Goal: Communication & Community: Answer question/provide support

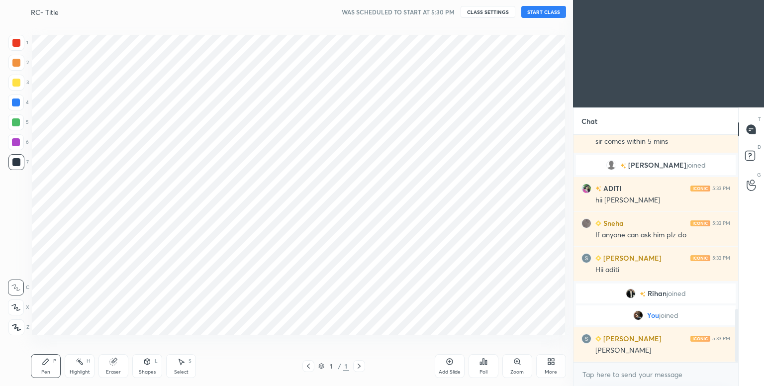
scroll to position [49442, 49231]
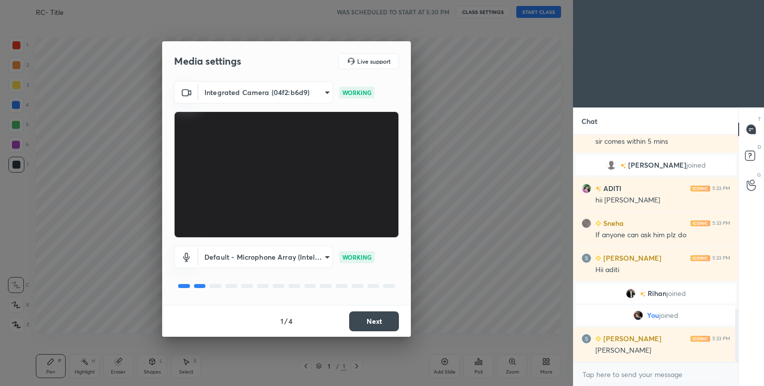
click at [362, 323] on button "Next" at bounding box center [374, 322] width 50 height 20
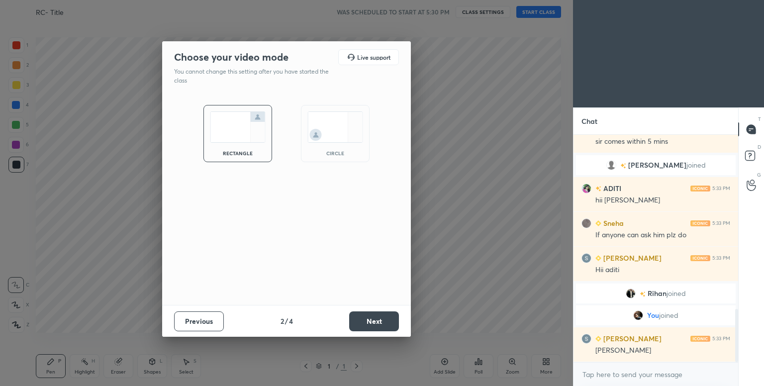
click at [323, 126] on img at bounding box center [336, 126] width 56 height 31
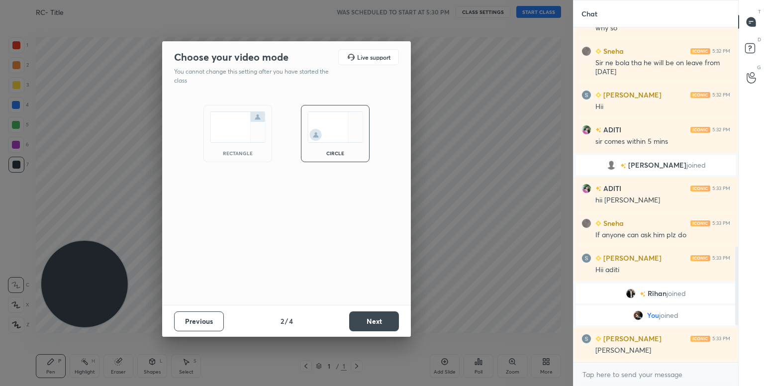
scroll to position [671, 0]
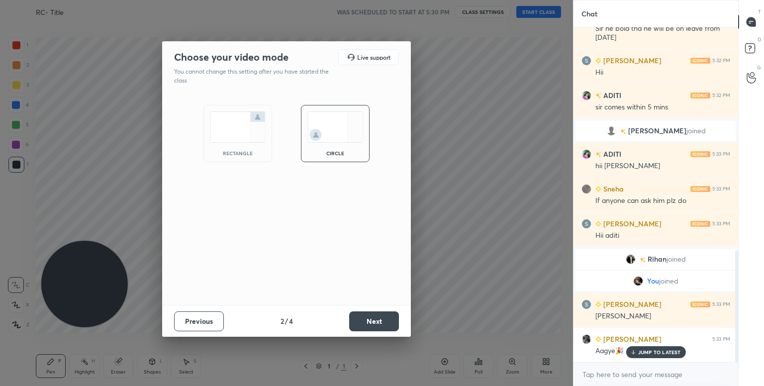
click at [370, 317] on button "Next" at bounding box center [374, 322] width 50 height 20
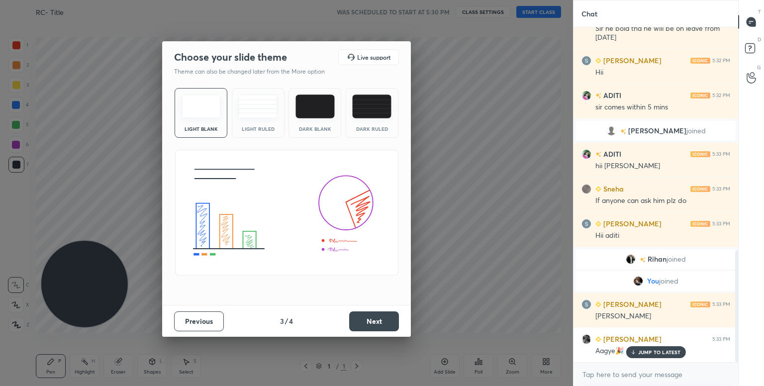
click at [384, 325] on button "Next" at bounding box center [374, 322] width 50 height 20
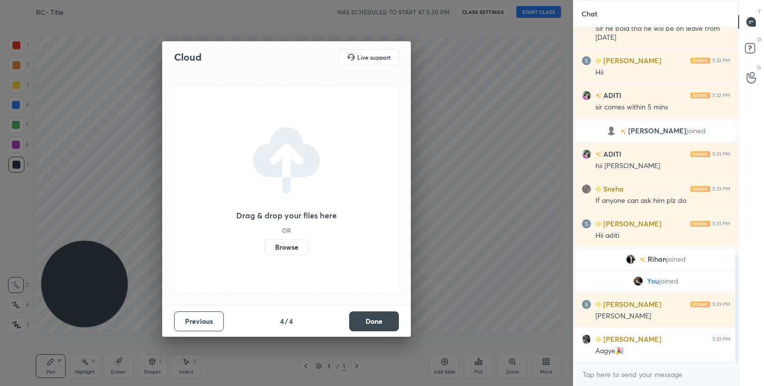
scroll to position [706, 0]
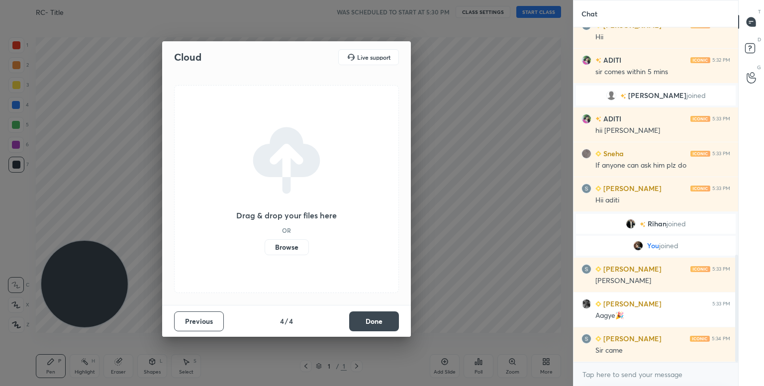
click at [386, 321] on button "Done" at bounding box center [374, 322] width 50 height 20
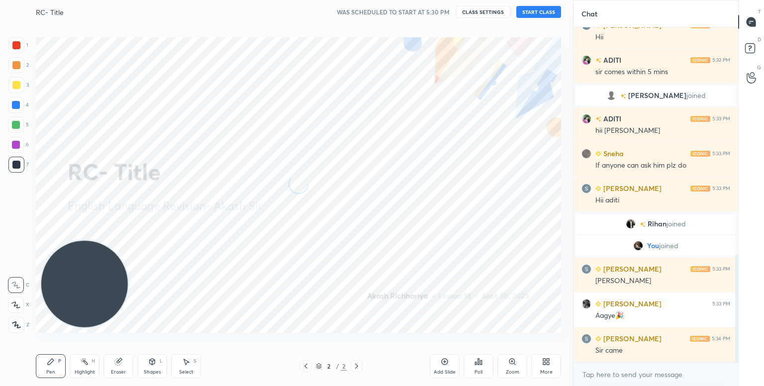
click at [544, 11] on button "START CLASS" at bounding box center [539, 12] width 45 height 12
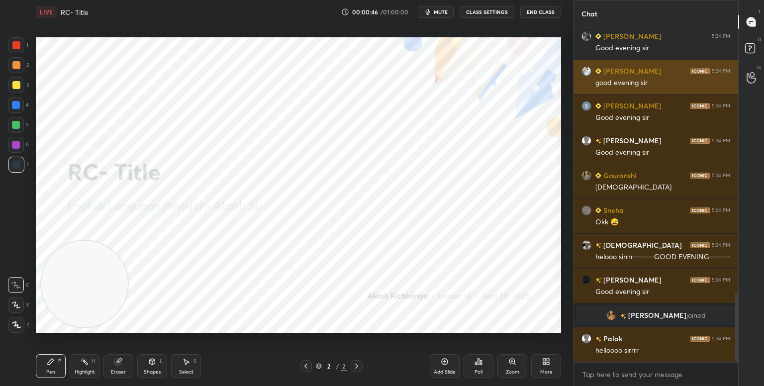
scroll to position [1322, 0]
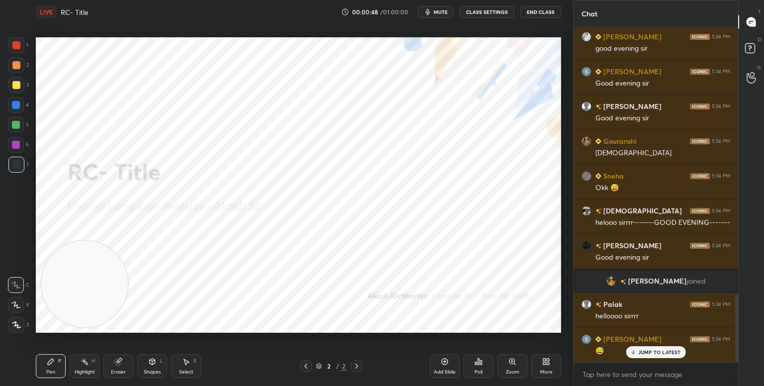
click at [13, 327] on icon at bounding box center [16, 324] width 9 height 7
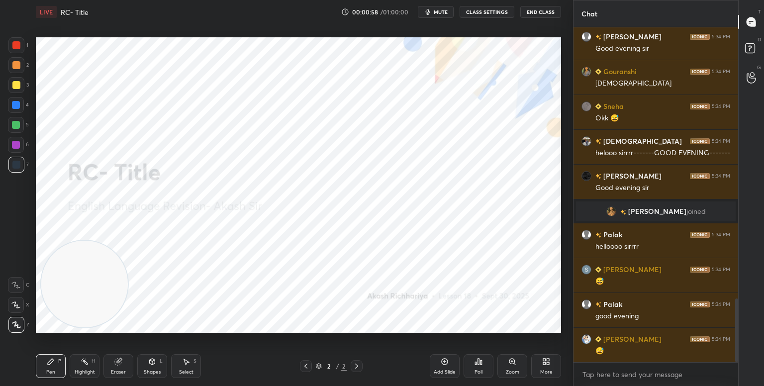
scroll to position [1427, 0]
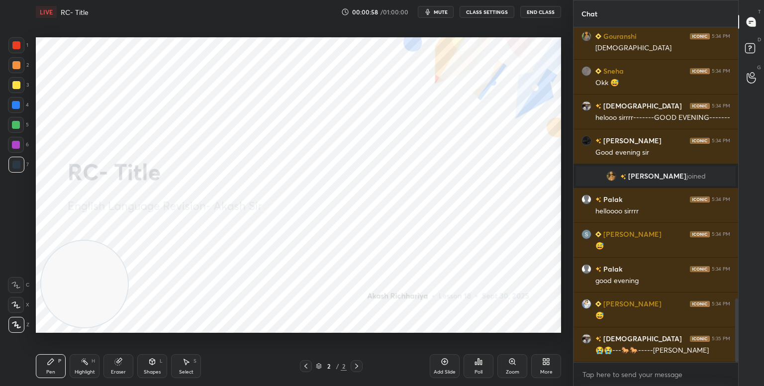
click at [673, 353] on div "😭😭---🐎🐎-----GODHA" at bounding box center [663, 351] width 135 height 10
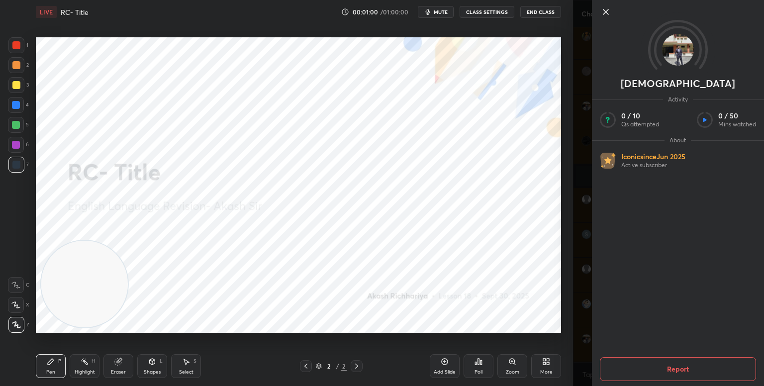
click at [605, 8] on icon at bounding box center [606, 12] width 12 height 12
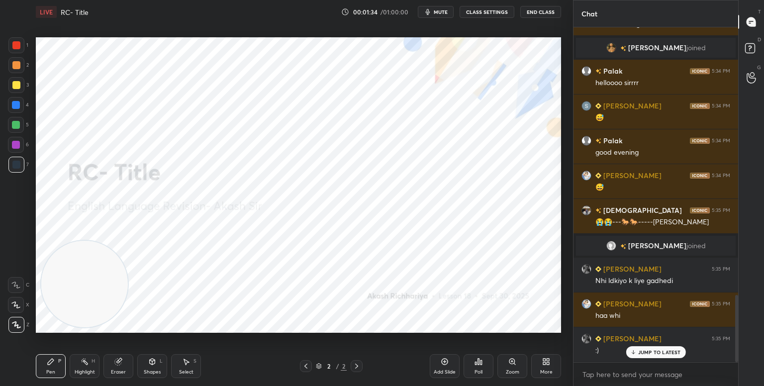
scroll to position [1330, 0]
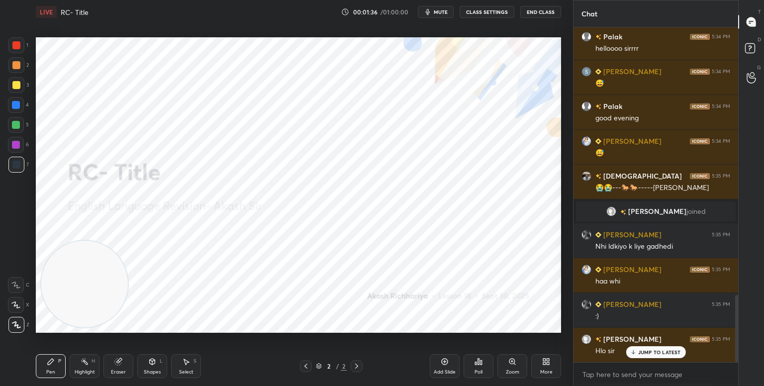
click at [652, 351] on p "JUMP TO LATEST" at bounding box center [659, 352] width 43 height 6
click at [553, 367] on div "More" at bounding box center [546, 366] width 30 height 24
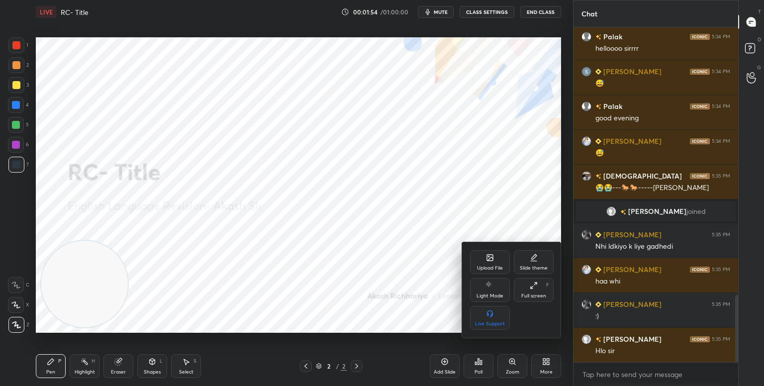
click at [499, 269] on div "Upload File" at bounding box center [490, 268] width 26 height 5
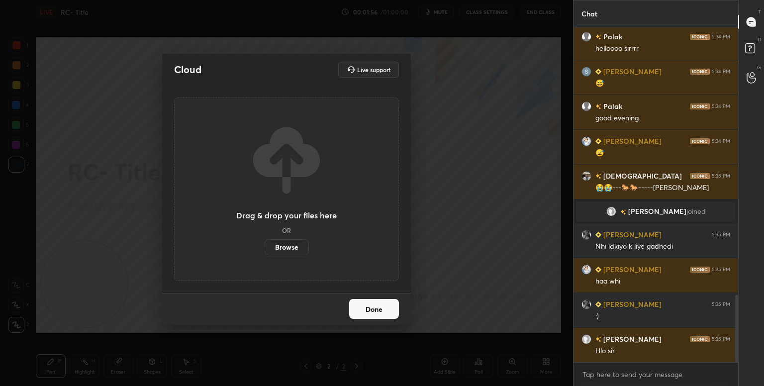
click at [276, 251] on label "Browse" at bounding box center [287, 247] width 44 height 16
click at [265, 251] on input "Browse" at bounding box center [265, 247] width 0 height 16
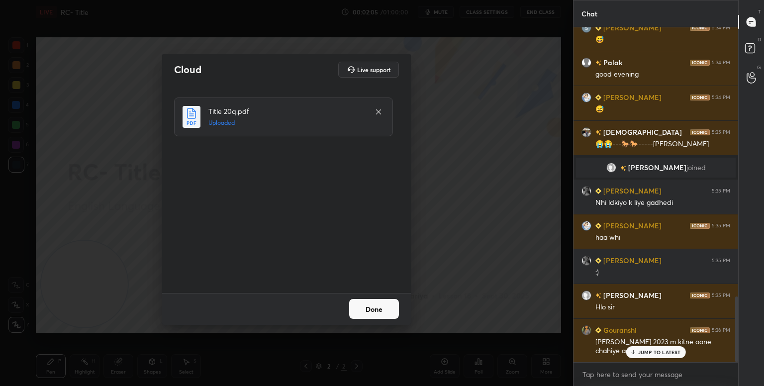
click at [380, 303] on button "Done" at bounding box center [374, 309] width 50 height 20
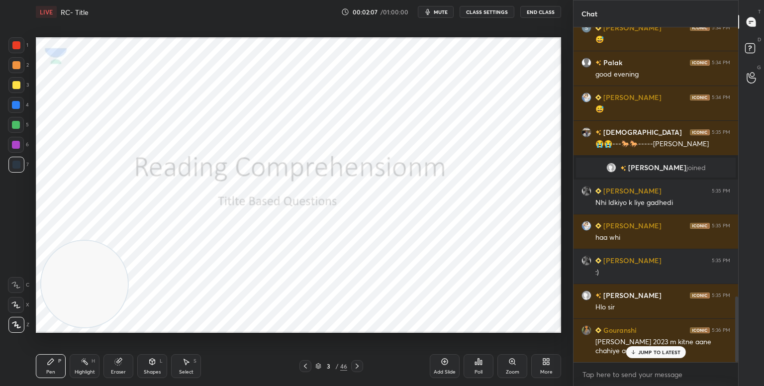
click at [639, 355] on p "JUMP TO LATEST" at bounding box center [659, 352] width 43 height 6
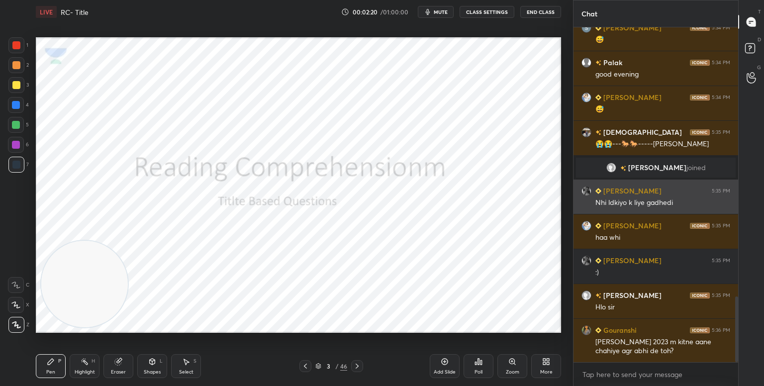
scroll to position [1383, 0]
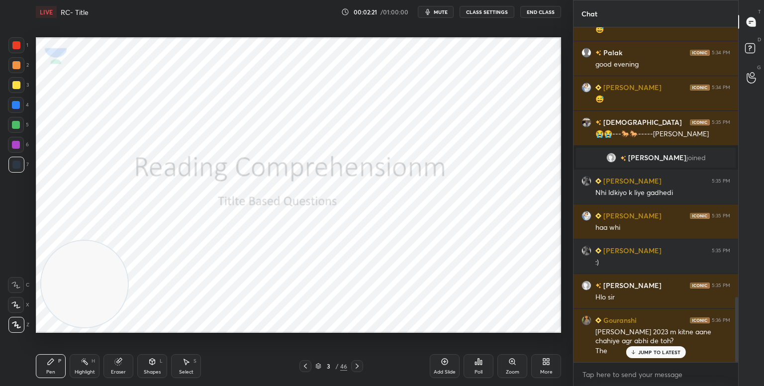
click at [665, 352] on p "JUMP TO LATEST" at bounding box center [659, 352] width 43 height 6
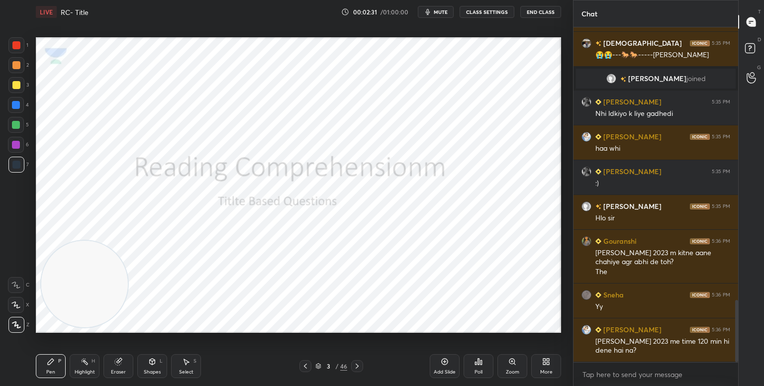
scroll to position [1497, 0]
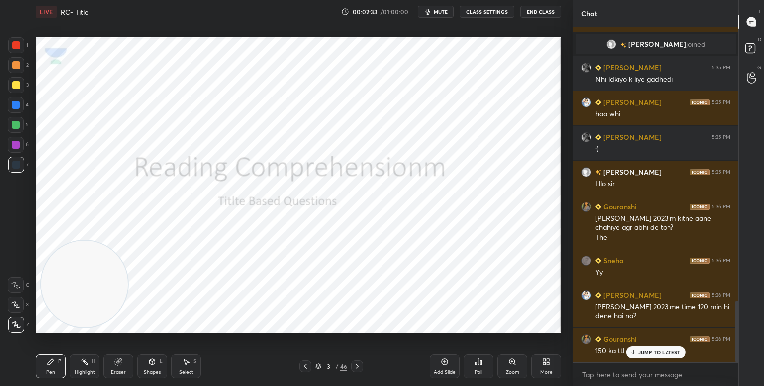
click at [653, 352] on p "JUMP TO LATEST" at bounding box center [659, 352] width 43 height 6
click at [541, 367] on div "More" at bounding box center [546, 366] width 30 height 24
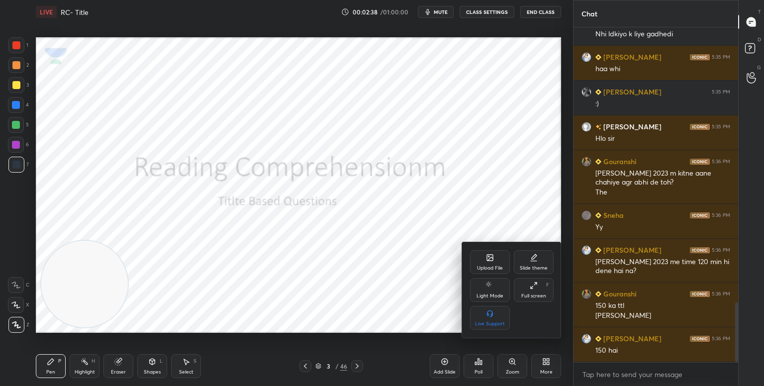
scroll to position [1577, 0]
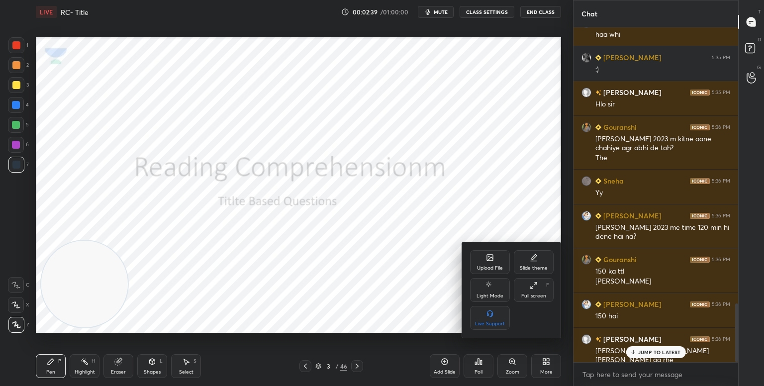
click at [508, 198] on div at bounding box center [382, 193] width 764 height 386
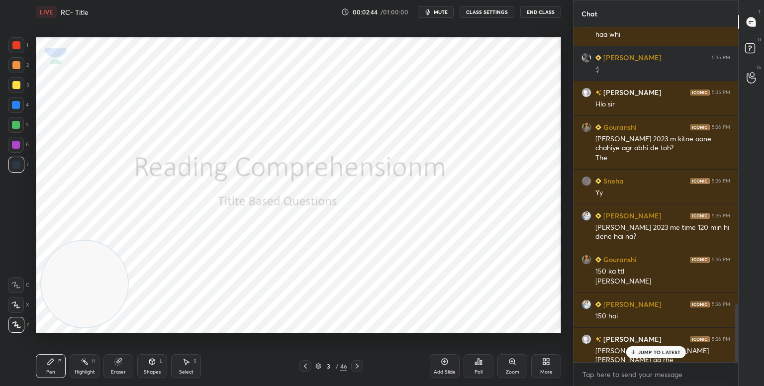
scroll to position [1586, 0]
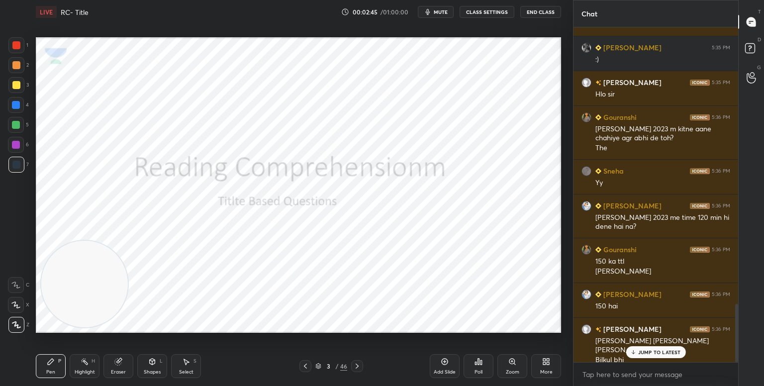
click at [663, 354] on p "JUMP TO LATEST" at bounding box center [659, 352] width 43 height 6
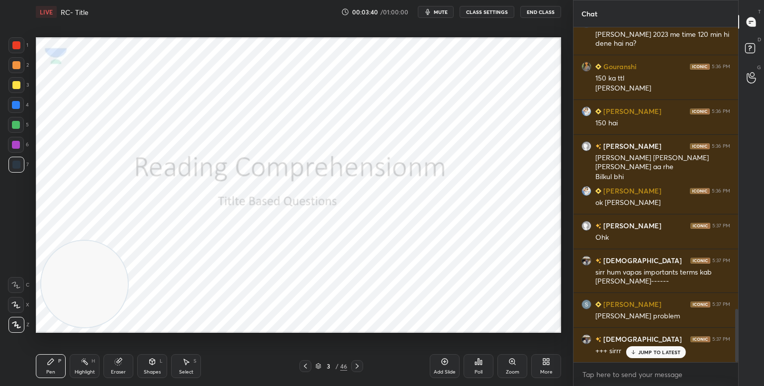
scroll to position [1805, 0]
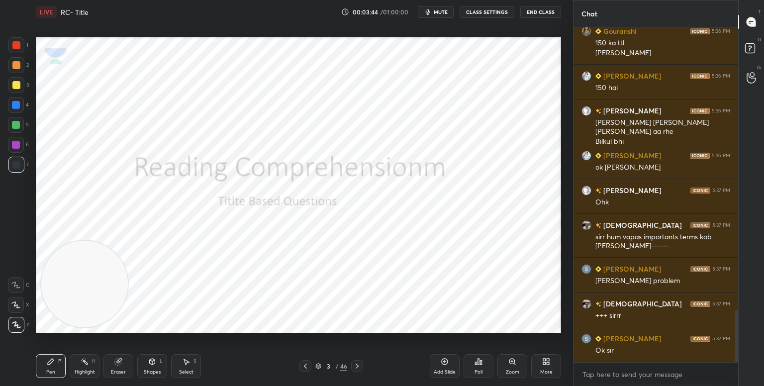
click at [446, 13] on span "mute" at bounding box center [441, 11] width 14 height 7
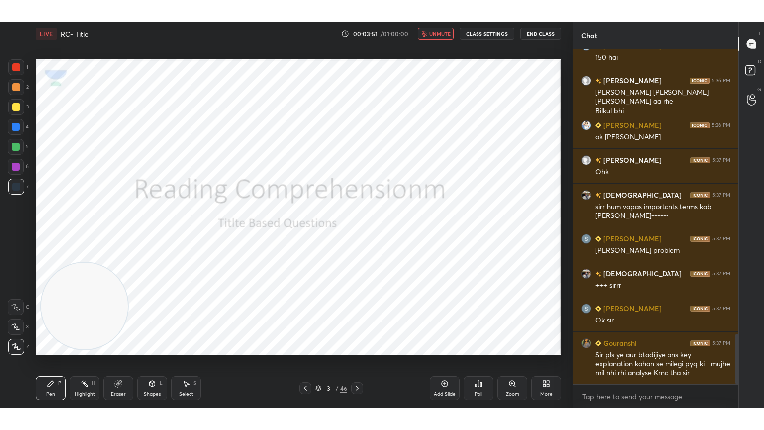
scroll to position [1893, 0]
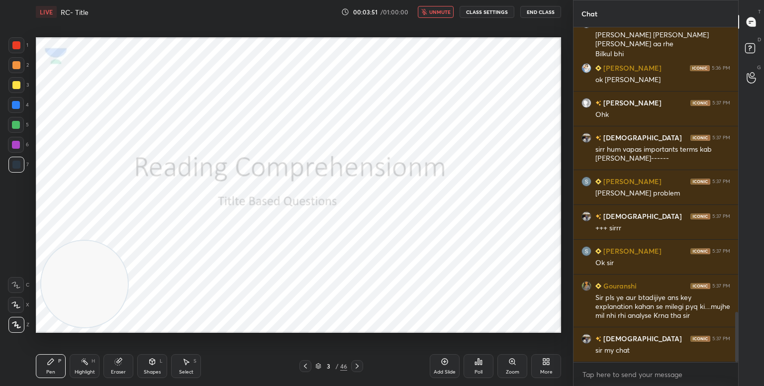
click at [649, 358] on div "Shristi joined Ayush 5:35 PM Nhi ldkiyo k liye gadhedi Tanvi 5:35 PM haa whi Ay…" at bounding box center [656, 194] width 165 height 335
click at [454, 13] on button "unmute" at bounding box center [436, 12] width 36 height 12
click at [551, 367] on div "More" at bounding box center [546, 366] width 30 height 24
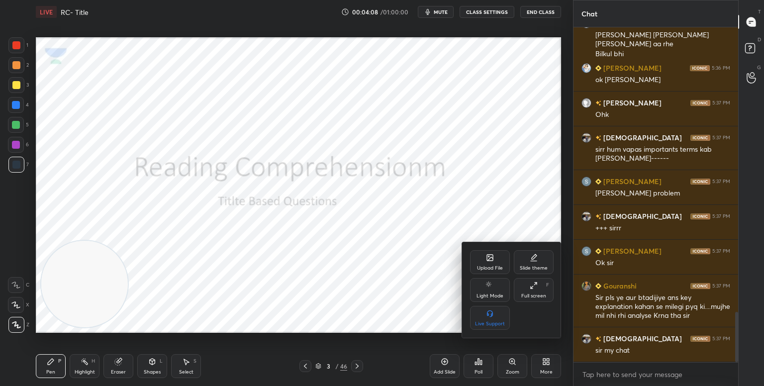
click at [534, 285] on icon at bounding box center [535, 284] width 2 height 2
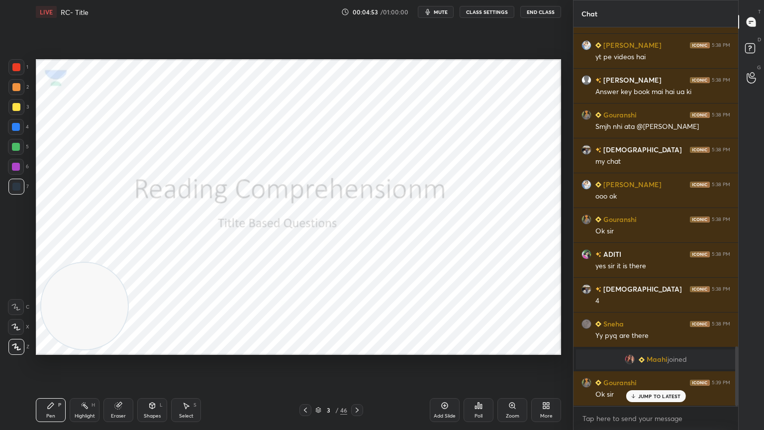
scroll to position [2018, 0]
click at [649, 386] on p "JUMP TO LATEST" at bounding box center [659, 396] width 43 height 6
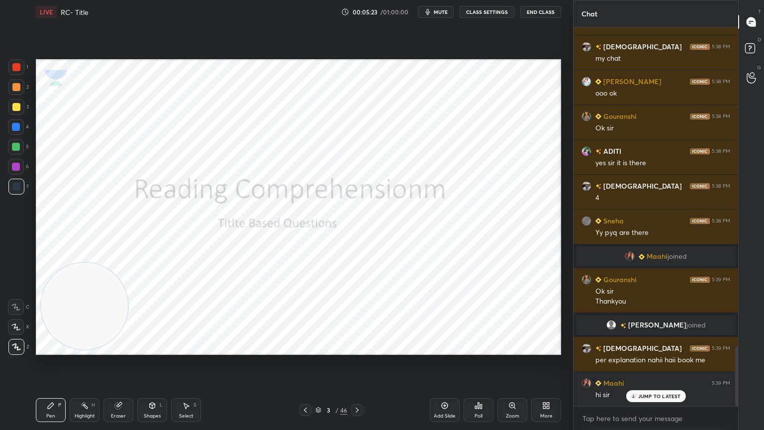
scroll to position [2048, 0]
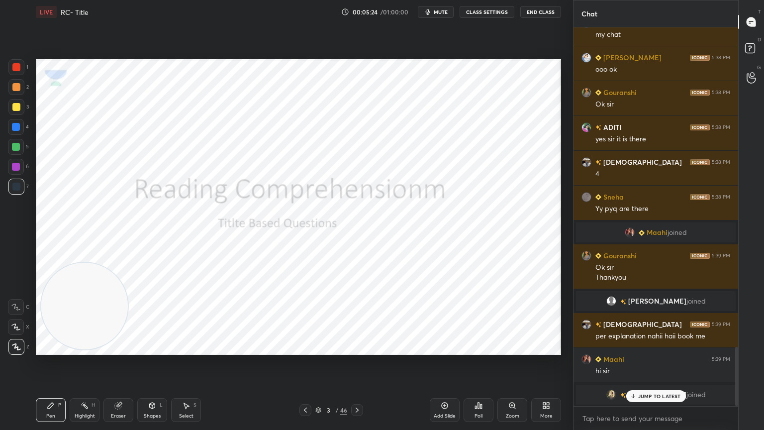
click at [658, 386] on p "JUMP TO LATEST" at bounding box center [659, 396] width 43 height 6
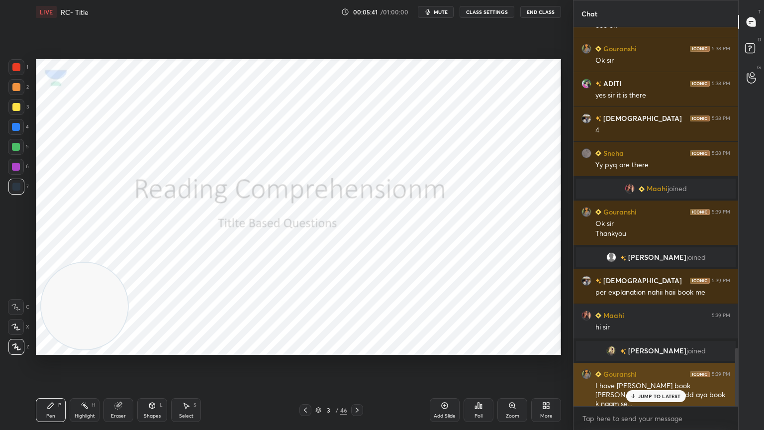
click at [665, 386] on p "JUMP TO LATEST" at bounding box center [659, 396] width 43 height 6
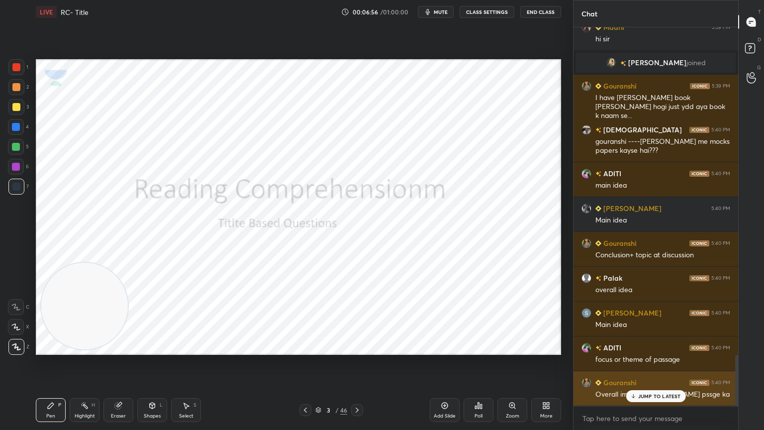
scroll to position [2415, 0]
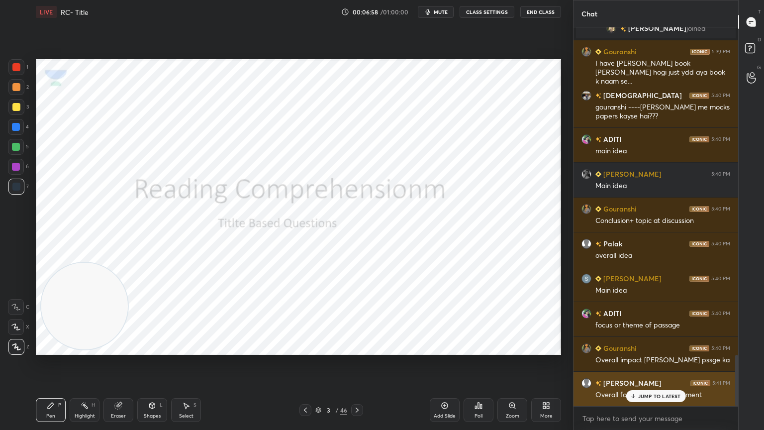
click at [659, 386] on p "JUMP TO LATEST" at bounding box center [659, 396] width 43 height 6
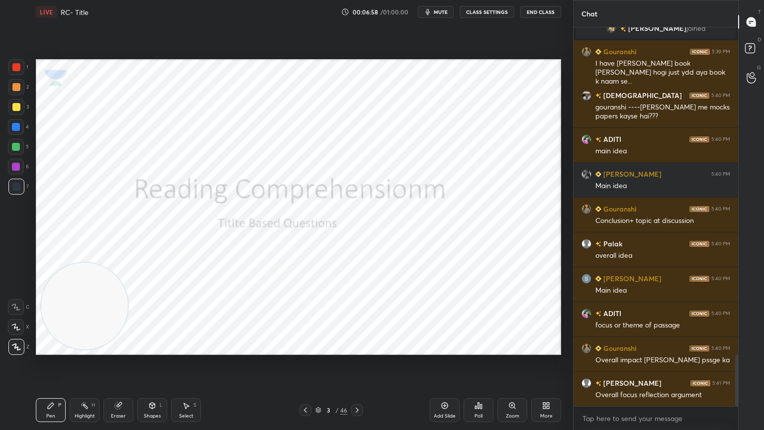
scroll to position [2458, 0]
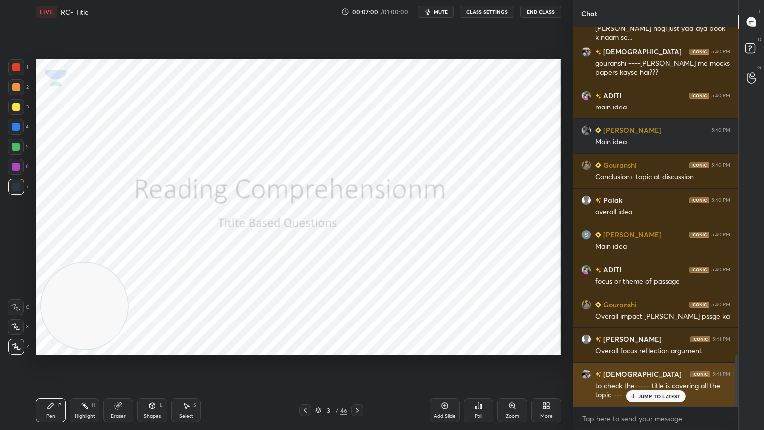
click at [652, 386] on p "JUMP TO LATEST" at bounding box center [659, 396] width 43 height 6
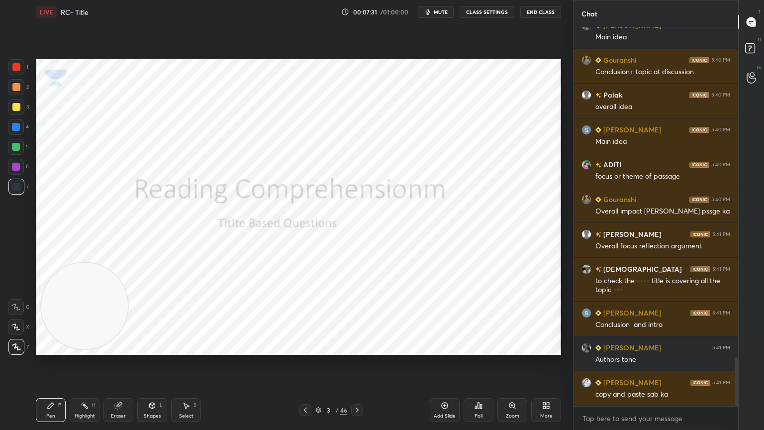
scroll to position [2598, 0]
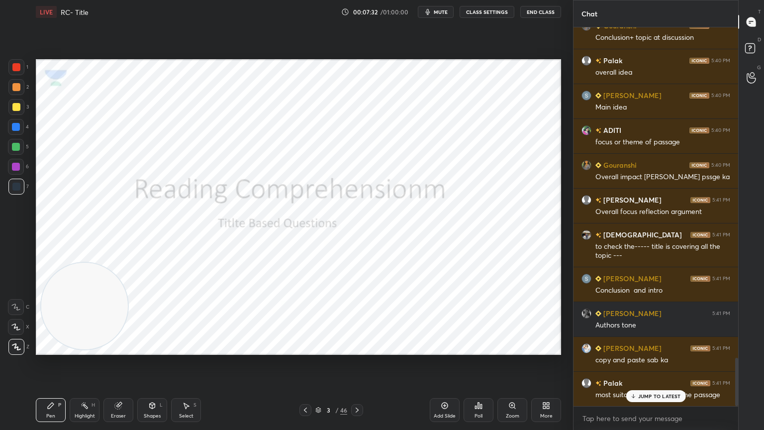
click at [540, 386] on div "More" at bounding box center [546, 410] width 30 height 24
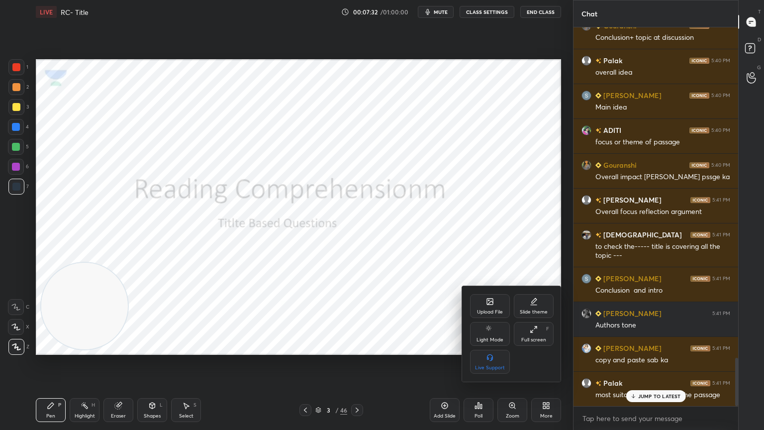
scroll to position [2633, 0]
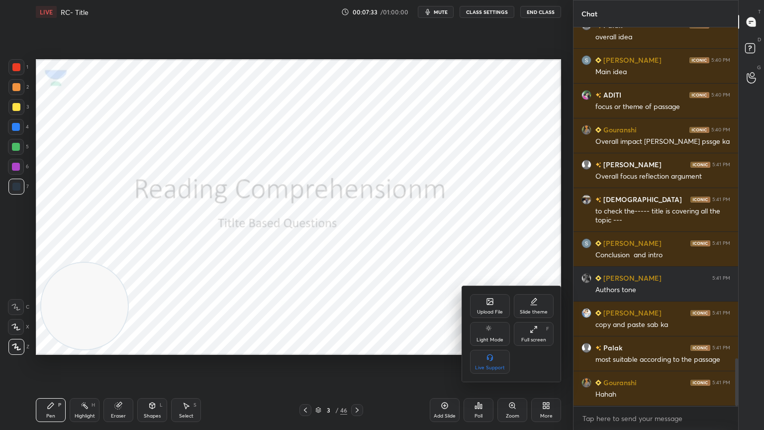
click at [668, 386] on div at bounding box center [382, 215] width 764 height 430
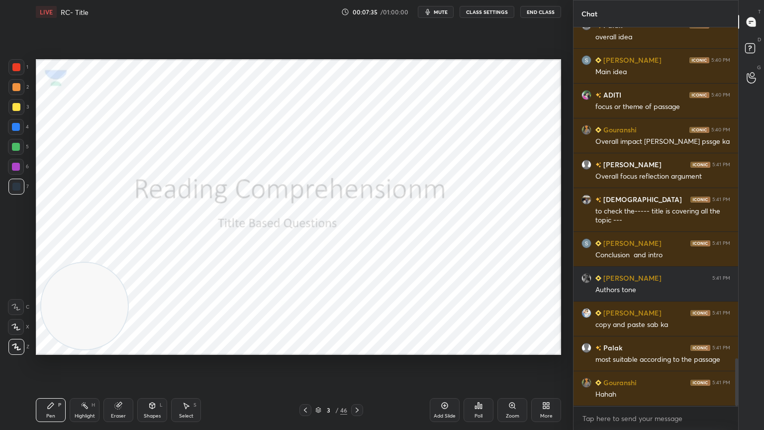
click at [358, 386] on icon at bounding box center [357, 410] width 3 height 5
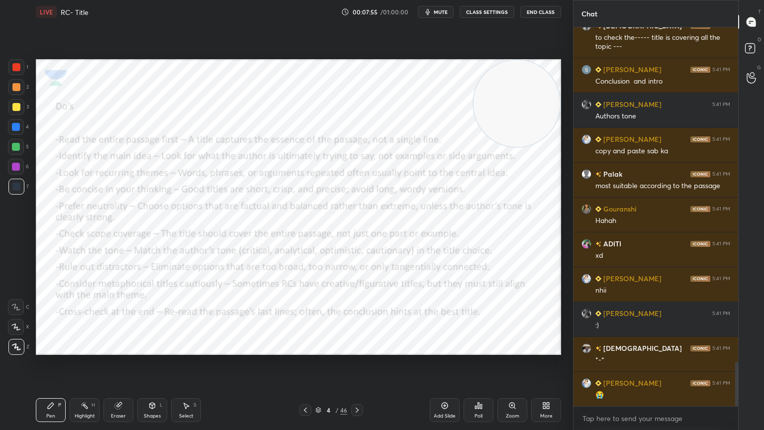
scroll to position [2842, 0]
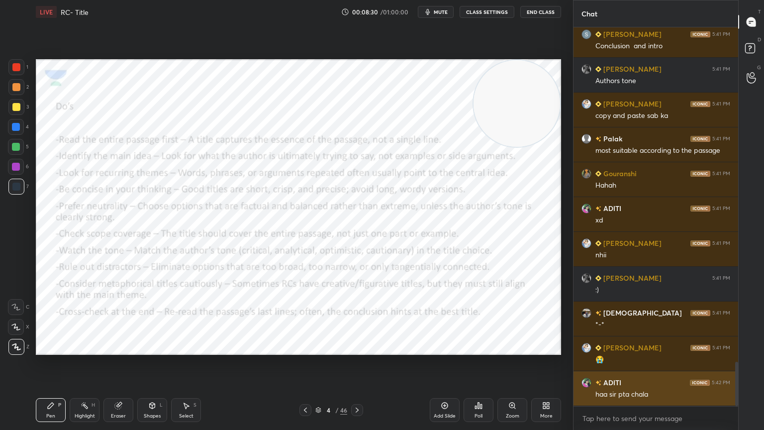
click at [20, 67] on div at bounding box center [16, 67] width 8 height 8
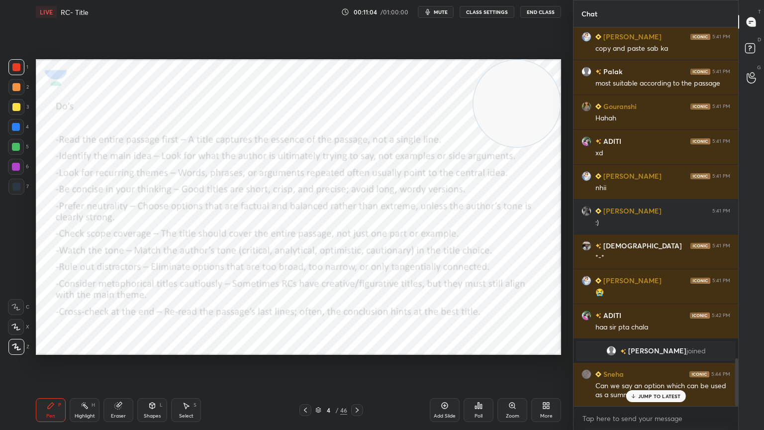
scroll to position [2663, 0]
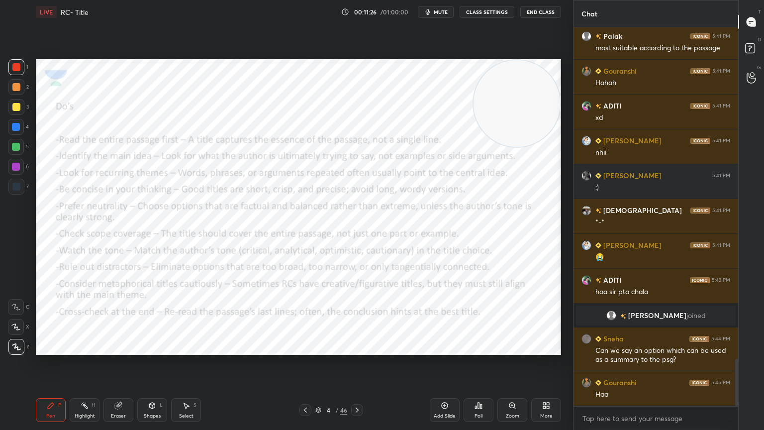
click at [453, 386] on div "Add Slide" at bounding box center [445, 416] width 22 height 5
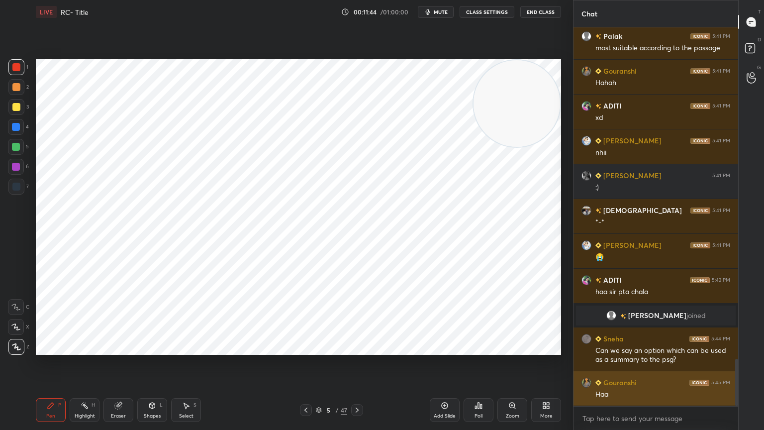
click at [356, 386] on icon at bounding box center [357, 410] width 3 height 5
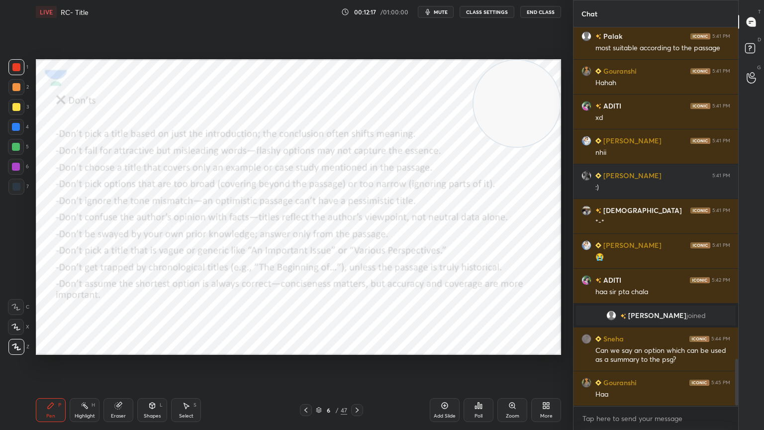
scroll to position [2697, 0]
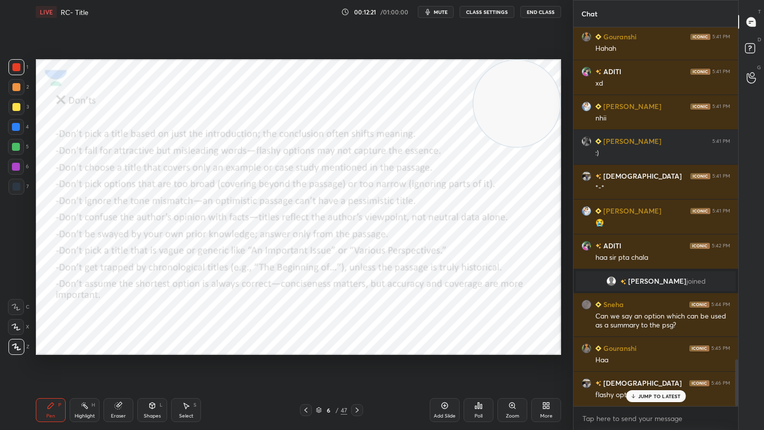
click at [356, 386] on icon at bounding box center [357, 410] width 8 height 8
click at [353, 386] on icon at bounding box center [357, 410] width 8 height 8
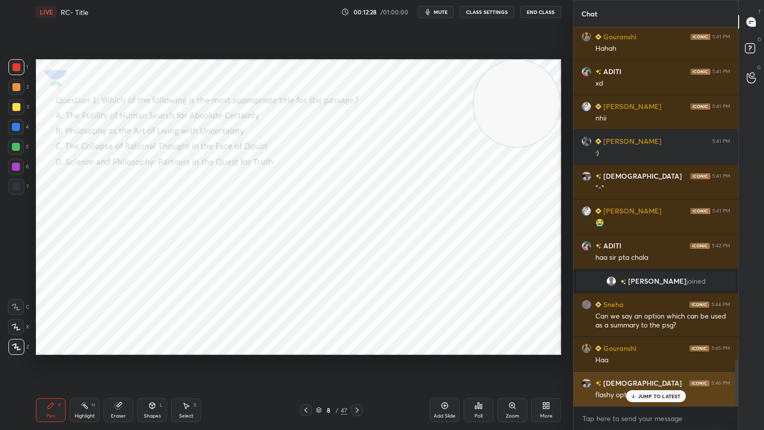
click at [664, 386] on p "JUMP TO LATEST" at bounding box center [659, 396] width 43 height 6
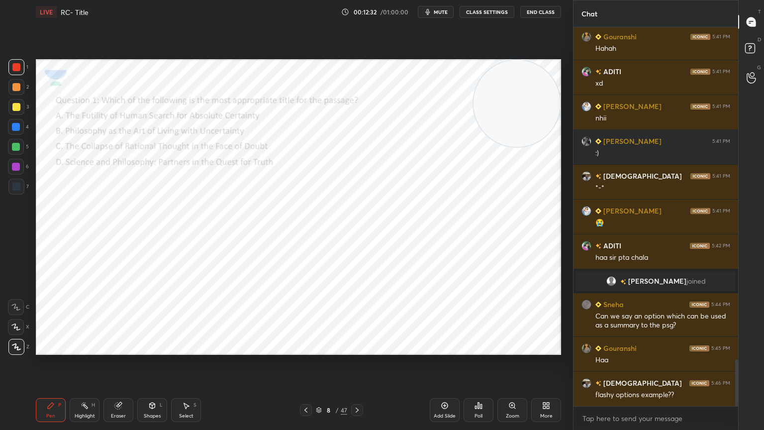
click at [305, 386] on icon at bounding box center [306, 410] width 8 height 8
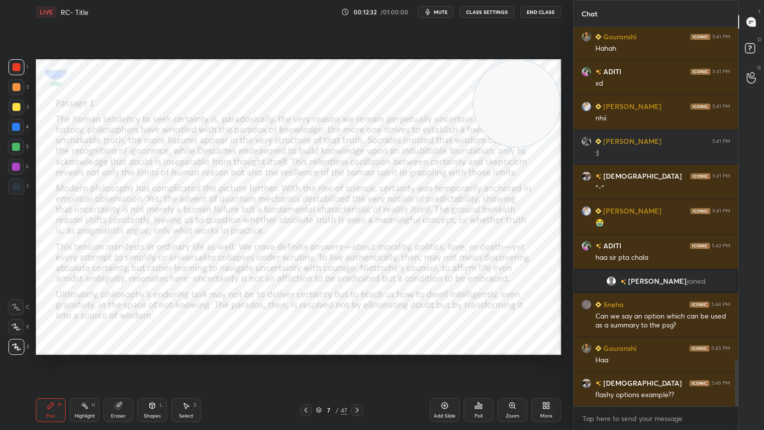
click at [303, 386] on icon at bounding box center [306, 410] width 8 height 8
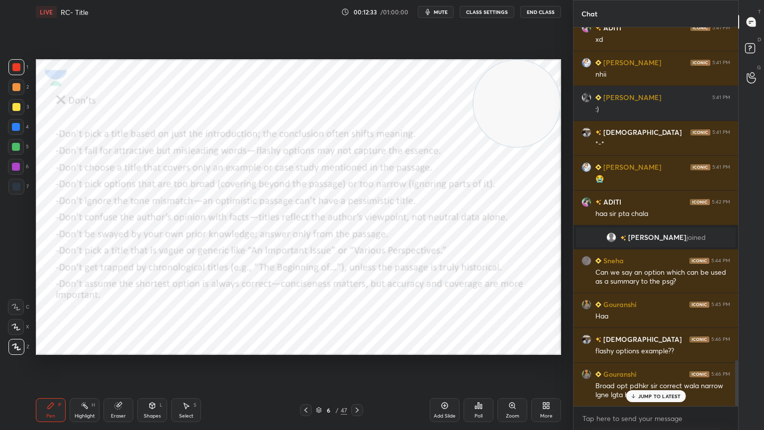
click at [446, 386] on div "Add Slide" at bounding box center [445, 416] width 22 height 5
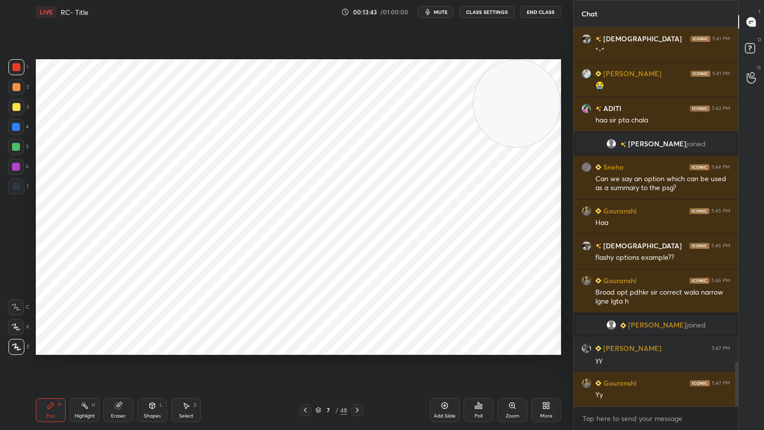
scroll to position [2870, 0]
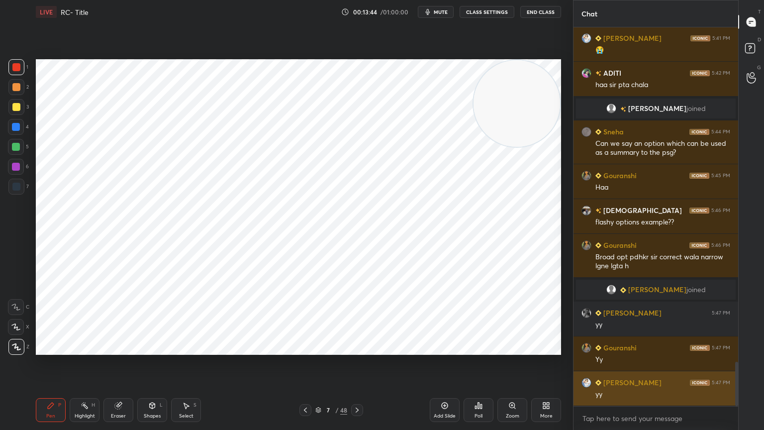
click at [360, 386] on icon at bounding box center [357, 410] width 8 height 8
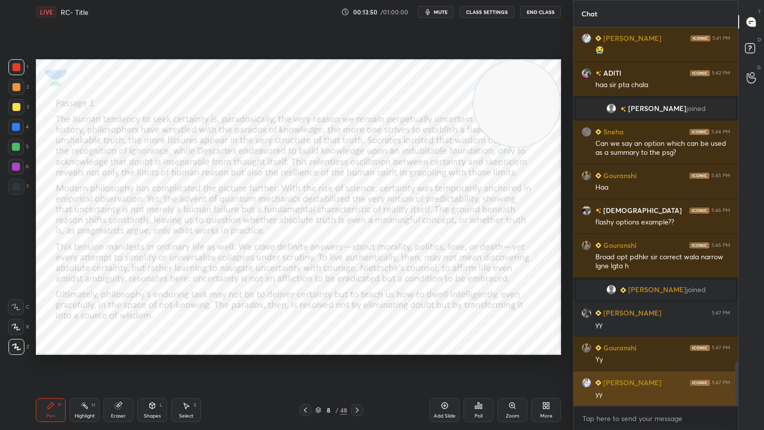
click at [359, 386] on icon at bounding box center [357, 410] width 8 height 8
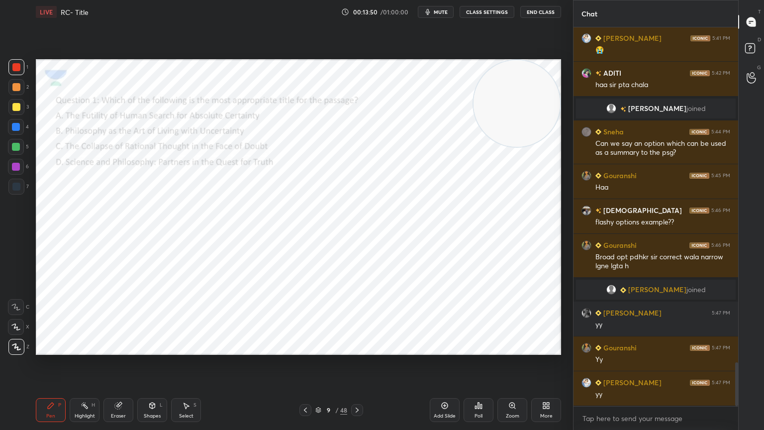
scroll to position [2914, 0]
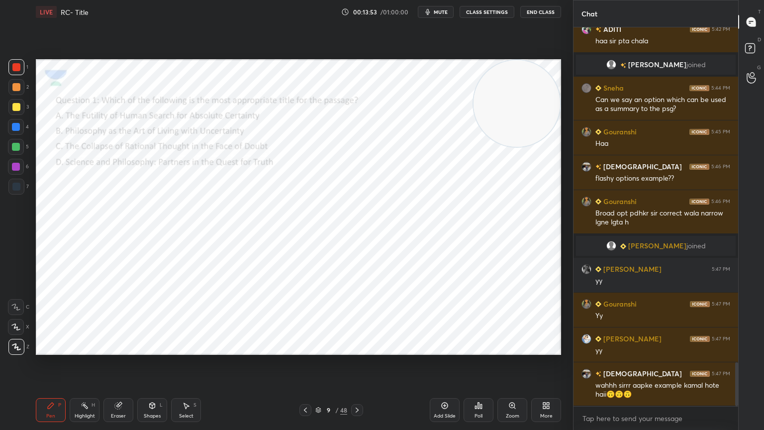
click at [359, 386] on icon at bounding box center [357, 410] width 8 height 8
click at [357, 386] on icon at bounding box center [357, 410] width 8 height 8
click at [360, 386] on icon at bounding box center [357, 410] width 8 height 8
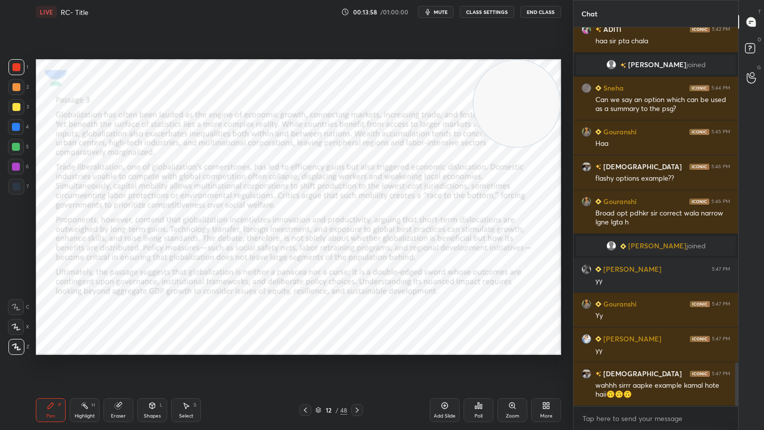
click at [361, 386] on icon at bounding box center [357, 410] width 8 height 8
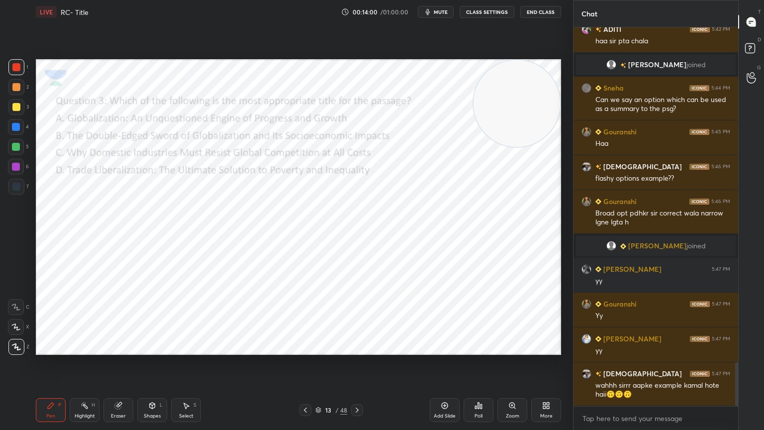
scroll to position [2948, 0]
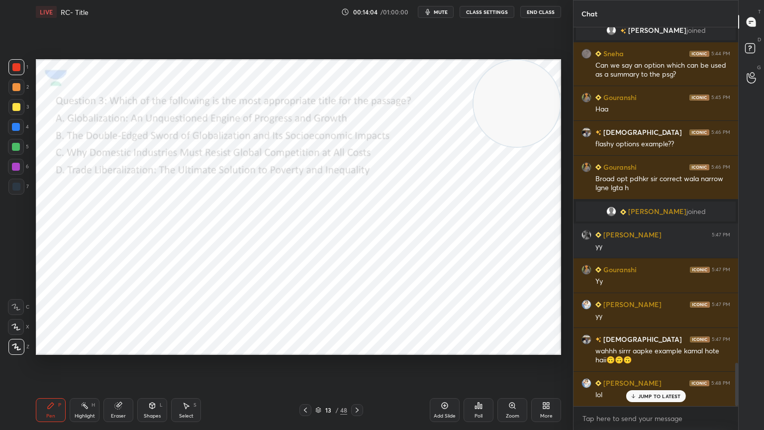
click at [304, 386] on icon at bounding box center [306, 410] width 8 height 8
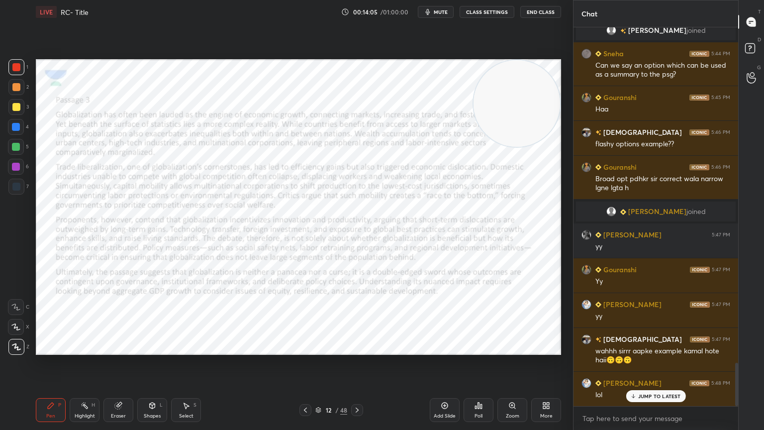
click at [305, 386] on icon at bounding box center [305, 410] width 3 height 5
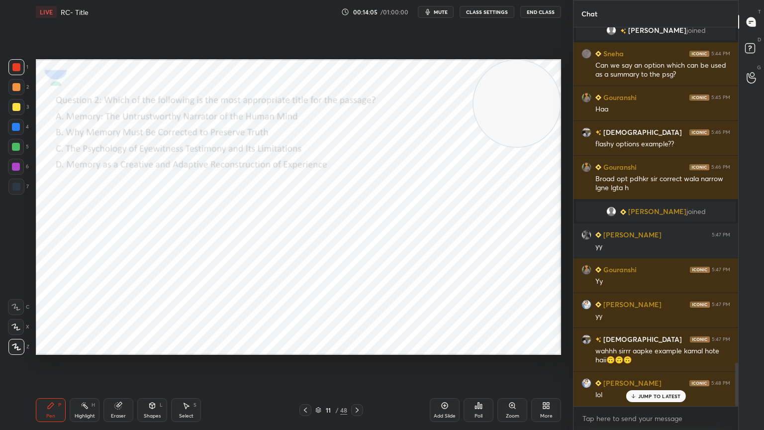
click at [304, 386] on icon at bounding box center [306, 410] width 8 height 8
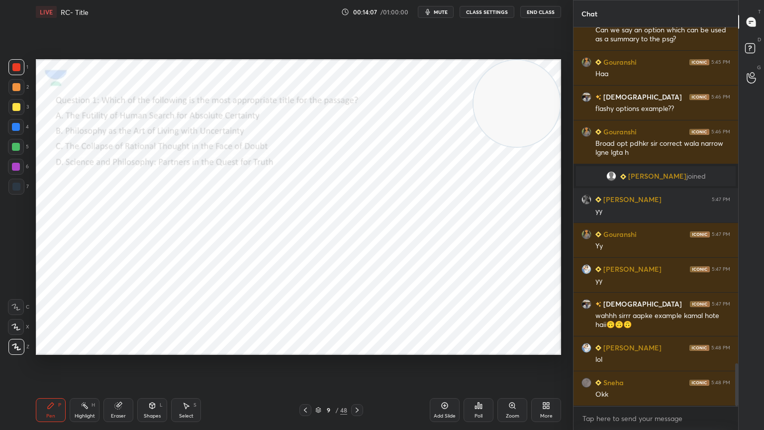
click at [307, 386] on icon at bounding box center [305, 410] width 3 height 5
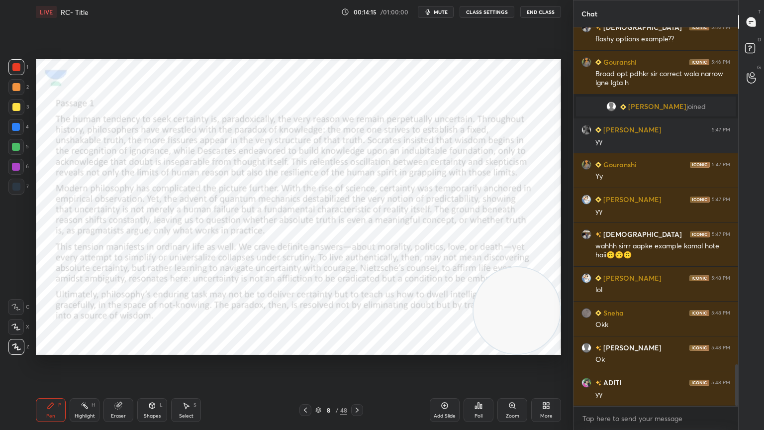
scroll to position [3095, 0]
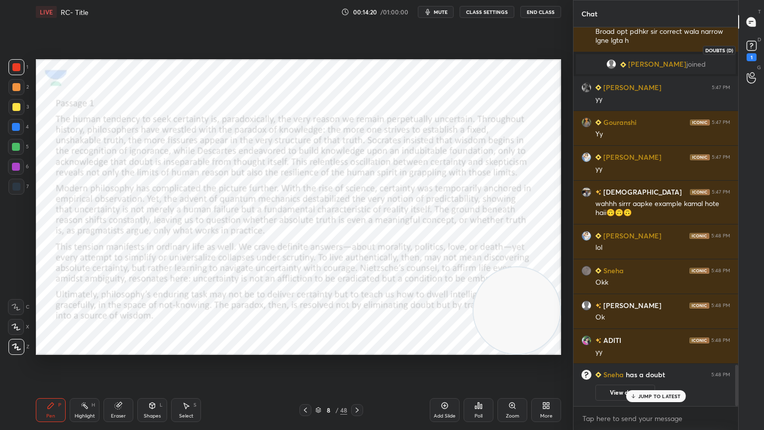
click at [755, 46] on rect at bounding box center [751, 45] width 9 height 9
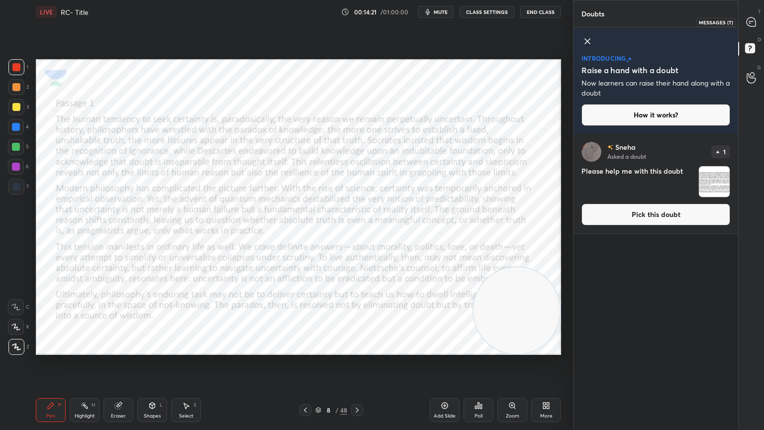
click at [750, 29] on div at bounding box center [752, 22] width 20 height 18
type textarea "x"
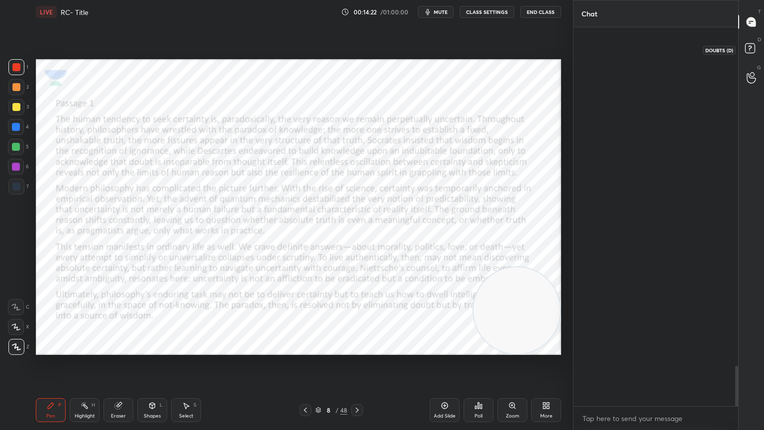
scroll to position [376, 162]
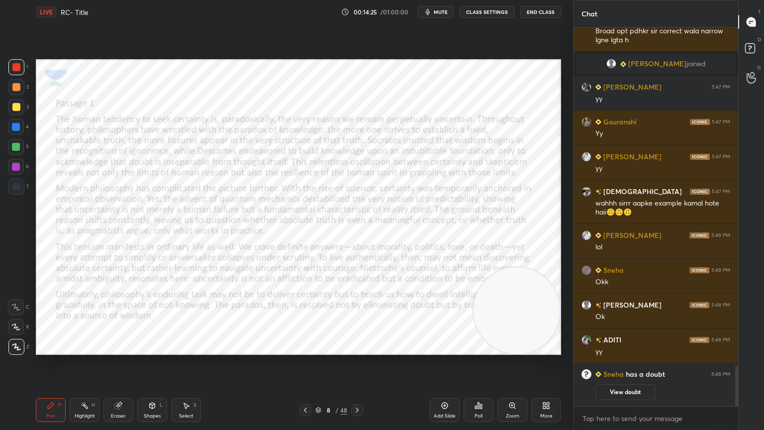
click at [438, 10] on span "mute" at bounding box center [441, 11] width 14 height 7
click at [441, 13] on span "unmute" at bounding box center [439, 11] width 21 height 7
click at [444, 12] on span "mute" at bounding box center [441, 11] width 14 height 7
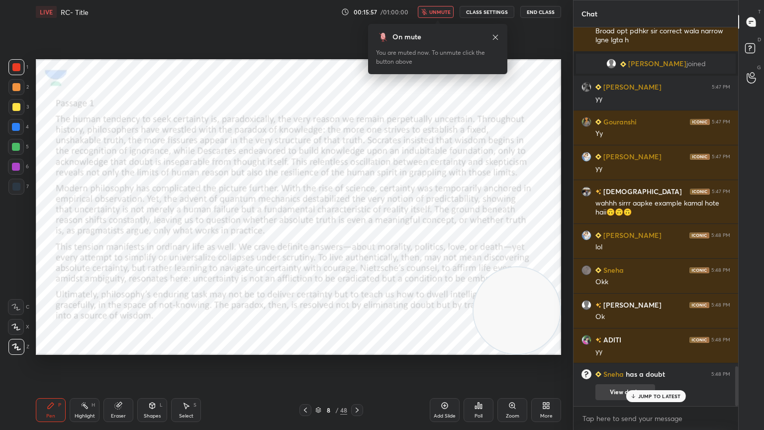
scroll to position [3207, 0]
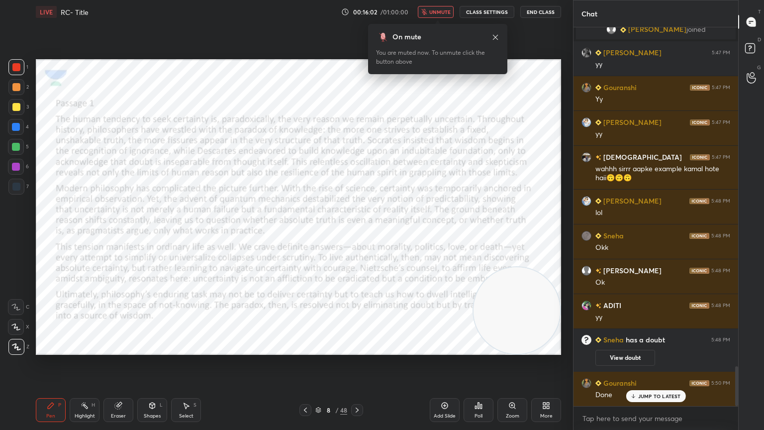
click at [444, 14] on span "unmute" at bounding box center [439, 11] width 21 height 7
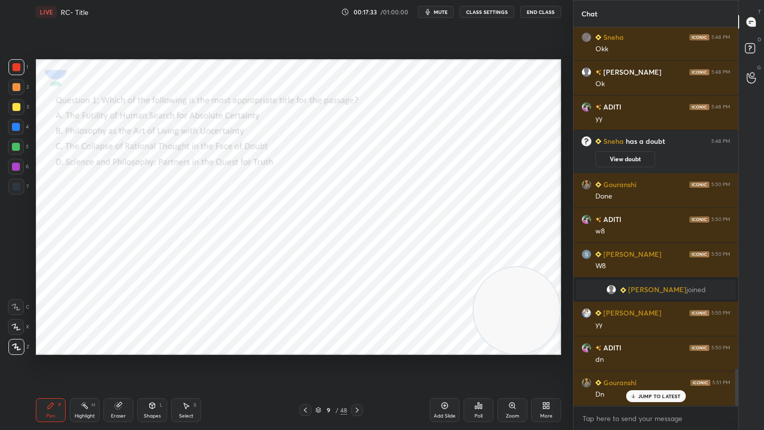
scroll to position [3440, 0]
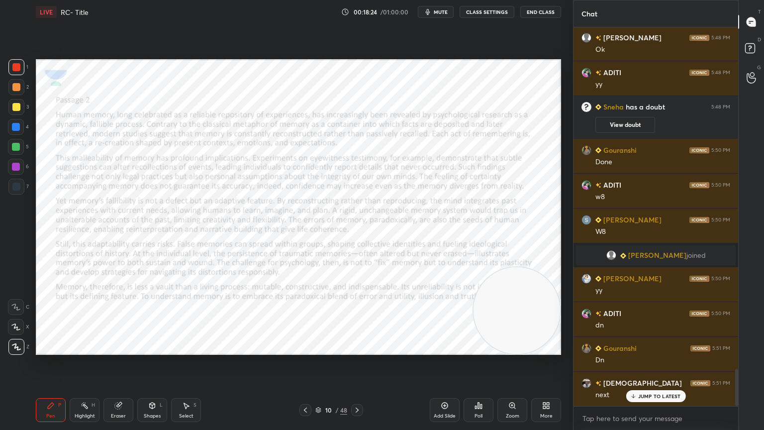
click at [641, 386] on p "JUMP TO LATEST" at bounding box center [659, 396] width 43 height 6
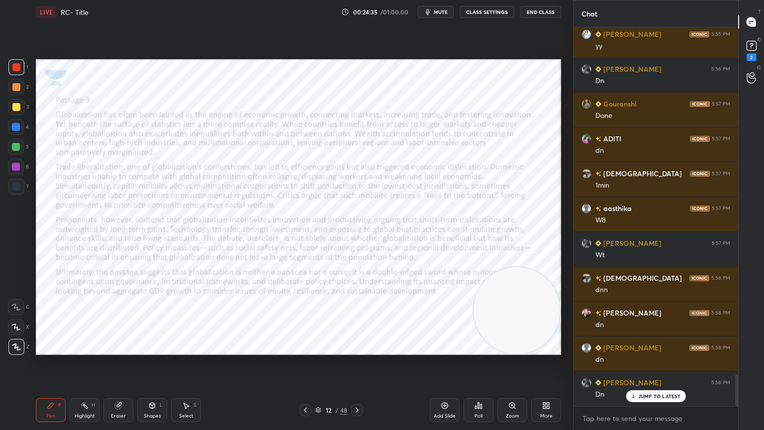
scroll to position [4196, 0]
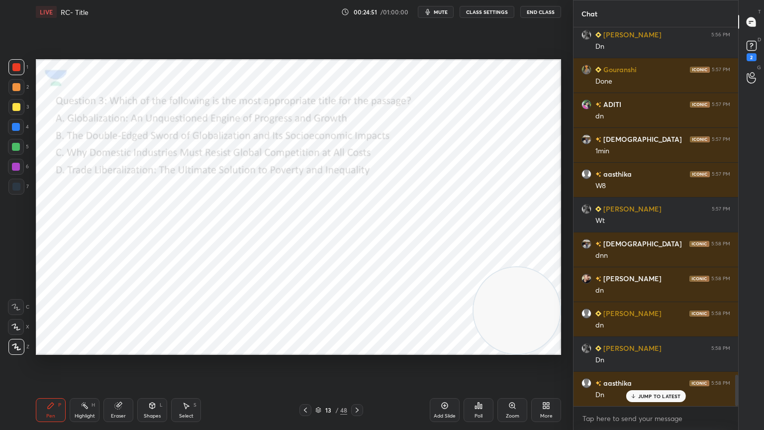
click at [441, 12] on span "mute" at bounding box center [441, 11] width 14 height 7
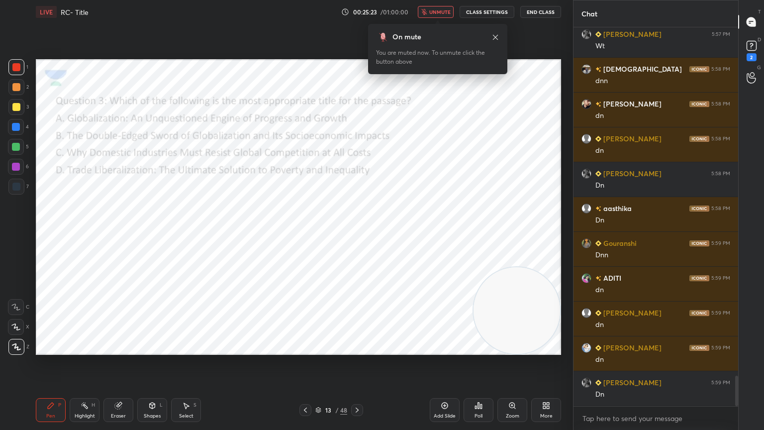
scroll to position [4405, 0]
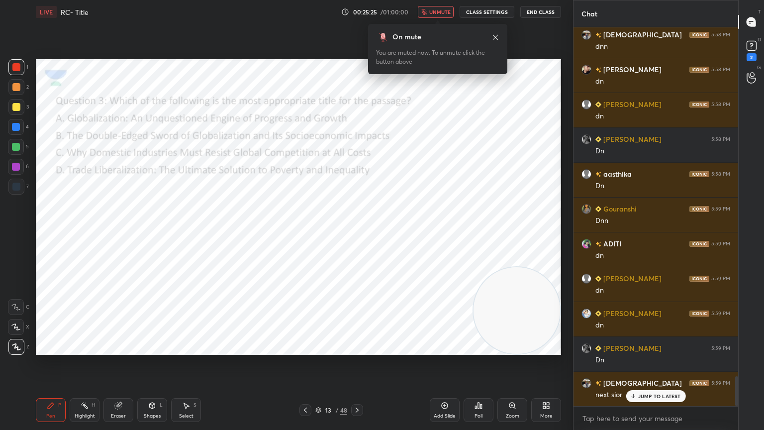
click at [432, 10] on span "unmute" at bounding box center [439, 11] width 21 height 7
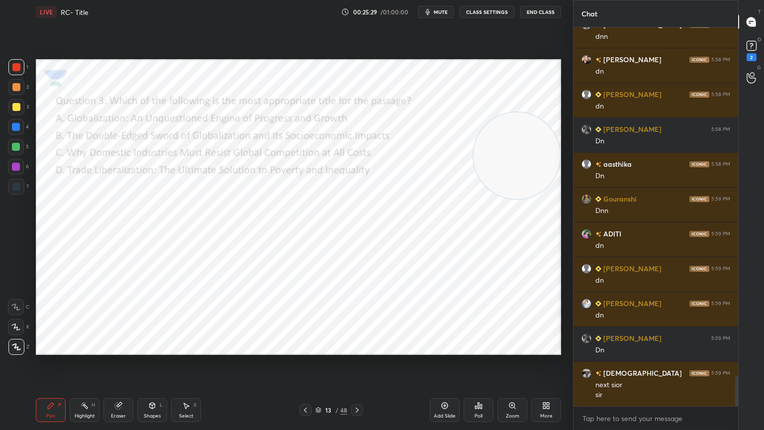
click at [118, 386] on div "Eraser" at bounding box center [118, 416] width 15 height 5
click at [18, 330] on icon at bounding box center [16, 327] width 8 height 8
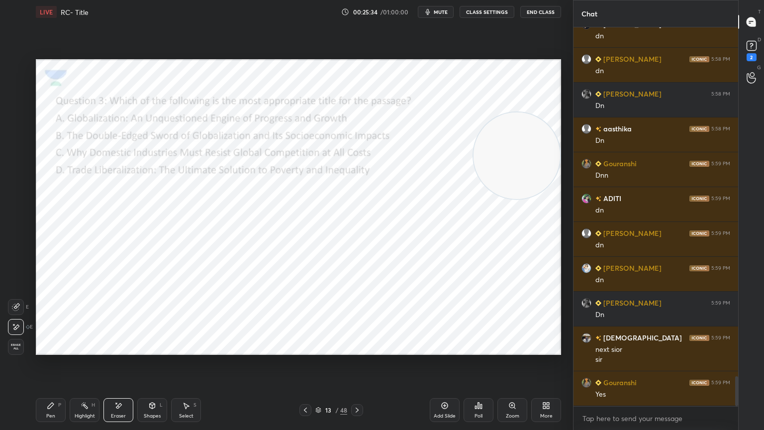
click at [299, 386] on div "13 / 48" at bounding box center [331, 410] width 197 height 12
click at [305, 386] on icon at bounding box center [306, 410] width 8 height 8
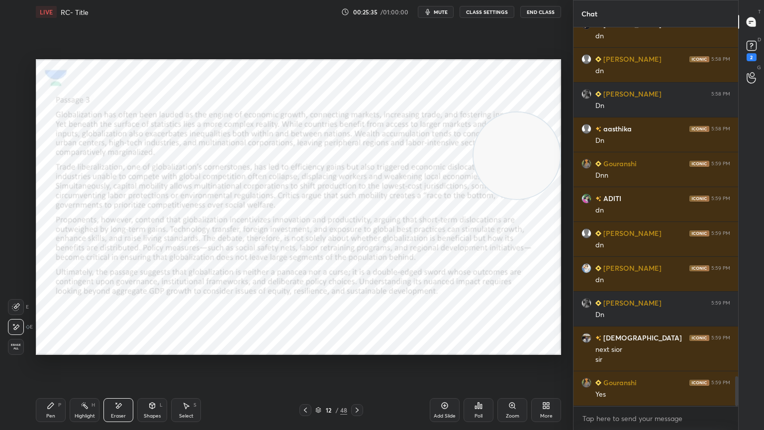
click at [300, 386] on div at bounding box center [306, 410] width 12 height 12
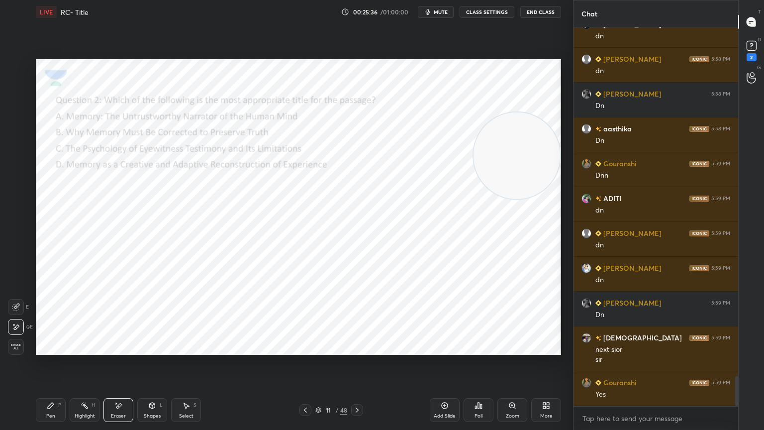
click at [305, 386] on icon at bounding box center [305, 410] width 3 height 5
click at [305, 386] on icon at bounding box center [306, 410] width 8 height 8
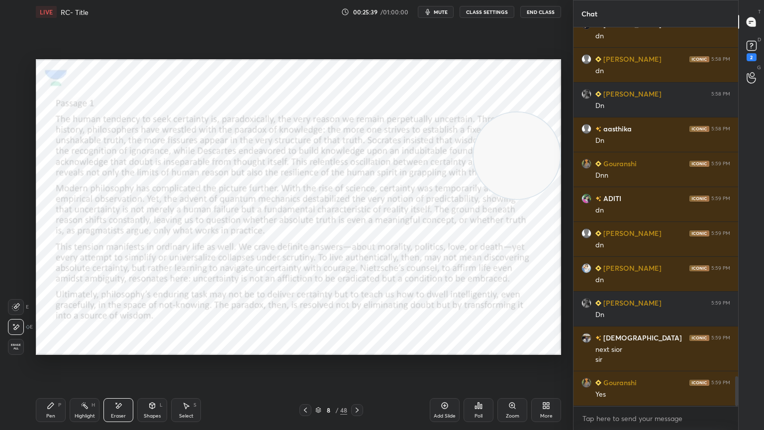
click at [358, 386] on icon at bounding box center [357, 410] width 8 height 8
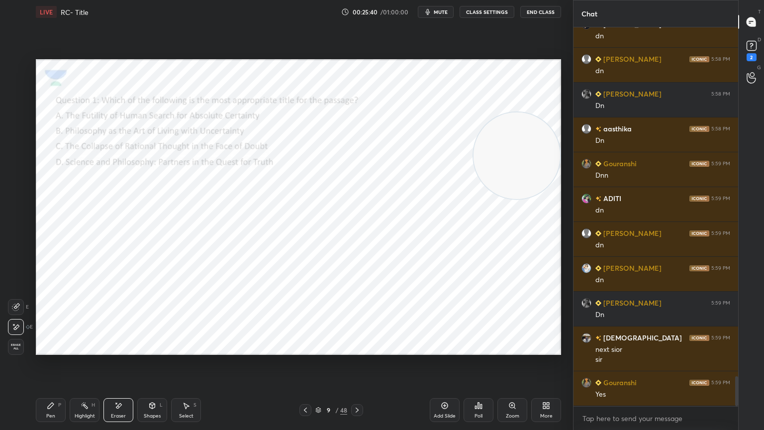
click at [482, 386] on div "Poll" at bounding box center [479, 410] width 30 height 24
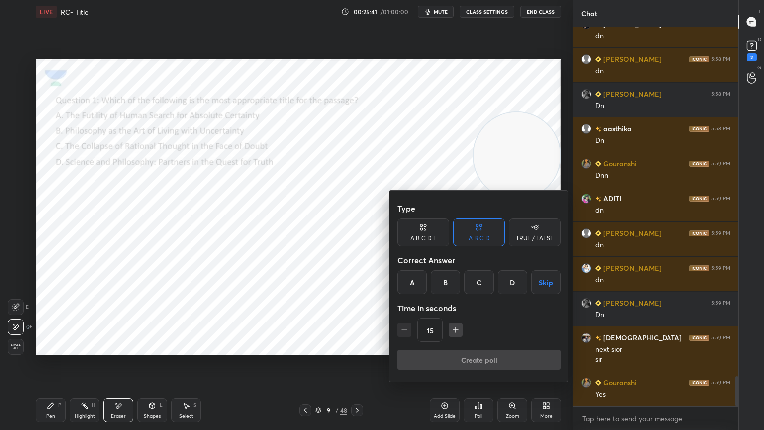
click at [444, 279] on div "B" at bounding box center [445, 282] width 29 height 24
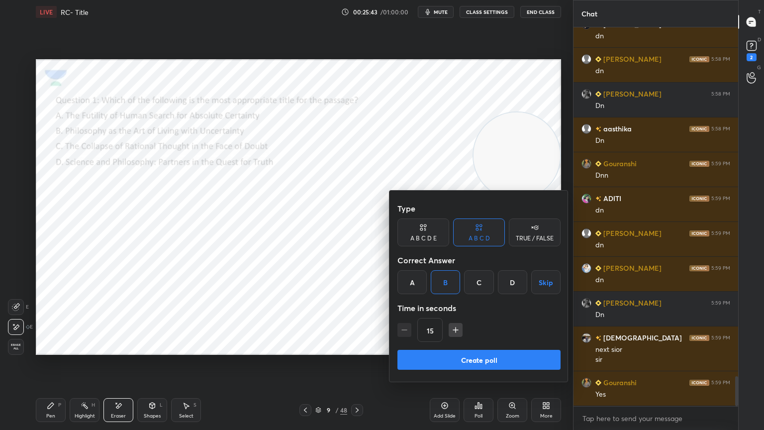
click at [472, 359] on button "Create poll" at bounding box center [479, 360] width 163 height 20
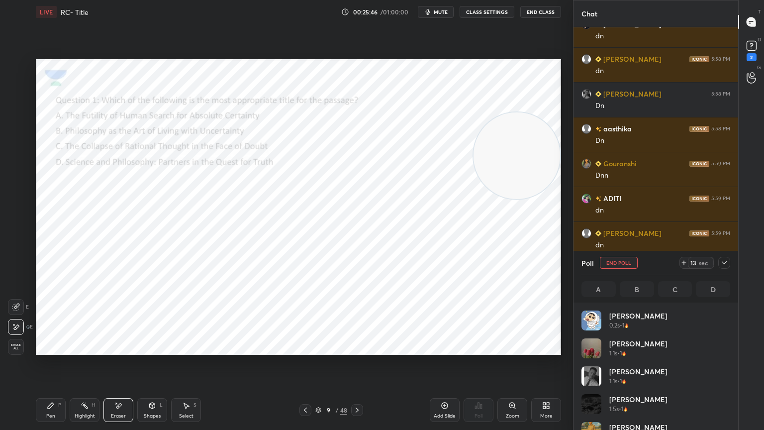
scroll to position [116, 146]
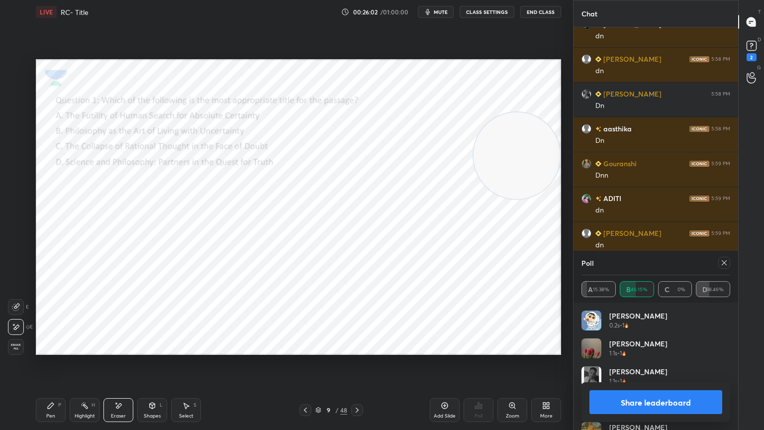
click at [49, 386] on div "Pen P" at bounding box center [51, 410] width 30 height 24
click at [358, 386] on icon at bounding box center [357, 410] width 8 height 8
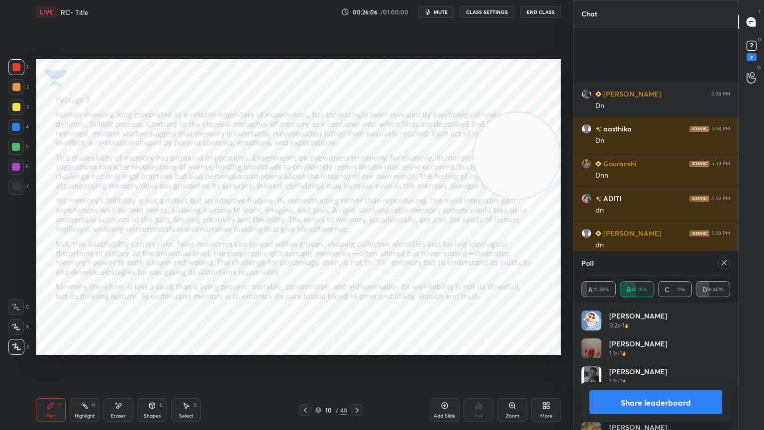
scroll to position [4546, 0]
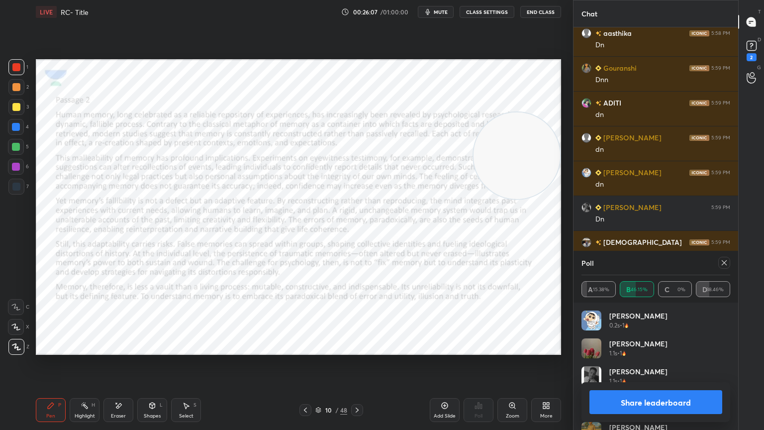
click at [358, 386] on icon at bounding box center [357, 410] width 3 height 5
click at [722, 262] on icon at bounding box center [725, 263] width 8 height 8
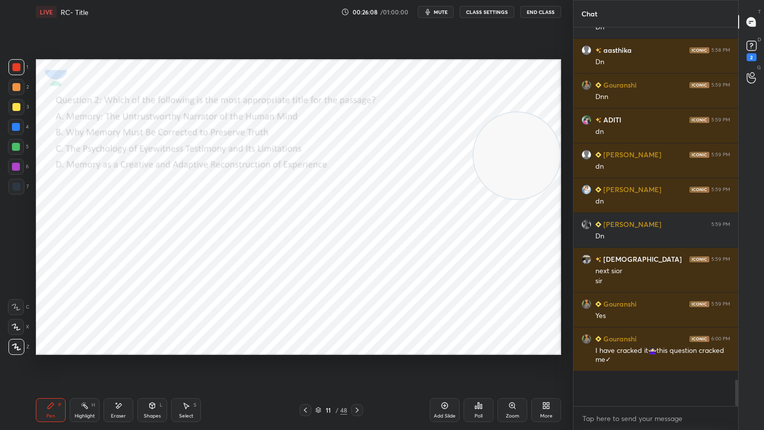
scroll to position [373, 162]
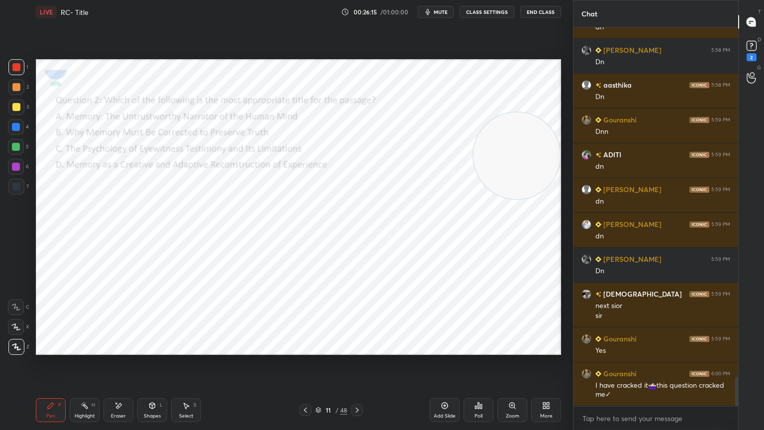
click at [480, 386] on icon at bounding box center [479, 406] width 8 height 8
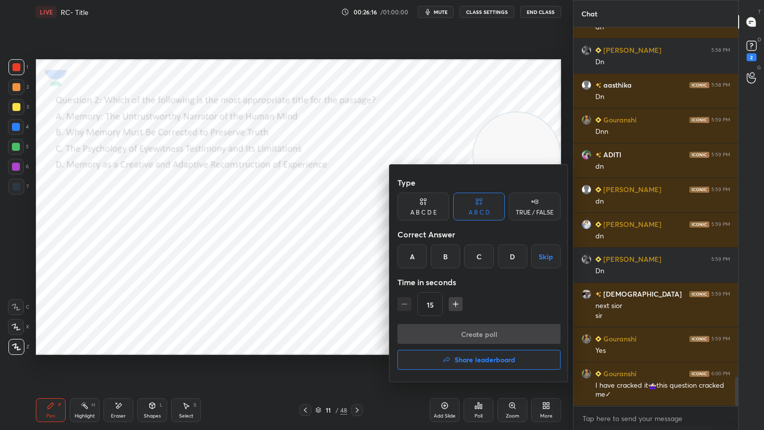
click at [512, 257] on div "D" at bounding box center [512, 256] width 29 height 24
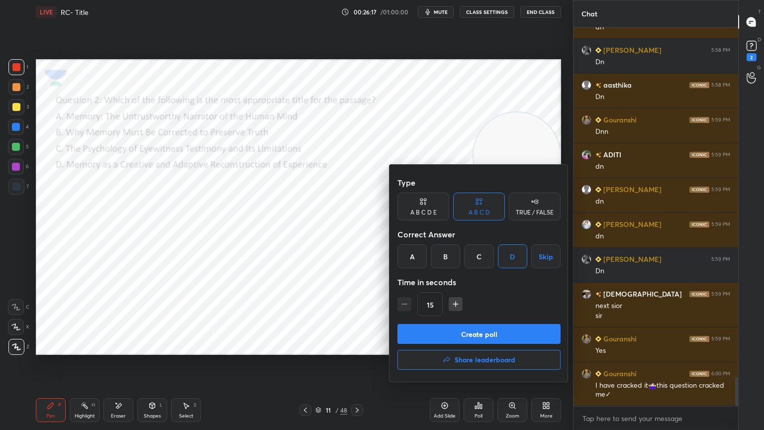
click at [495, 330] on button "Create poll" at bounding box center [479, 334] width 163 height 20
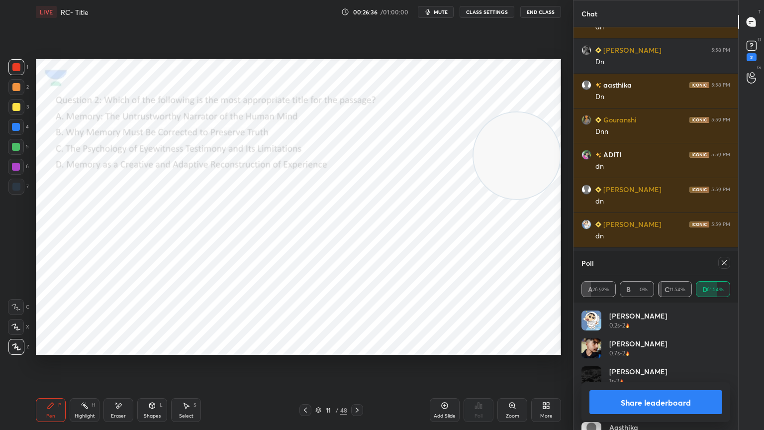
click at [355, 386] on icon at bounding box center [357, 410] width 8 height 8
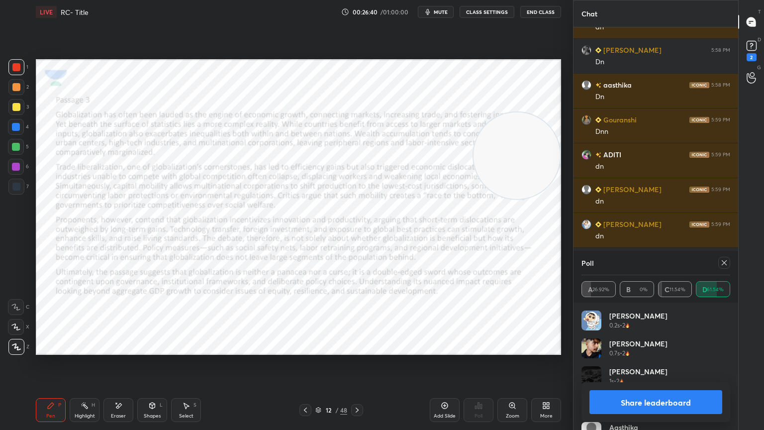
click at [356, 386] on icon at bounding box center [357, 410] width 3 height 5
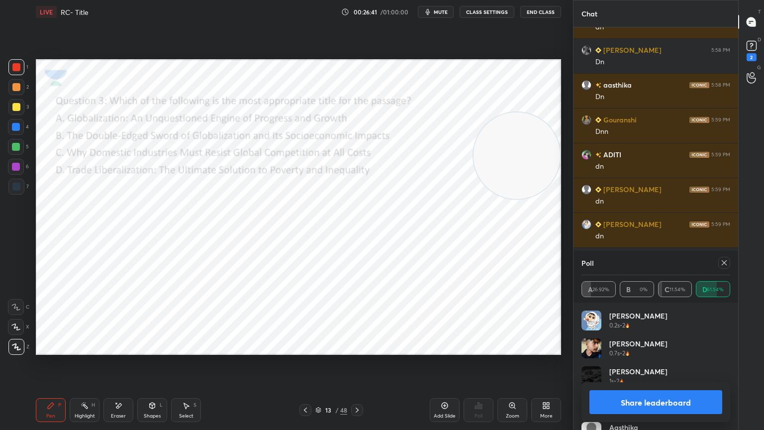
click at [724, 263] on icon at bounding box center [725, 263] width 8 height 8
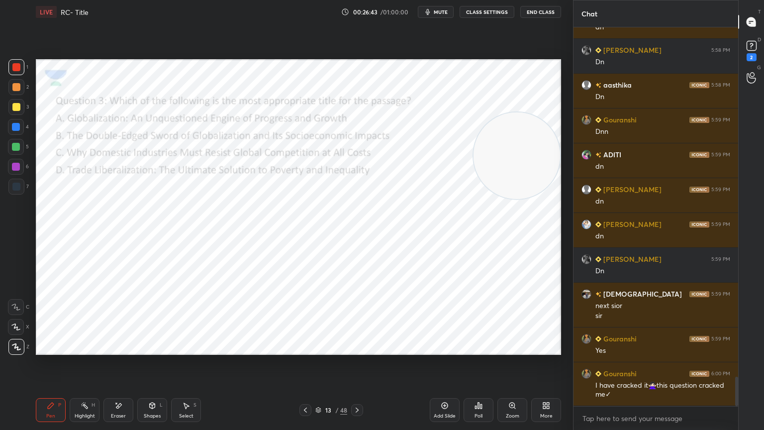
click at [480, 386] on div "Poll" at bounding box center [479, 410] width 30 height 24
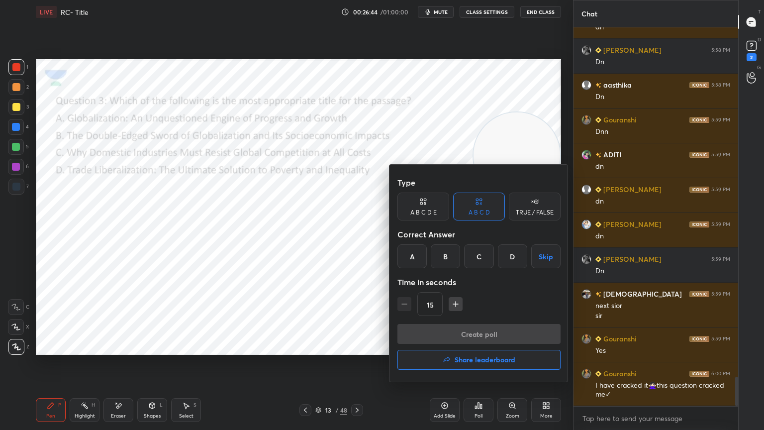
click at [446, 254] on div "B" at bounding box center [445, 256] width 29 height 24
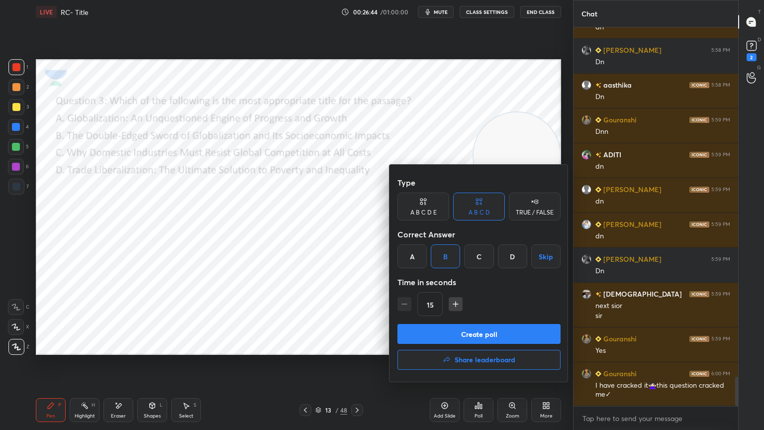
click at [475, 330] on button "Create poll" at bounding box center [479, 334] width 163 height 20
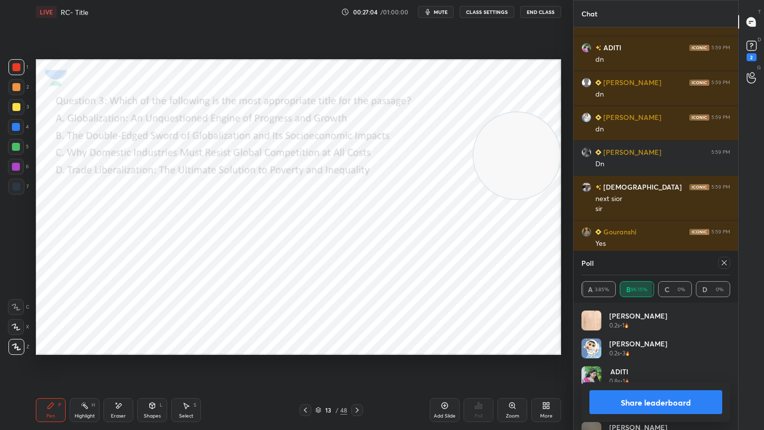
click at [723, 263] on icon at bounding box center [725, 263] width 8 height 8
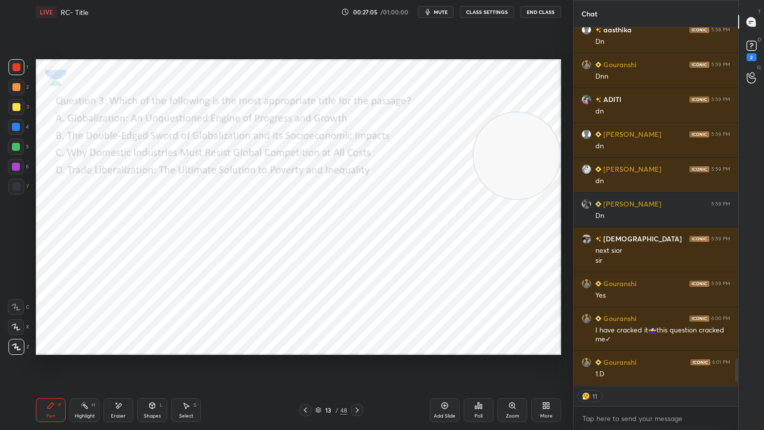
click at [477, 386] on div "Poll" at bounding box center [479, 416] width 8 height 5
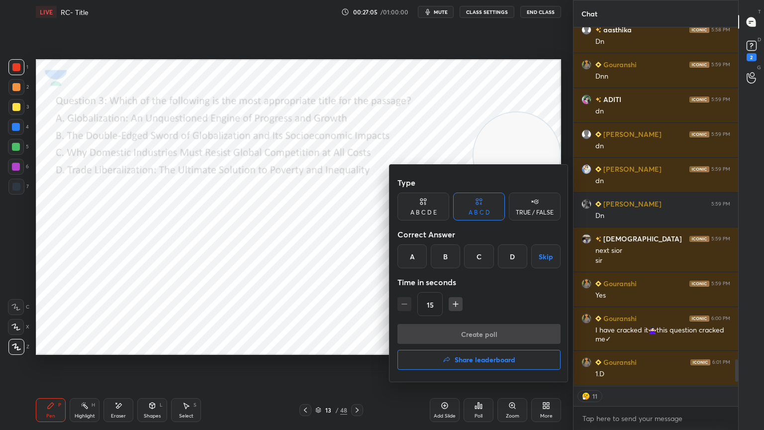
click at [496, 360] on h4 "Share leaderboard" at bounding box center [485, 359] width 61 height 7
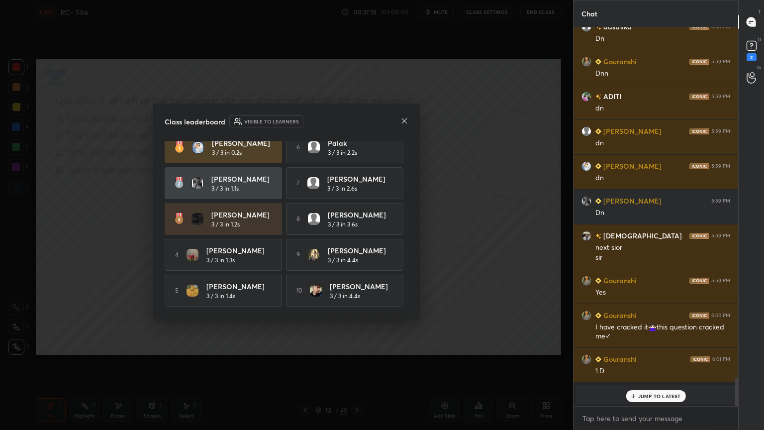
click at [407, 121] on icon at bounding box center [405, 121] width 8 height 8
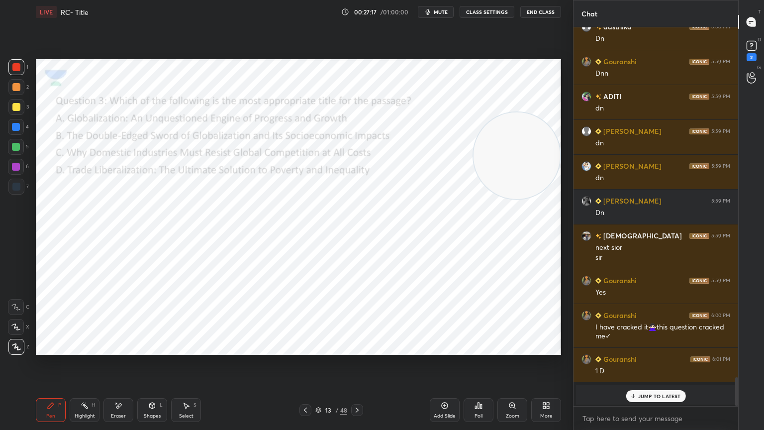
click at [655, 386] on p "JUMP TO LATEST" at bounding box center [659, 396] width 43 height 6
click at [300, 386] on div at bounding box center [306, 410] width 12 height 12
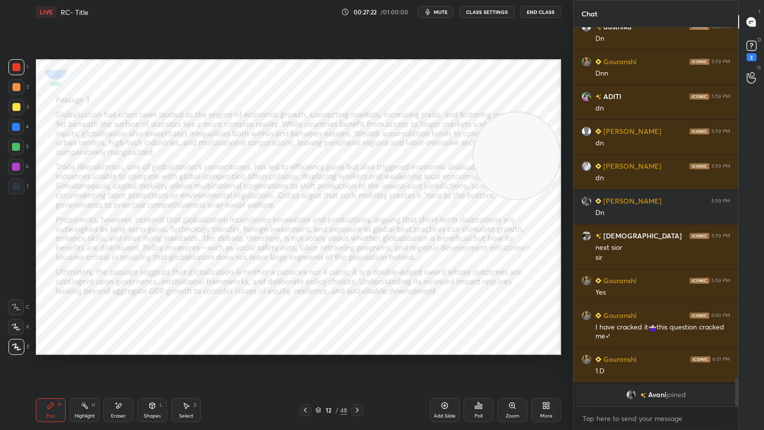
click at [303, 386] on div at bounding box center [306, 410] width 12 height 12
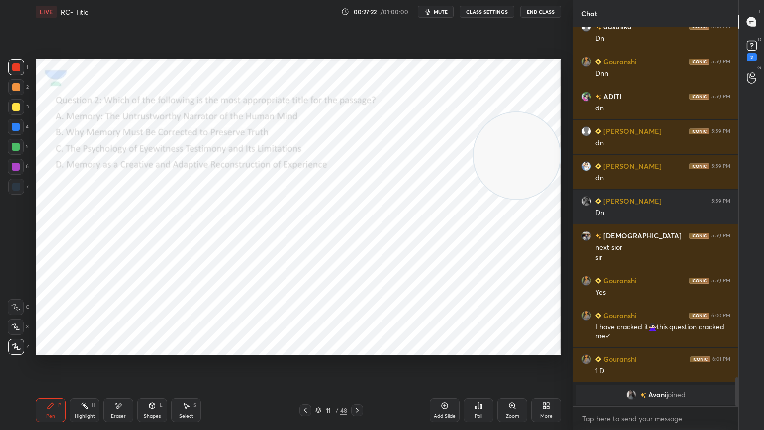
click at [305, 386] on div at bounding box center [306, 410] width 12 height 12
click at [307, 386] on div "Pen P Highlight H Eraser Shapes L Select S 10 / 48 Add Slide Poll Zoom More" at bounding box center [299, 410] width 526 height 40
click at [306, 386] on div at bounding box center [306, 410] width 12 height 12
click at [302, 386] on icon at bounding box center [306, 410] width 8 height 8
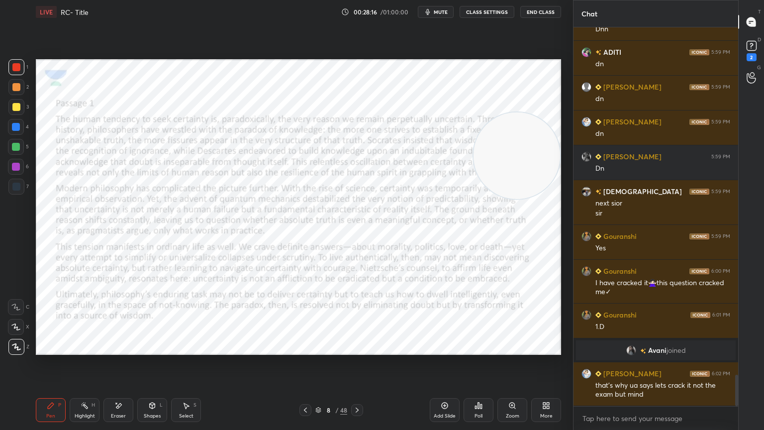
scroll to position [4212, 0]
click at [354, 386] on icon at bounding box center [357, 410] width 8 height 8
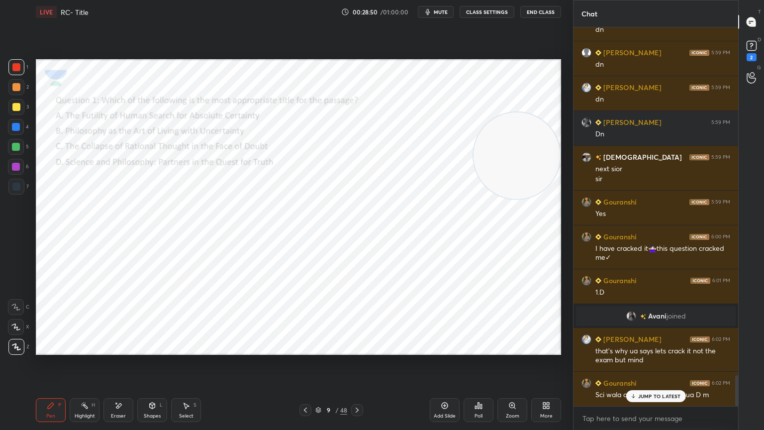
scroll to position [4281, 0]
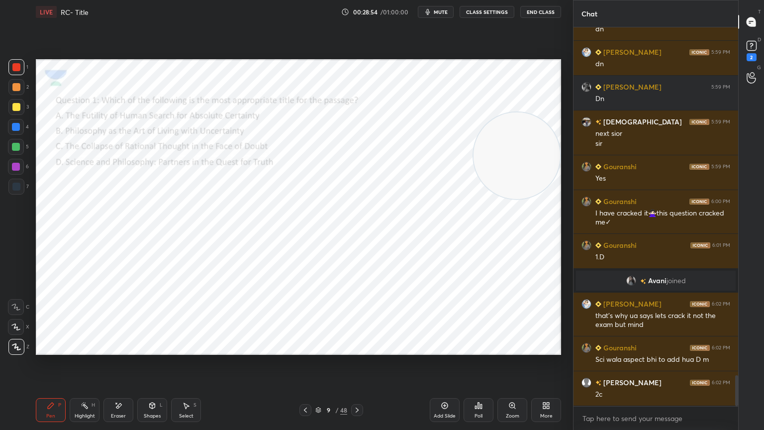
click at [300, 386] on div at bounding box center [306, 410] width 12 height 12
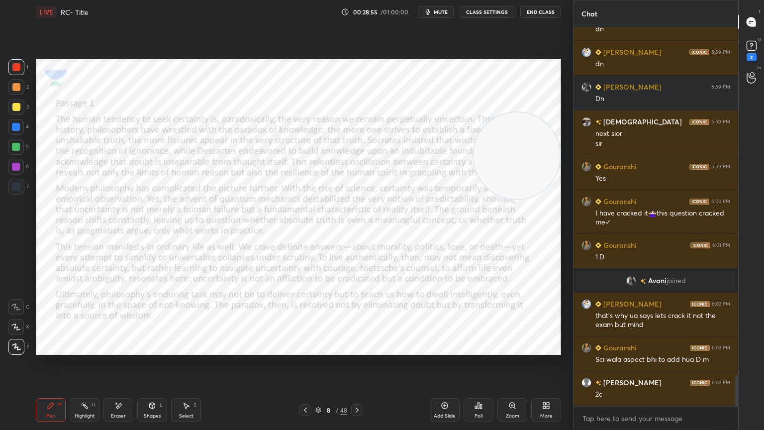
scroll to position [4316, 0]
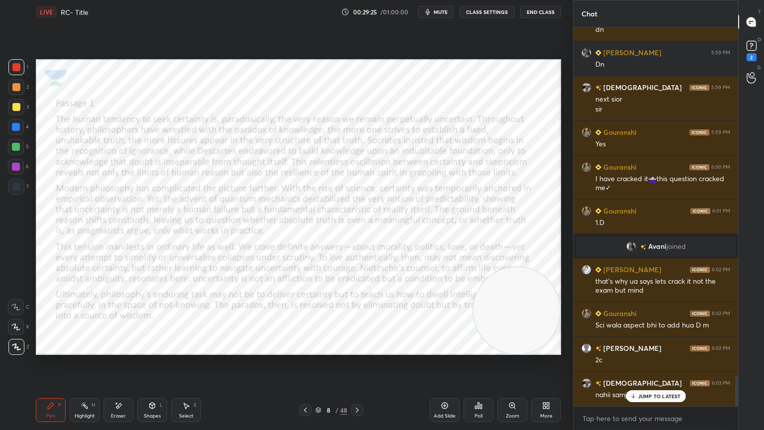
click at [654, 386] on p "JUMP TO LATEST" at bounding box center [659, 396] width 43 height 6
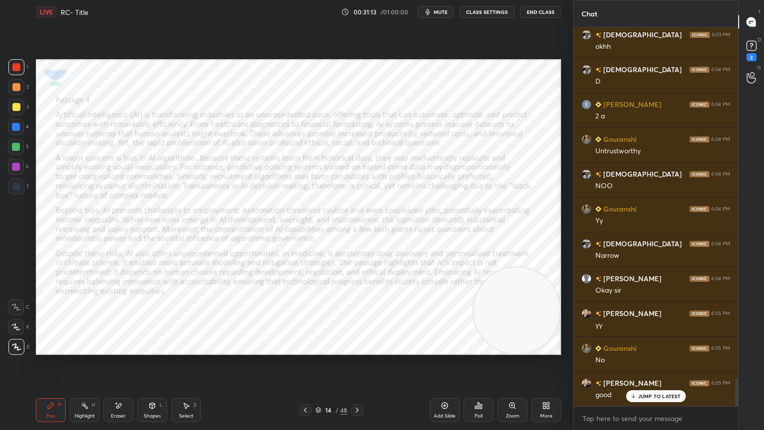
scroll to position [4779, 0]
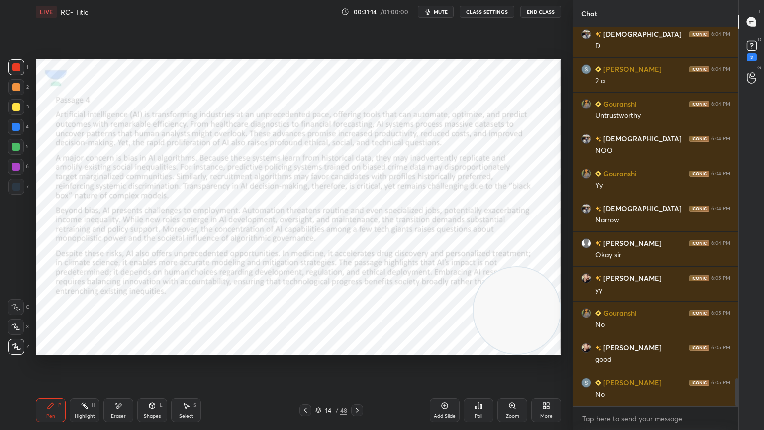
click at [442, 16] on button "mute" at bounding box center [436, 12] width 36 height 12
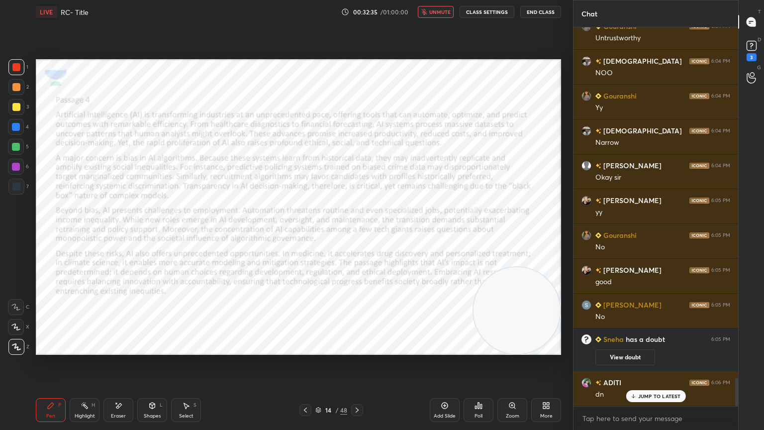
scroll to position [4702, 0]
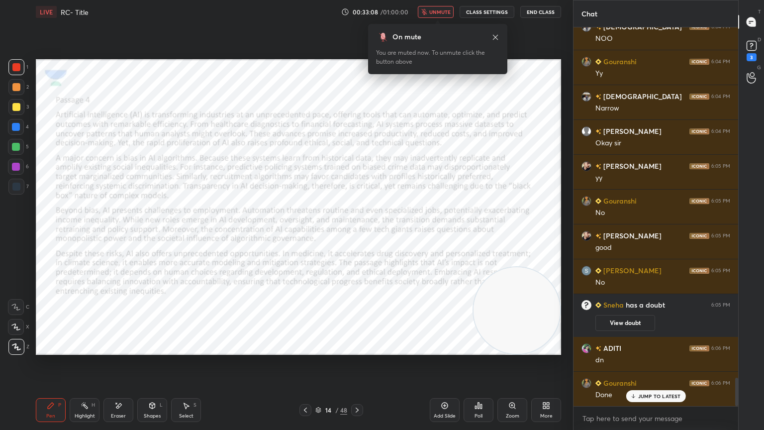
click at [445, 14] on span "unmute" at bounding box center [439, 11] width 21 height 7
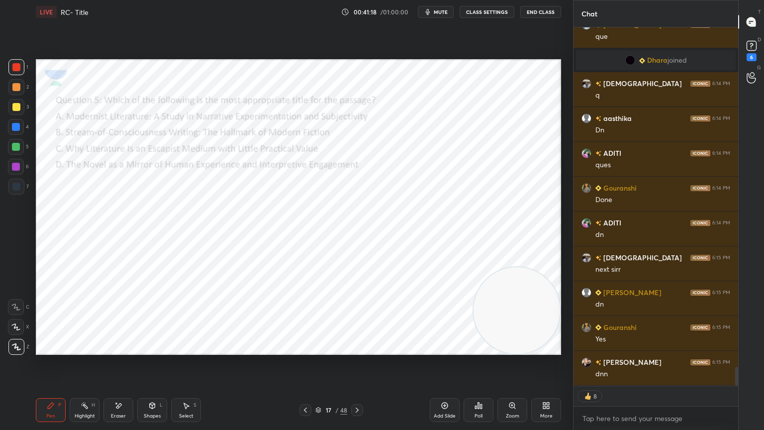
scroll to position [6418, 0]
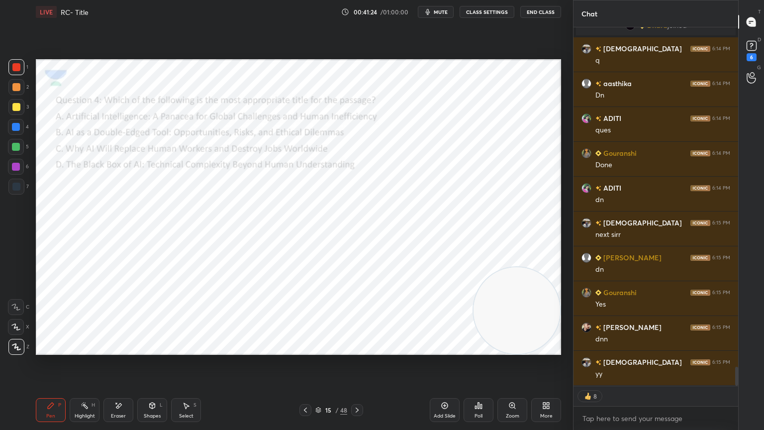
click at [484, 386] on div "Poll" at bounding box center [479, 410] width 30 height 24
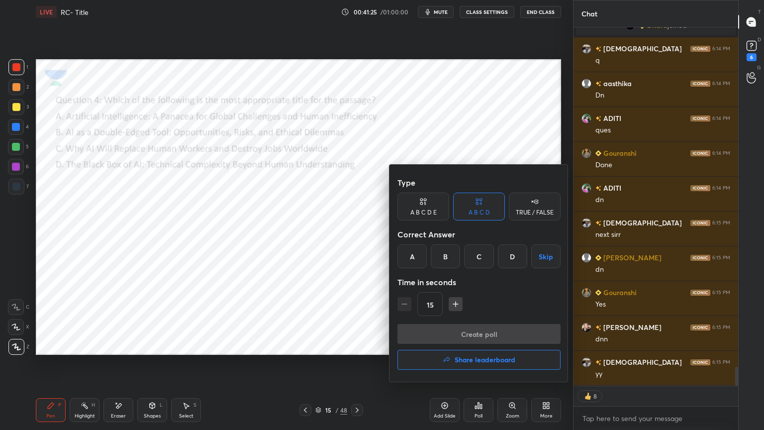
click at [408, 251] on div "A" at bounding box center [412, 256] width 29 height 24
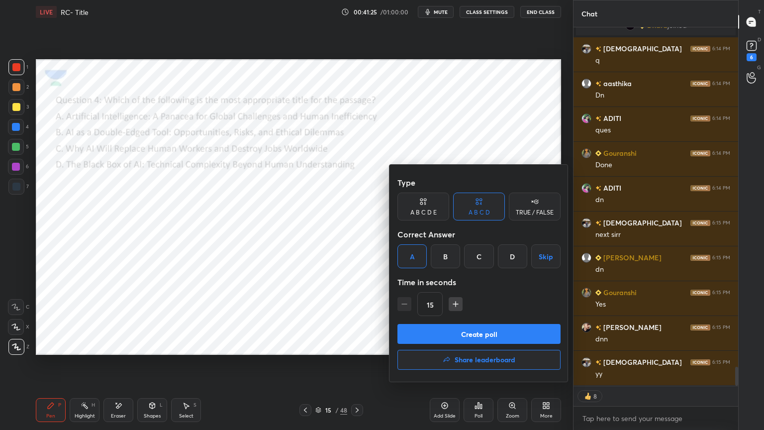
click at [438, 334] on button "Create poll" at bounding box center [479, 334] width 163 height 20
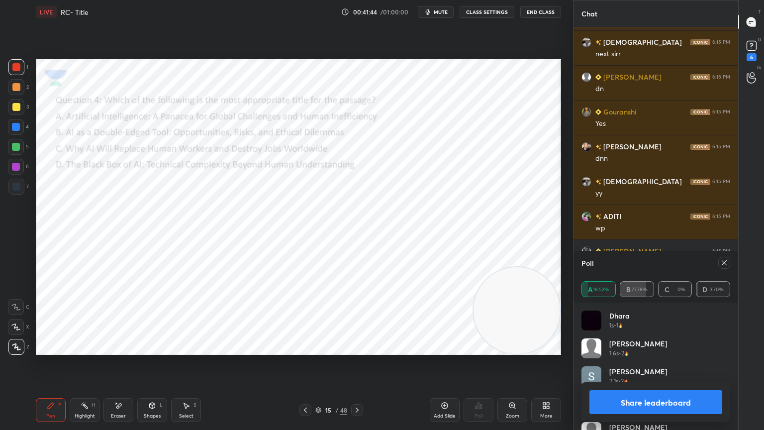
scroll to position [6633, 0]
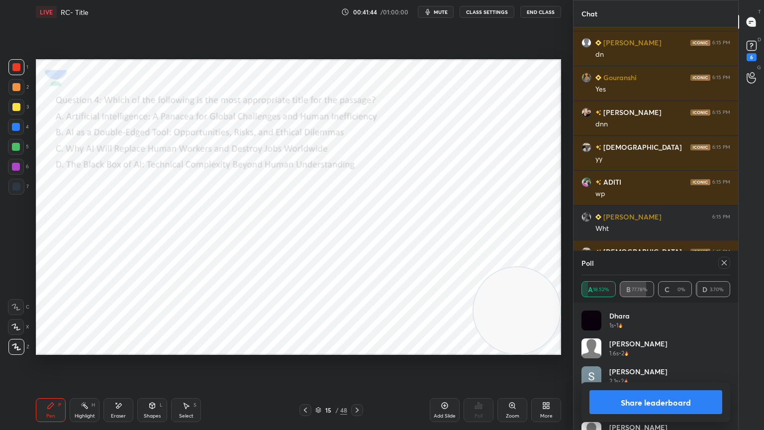
click at [722, 264] on icon at bounding box center [725, 263] width 8 height 8
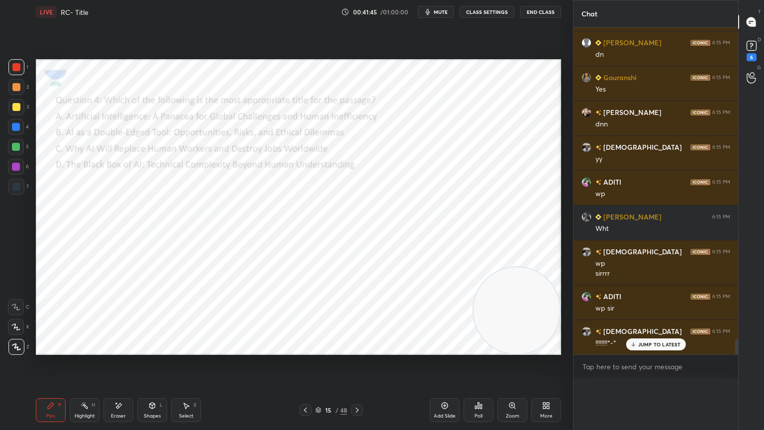
scroll to position [3, 3]
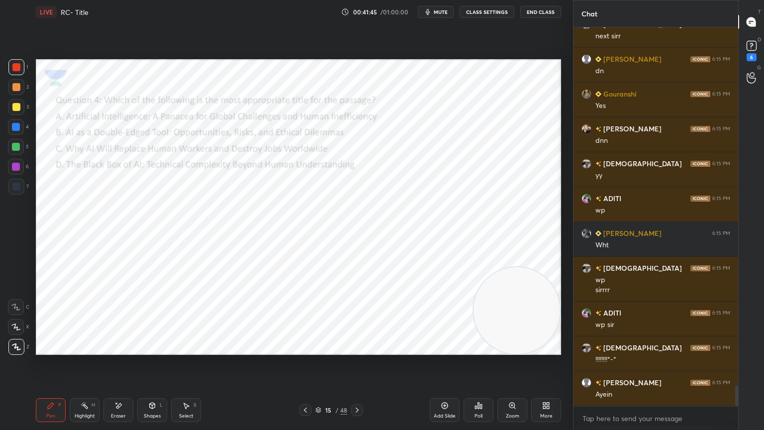
click at [477, 386] on icon at bounding box center [475, 407] width 1 height 2
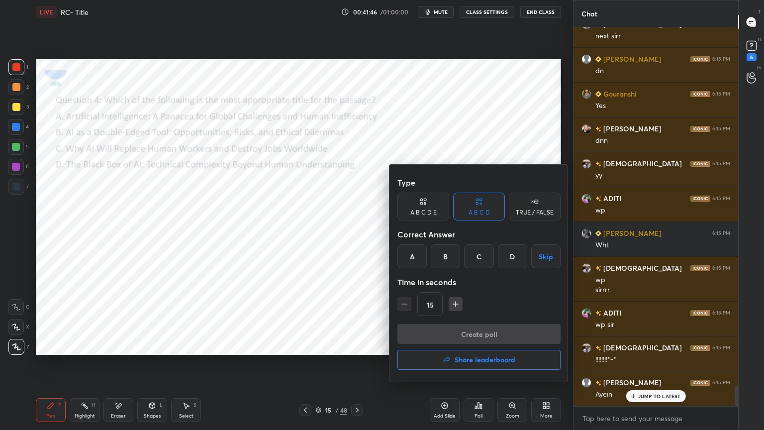
click at [444, 256] on div "B" at bounding box center [445, 256] width 29 height 24
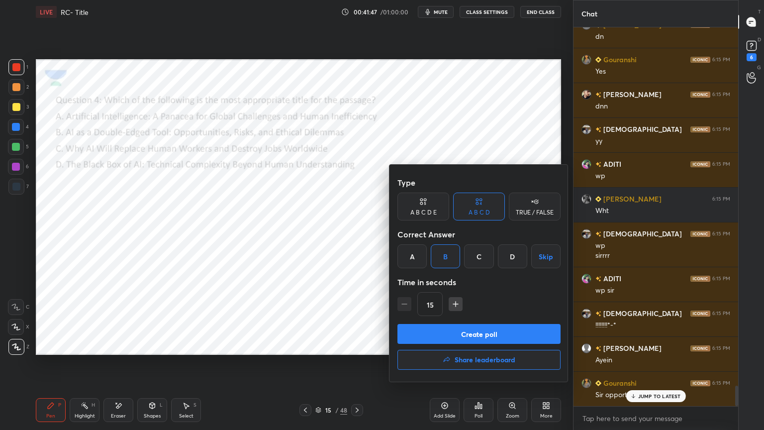
click at [454, 332] on button "Create poll" at bounding box center [479, 334] width 163 height 20
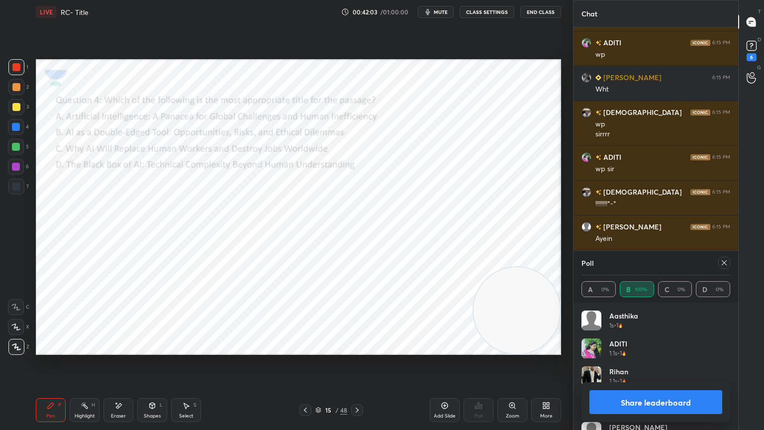
click at [725, 261] on icon at bounding box center [725, 263] width 8 height 8
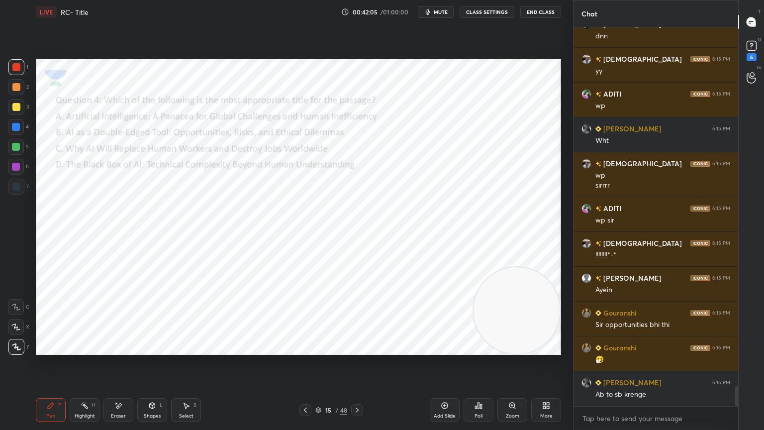
click at [354, 386] on icon at bounding box center [357, 410] width 8 height 8
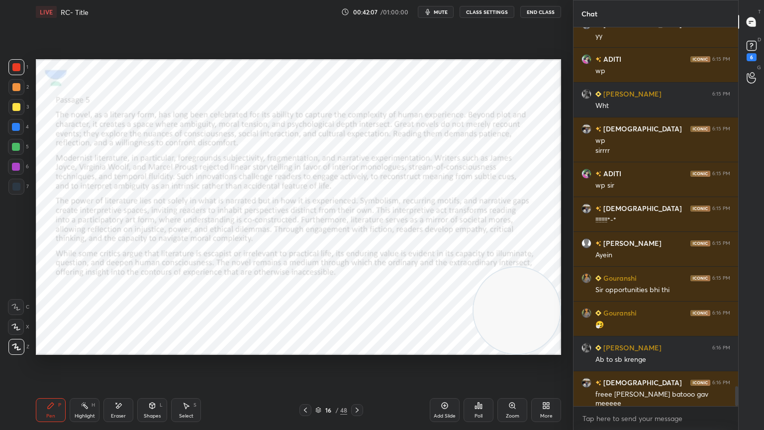
click at [360, 386] on icon at bounding box center [357, 410] width 8 height 8
click at [487, 386] on div "Poll" at bounding box center [479, 410] width 30 height 24
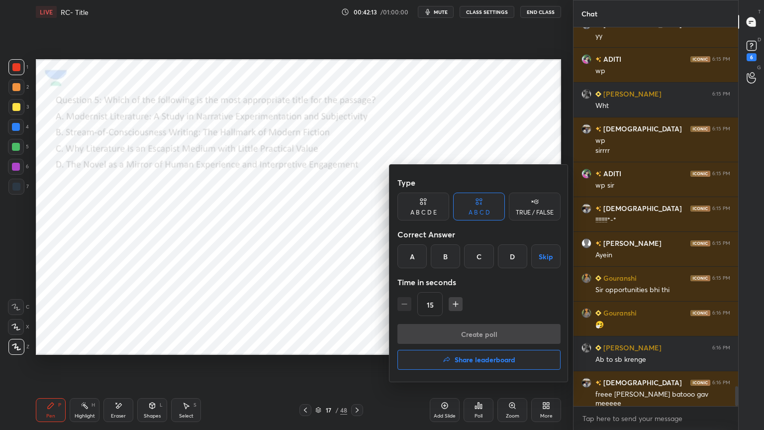
click at [507, 255] on div "D" at bounding box center [512, 256] width 29 height 24
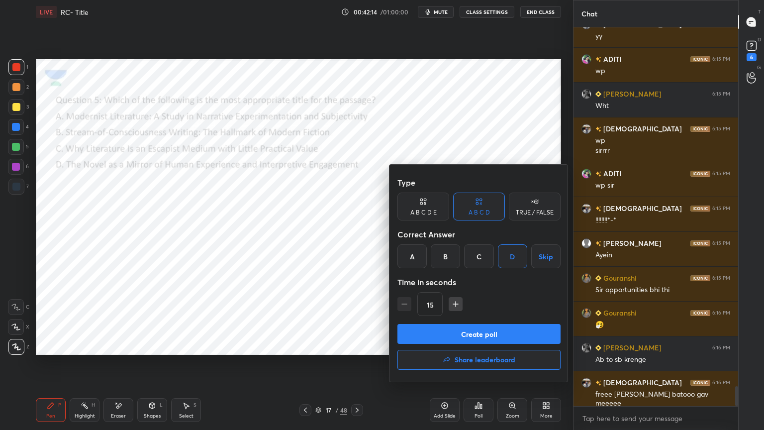
click at [500, 330] on button "Create poll" at bounding box center [479, 334] width 163 height 20
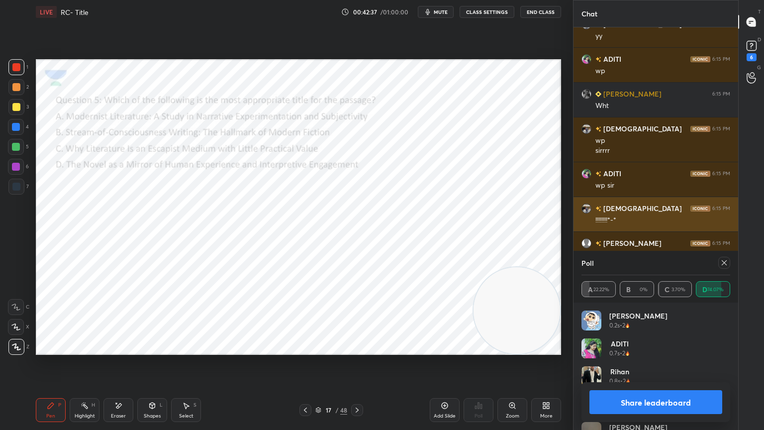
click at [354, 386] on icon at bounding box center [357, 410] width 8 height 8
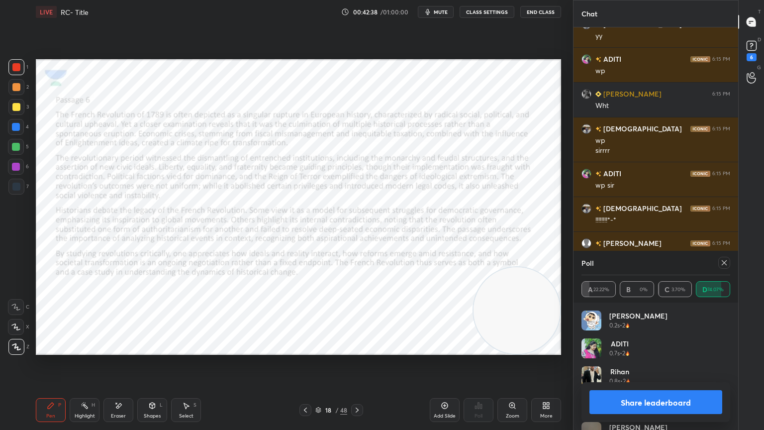
click at [358, 386] on icon at bounding box center [357, 410] width 8 height 8
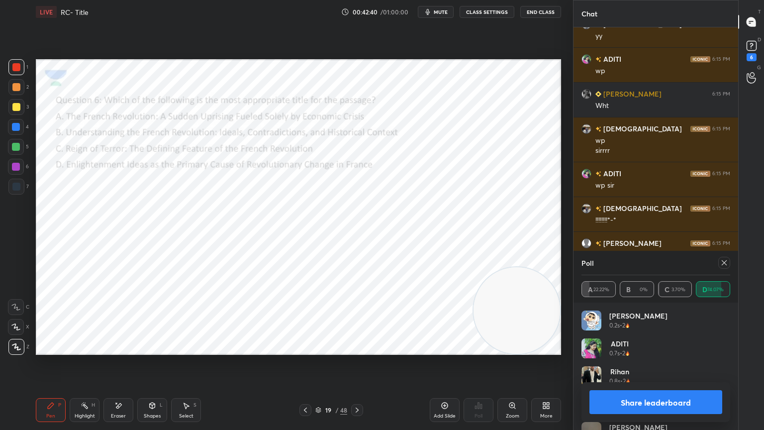
click at [723, 262] on icon at bounding box center [725, 263] width 8 height 8
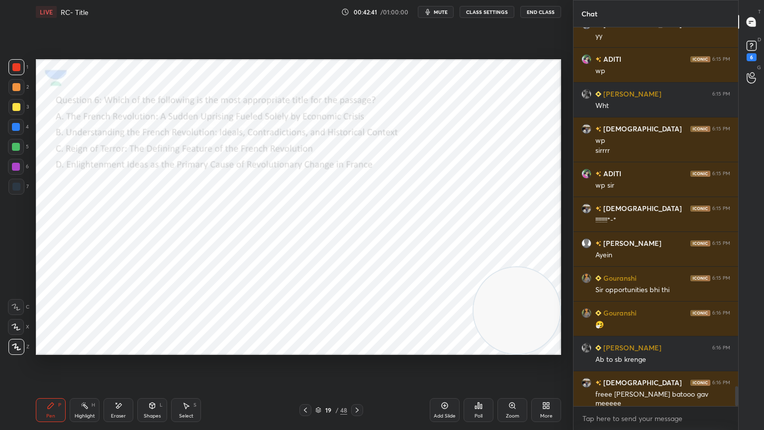
click at [488, 386] on div "Poll" at bounding box center [479, 410] width 30 height 24
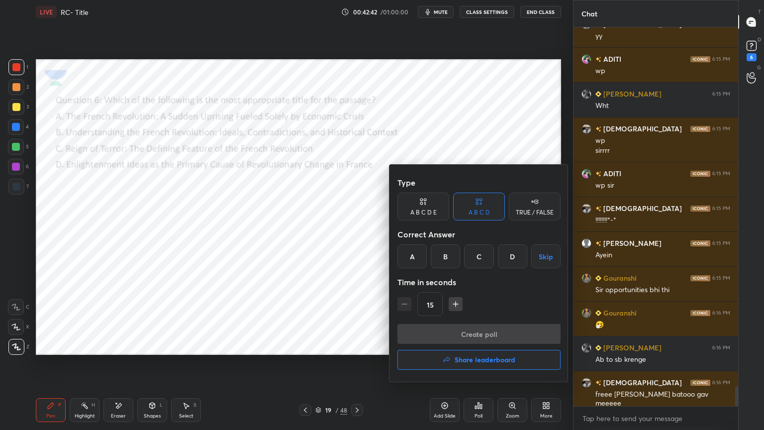
click at [451, 256] on div "B" at bounding box center [445, 256] width 29 height 24
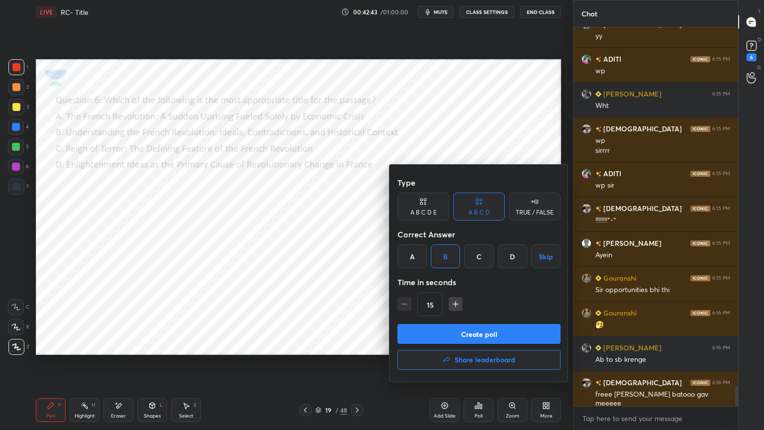
click at [463, 342] on button "Create poll" at bounding box center [479, 334] width 163 height 20
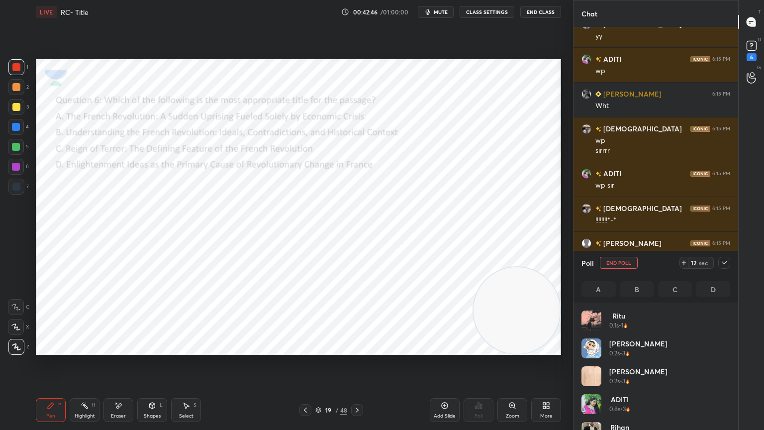
click at [438, 6] on button "mute" at bounding box center [436, 12] width 36 height 12
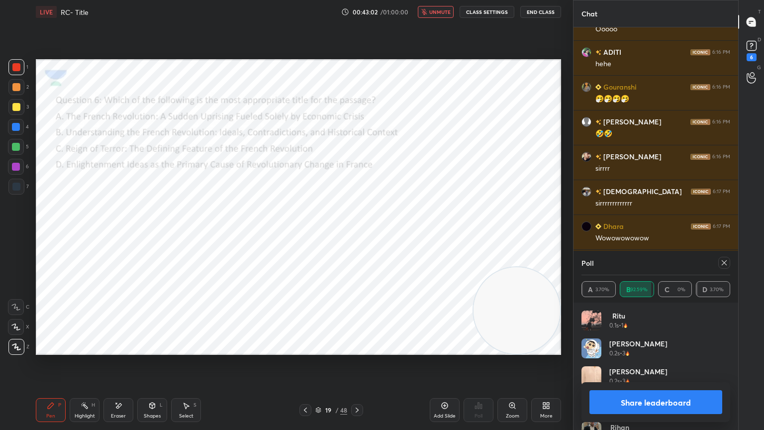
click at [440, 5] on div "LIVE RC- Title 00:43:02 / 01:00:00 unmute CLASS SETTINGS End Class" at bounding box center [299, 12] width 526 height 24
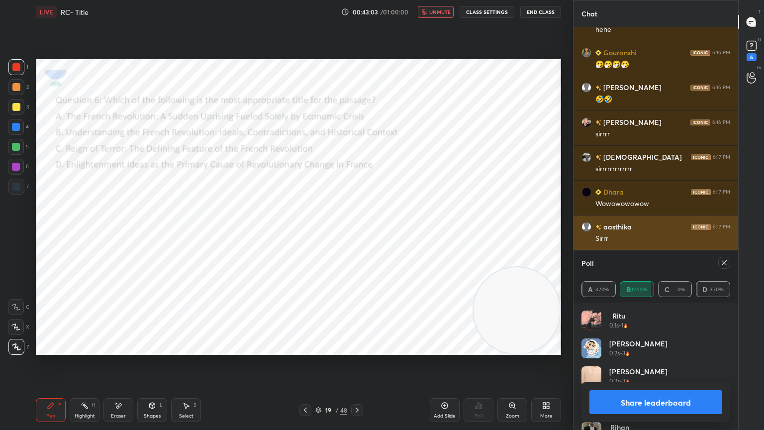
click at [442, 13] on span "unmute" at bounding box center [439, 11] width 21 height 7
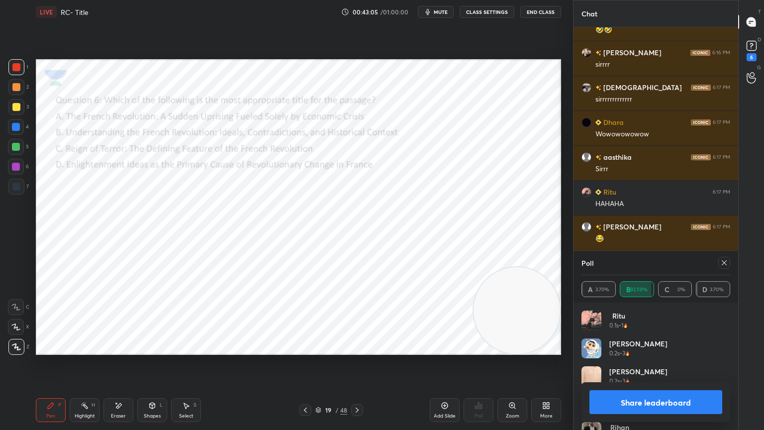
click at [727, 266] on icon at bounding box center [725, 263] width 8 height 8
type textarea "x"
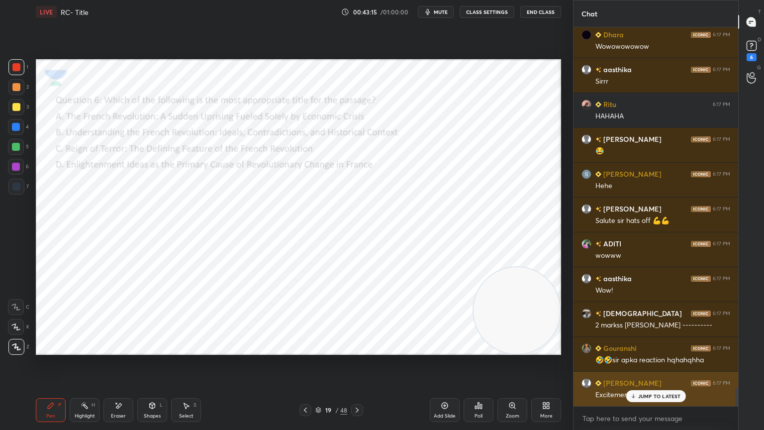
click at [669, 386] on p "JUMP TO LATEST" at bounding box center [659, 396] width 43 height 6
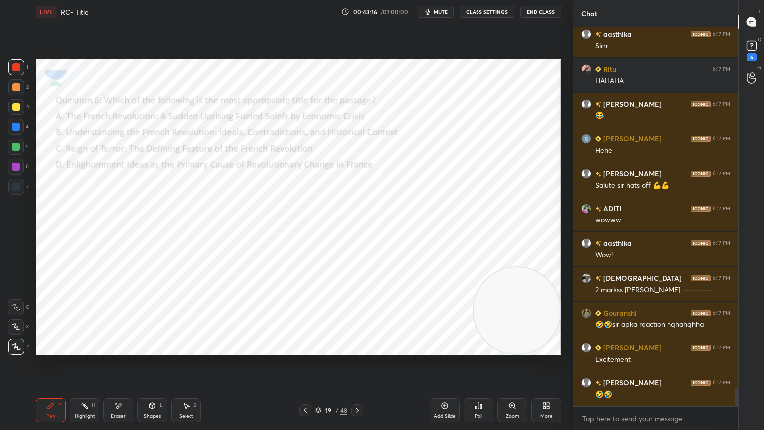
click at [482, 386] on div "Poll" at bounding box center [479, 410] width 30 height 24
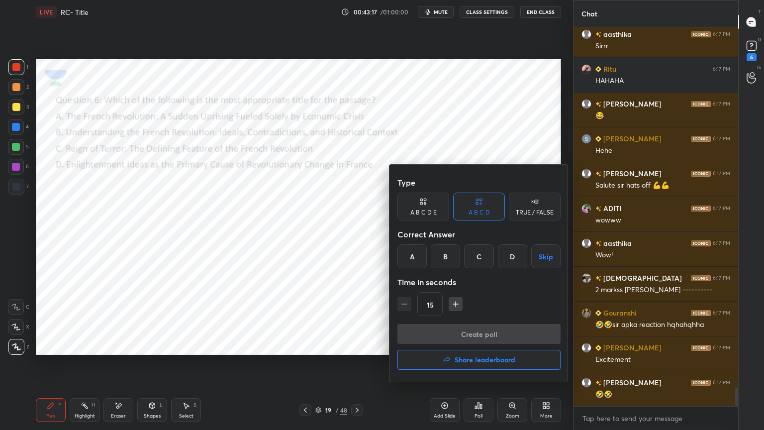
click at [473, 359] on h4 "Share leaderboard" at bounding box center [485, 359] width 61 height 7
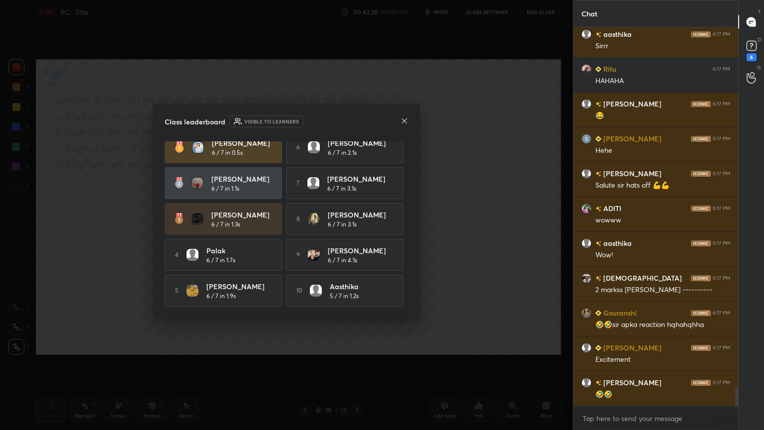
click at [406, 120] on icon at bounding box center [405, 121] width 8 height 8
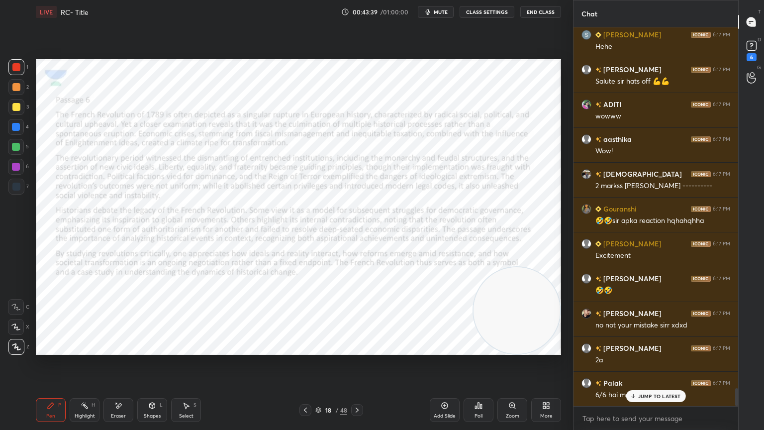
click at [663, 386] on p "JUMP TO LATEST" at bounding box center [659, 396] width 43 height 6
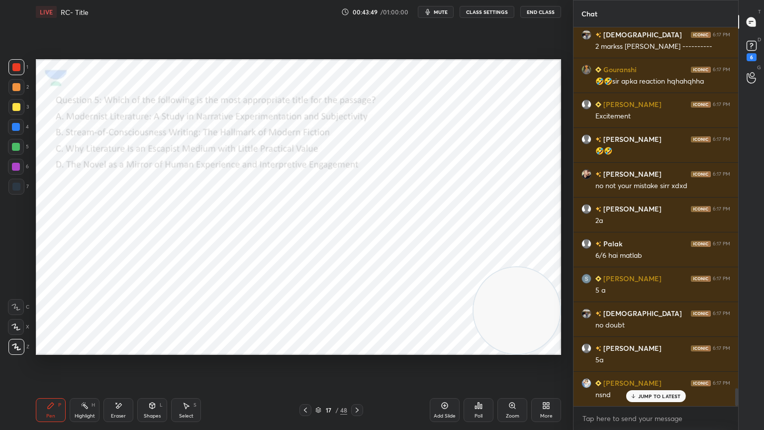
click at [237, 386] on div "Pen P Highlight H Eraser Shapes L Select S 17 / 48 Add Slide Poll Zoom More" at bounding box center [299, 410] width 526 height 40
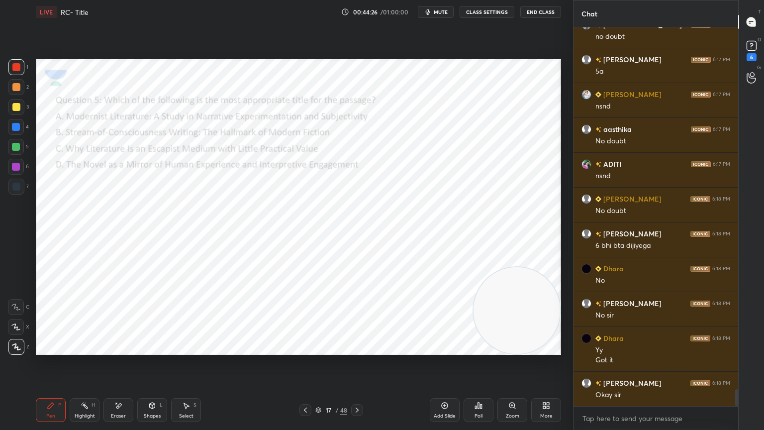
scroll to position [8020, 0]
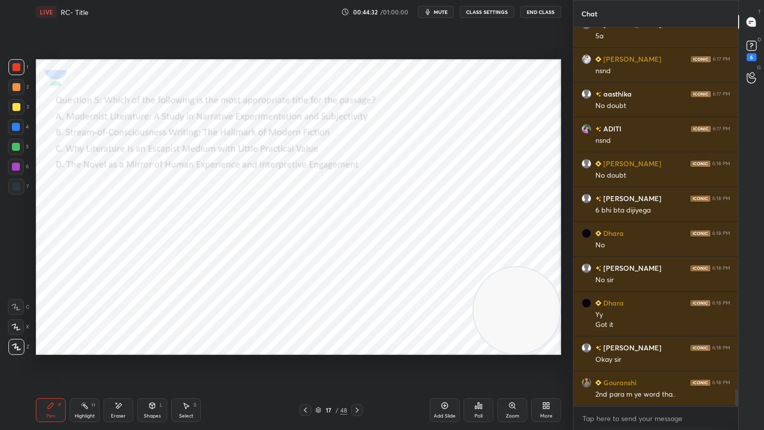
click at [358, 386] on icon at bounding box center [357, 410] width 8 height 8
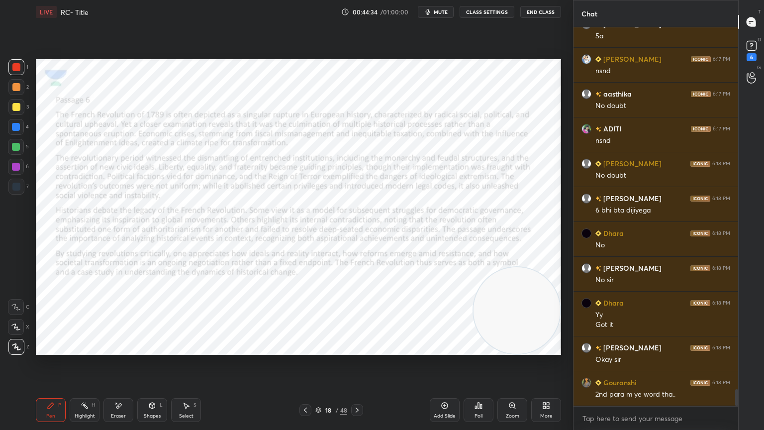
click at [354, 386] on icon at bounding box center [357, 410] width 8 height 8
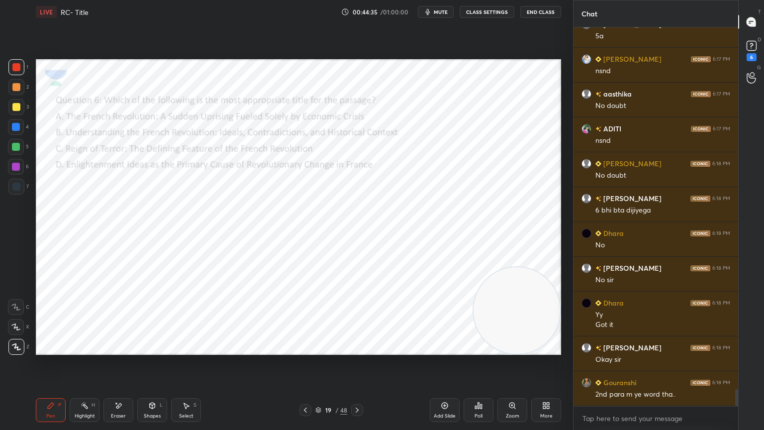
click at [357, 386] on icon at bounding box center [357, 410] width 8 height 8
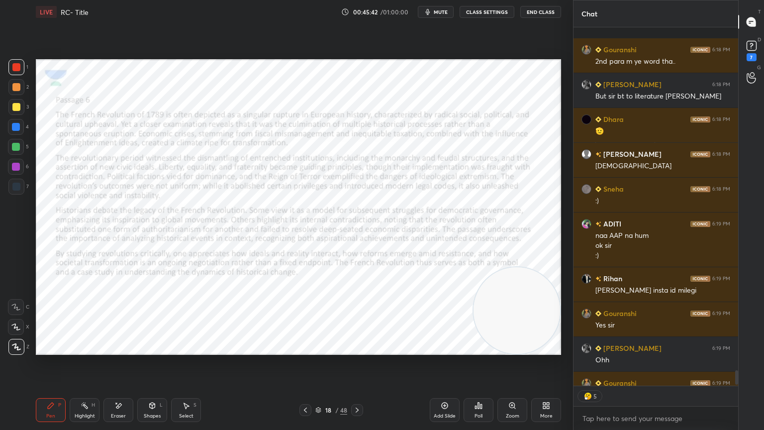
scroll to position [8408, 0]
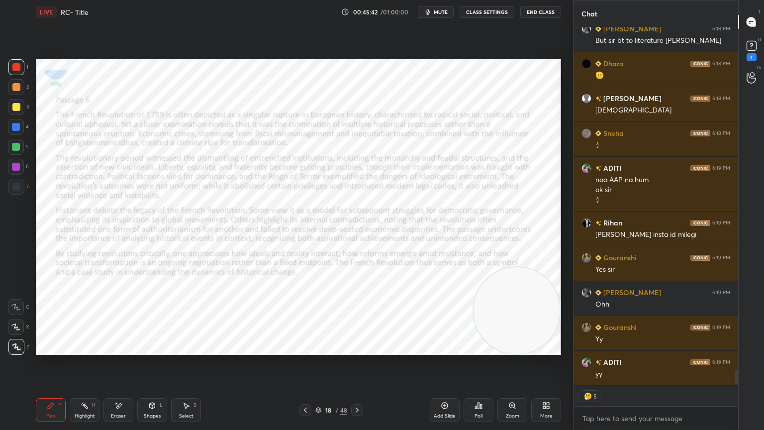
type textarea "x"
click at [483, 14] on button "CLASS SETTINGS" at bounding box center [487, 12] width 55 height 12
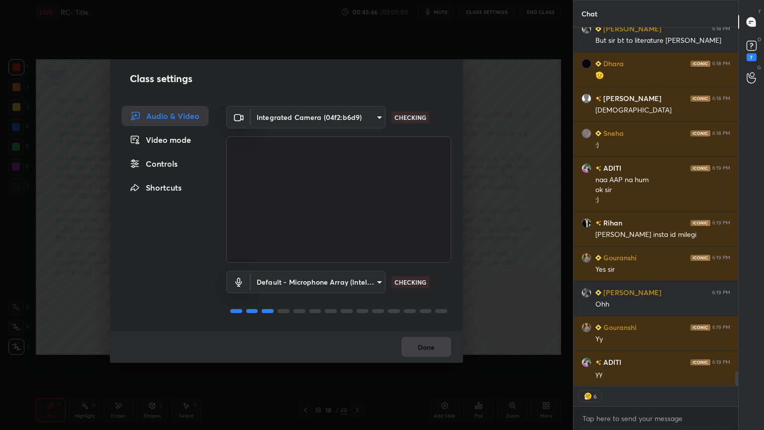
scroll to position [8443, 0]
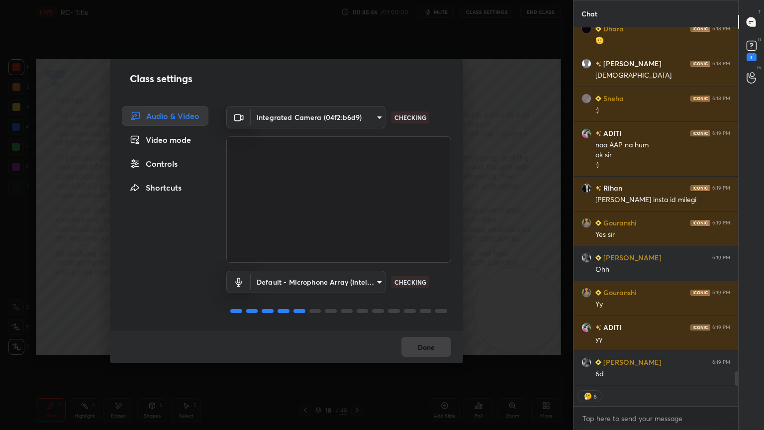
click at [174, 169] on div "Controls" at bounding box center [165, 164] width 87 height 20
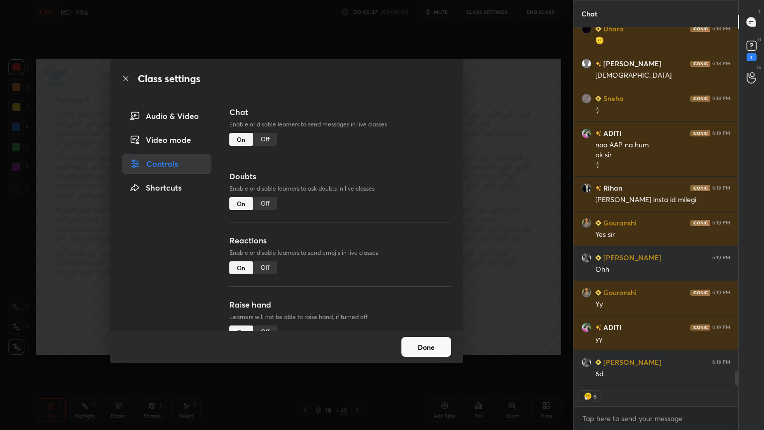
click at [266, 267] on div "Off" at bounding box center [265, 267] width 24 height 13
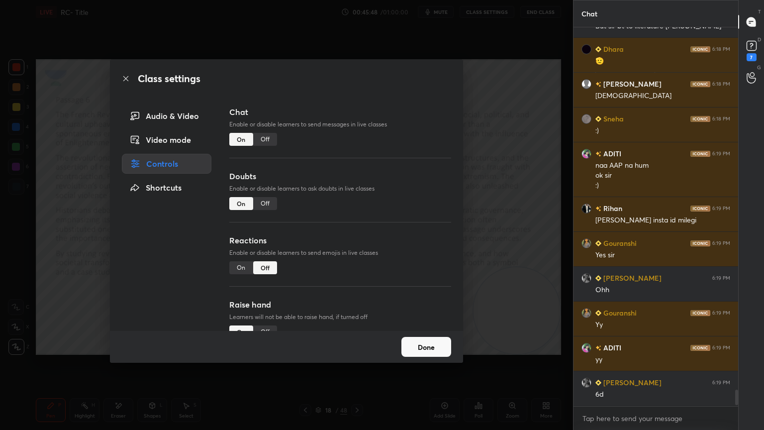
scroll to position [8423, 0]
click at [430, 344] on button "Done" at bounding box center [427, 347] width 50 height 20
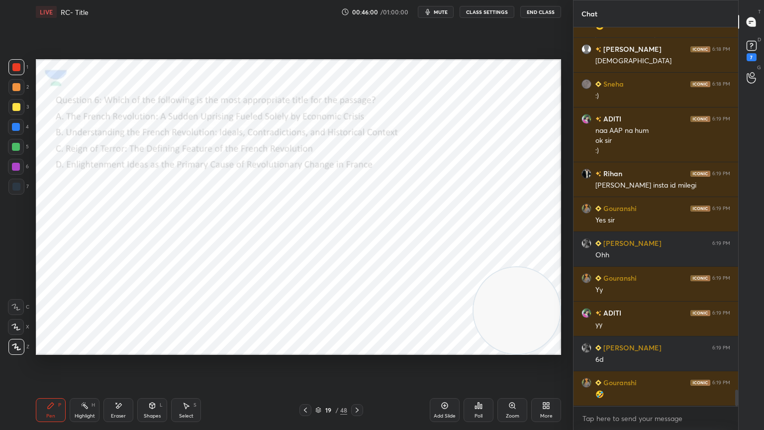
scroll to position [8492, 0]
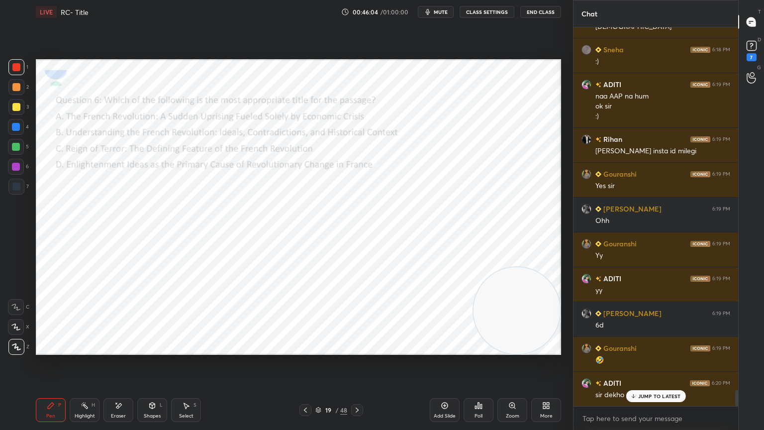
click at [658, 386] on div "JUMP TO LATEST" at bounding box center [656, 396] width 60 height 12
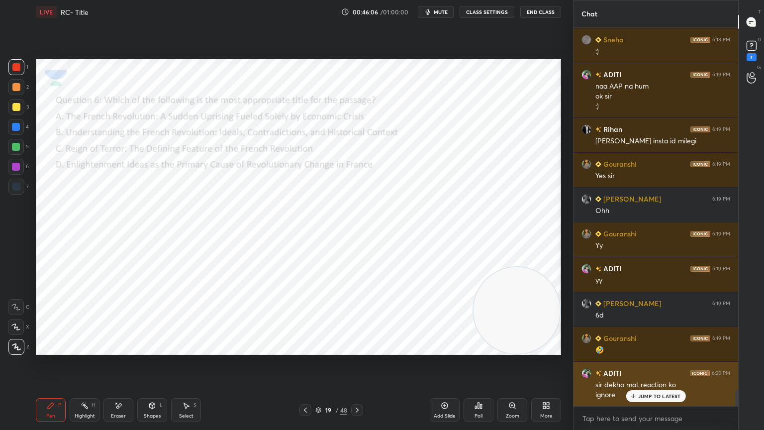
click at [652, 386] on p "JUMP TO LATEST" at bounding box center [659, 396] width 43 height 6
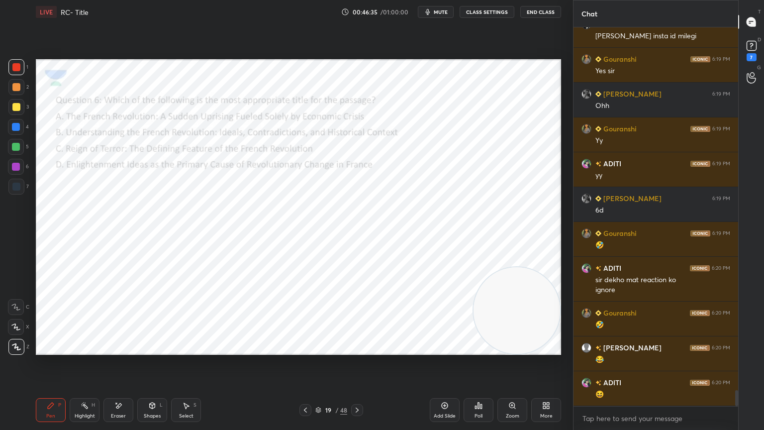
scroll to position [8641, 0]
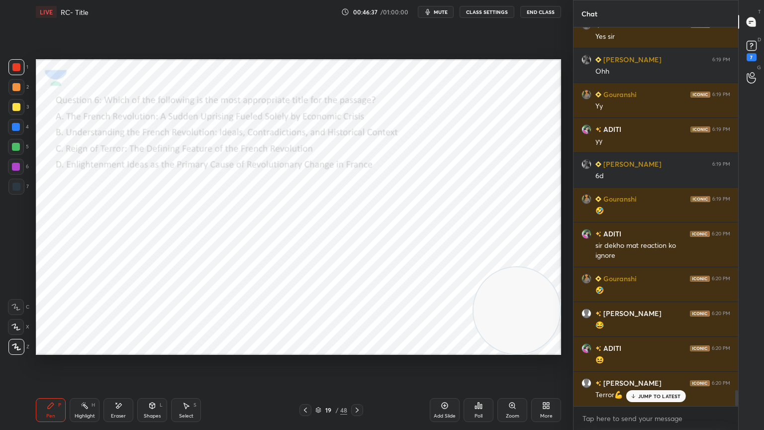
click at [535, 339] on video at bounding box center [517, 310] width 87 height 87
click at [121, 386] on icon at bounding box center [118, 406] width 8 height 8
click at [53, 386] on icon at bounding box center [51, 406] width 8 height 8
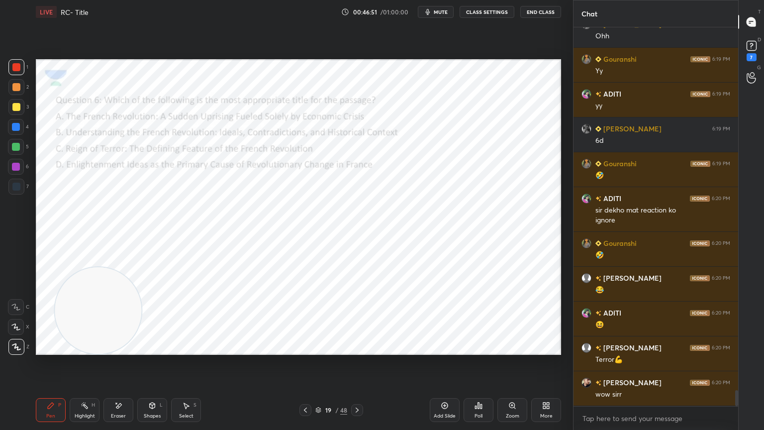
scroll to position [8711, 0]
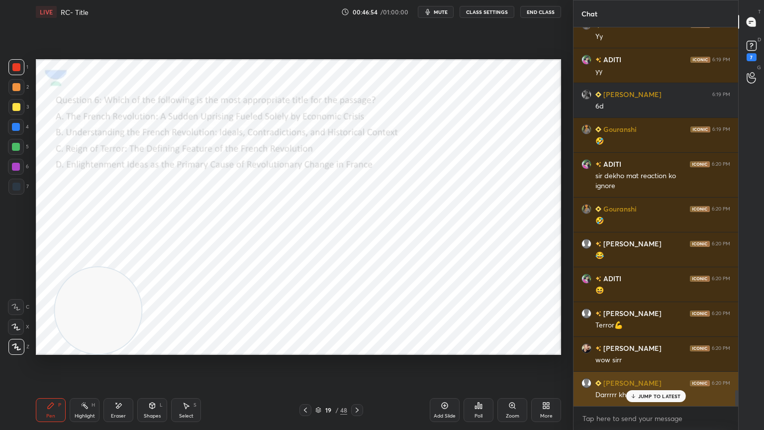
click at [672, 386] on p "JUMP TO LATEST" at bounding box center [659, 396] width 43 height 6
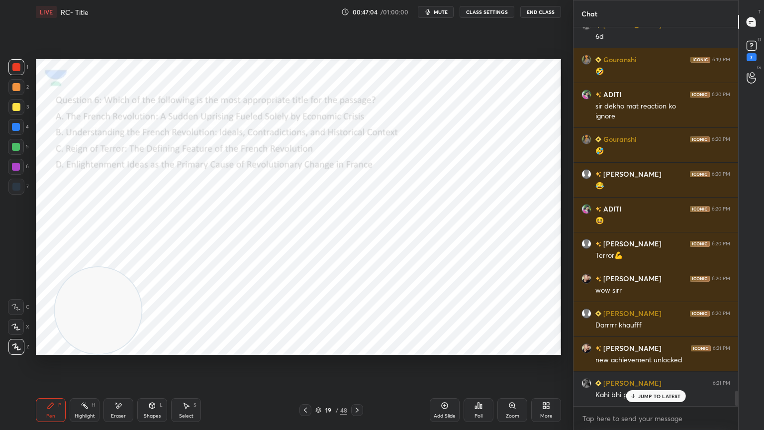
scroll to position [8816, 0]
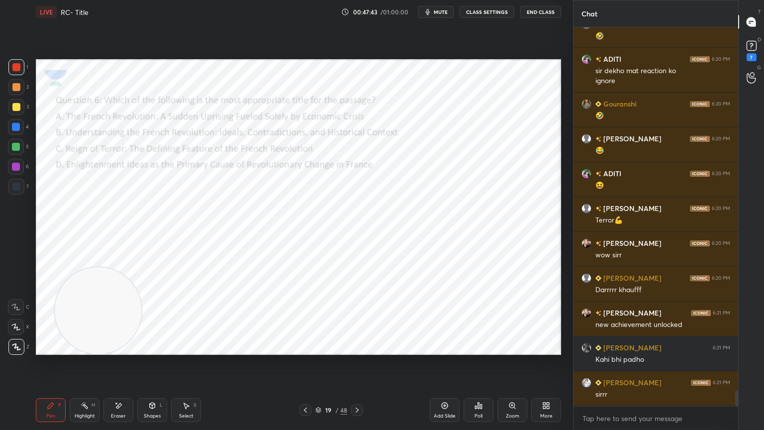
click at [307, 386] on icon at bounding box center [306, 410] width 8 height 8
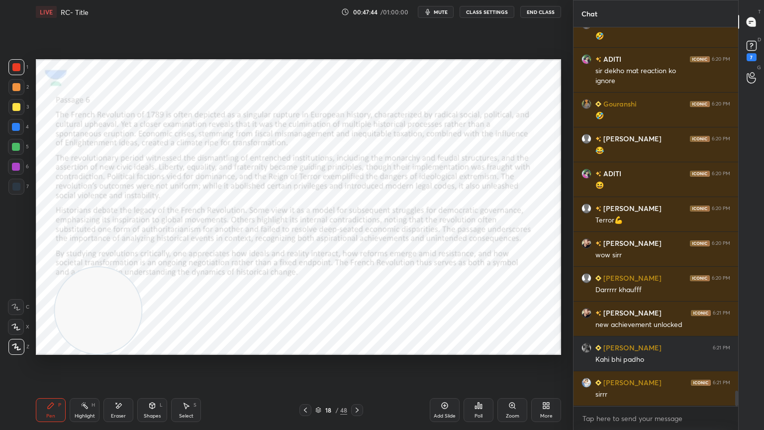
scroll to position [8850, 0]
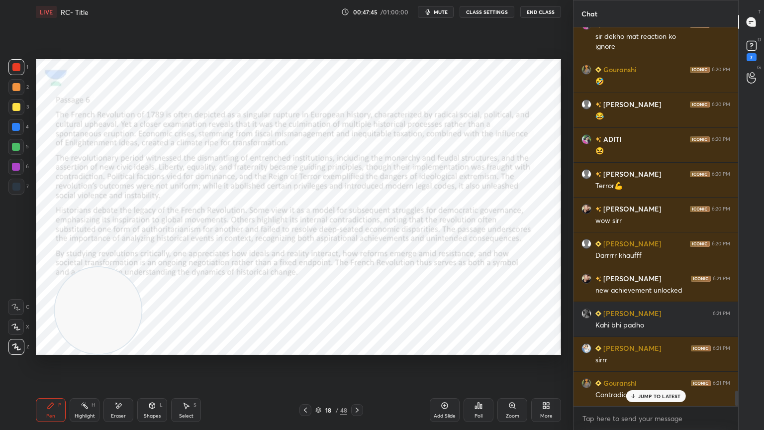
click at [357, 386] on icon at bounding box center [357, 410] width 3 height 5
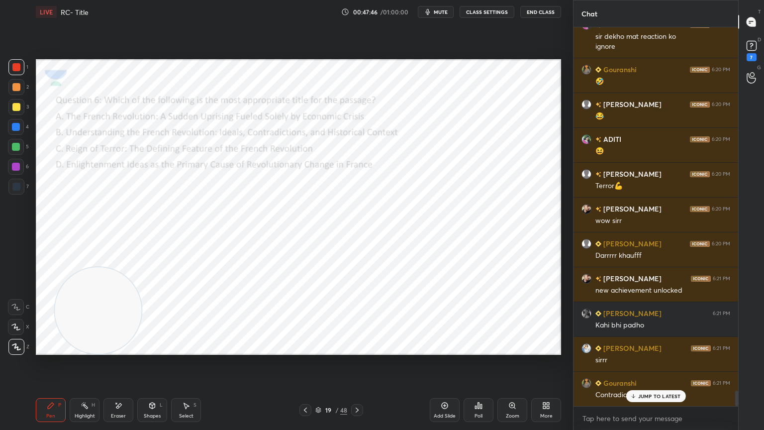
click at [344, 386] on div "19 / 48" at bounding box center [332, 410] width 64 height 12
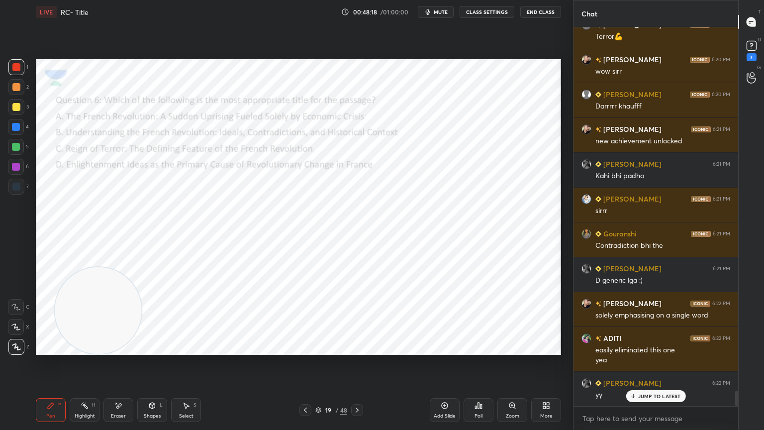
scroll to position [9035, 0]
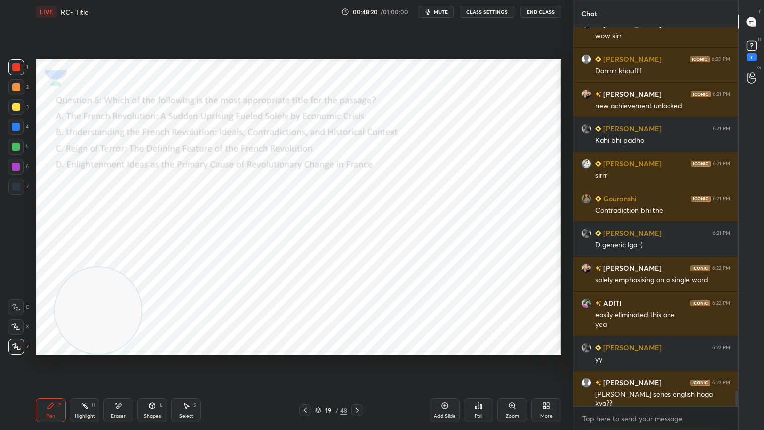
click at [358, 386] on div at bounding box center [357, 410] width 12 height 12
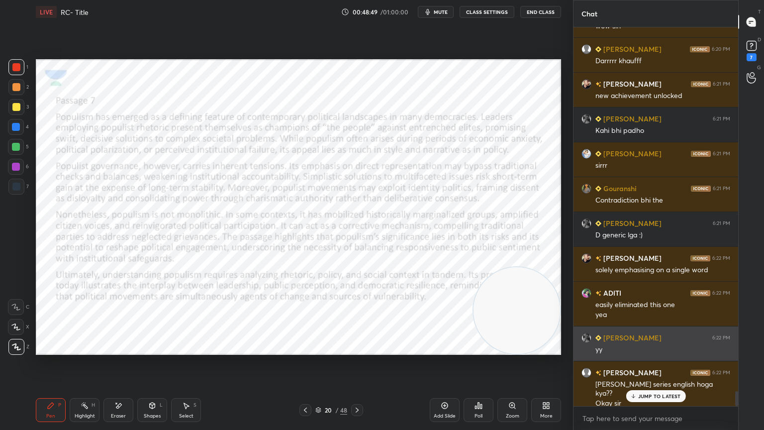
scroll to position [9079, 0]
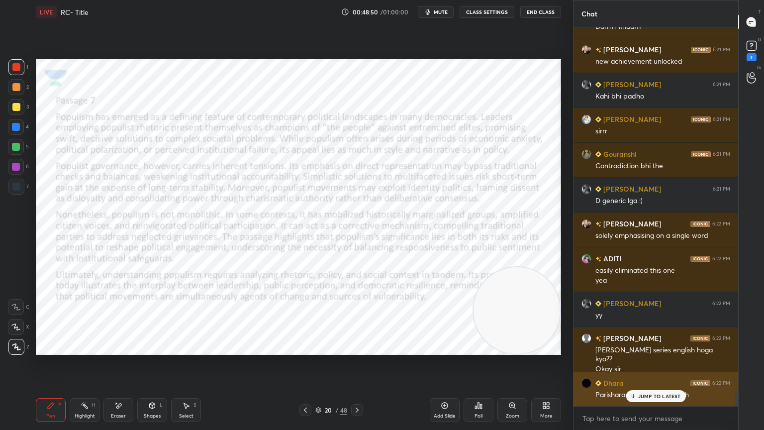
click at [655, 386] on p "JUMP TO LATEST" at bounding box center [659, 396] width 43 height 6
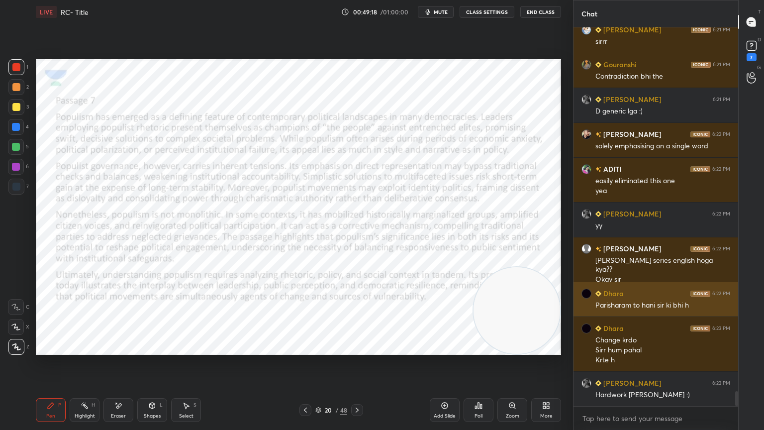
scroll to position [9204, 0]
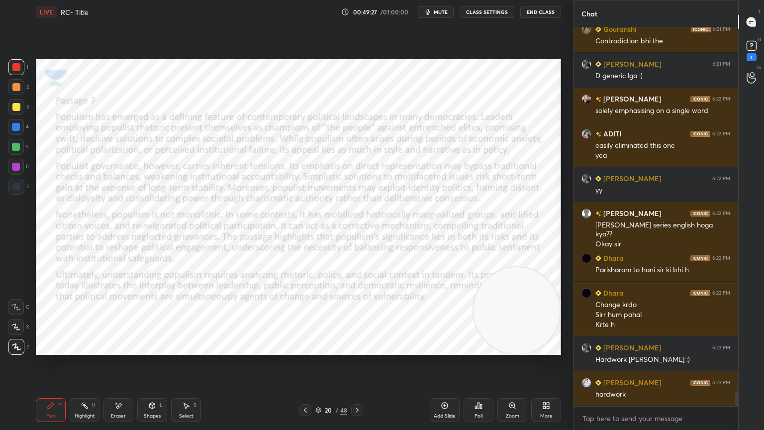
click at [431, 8] on icon "button" at bounding box center [428, 12] width 8 height 8
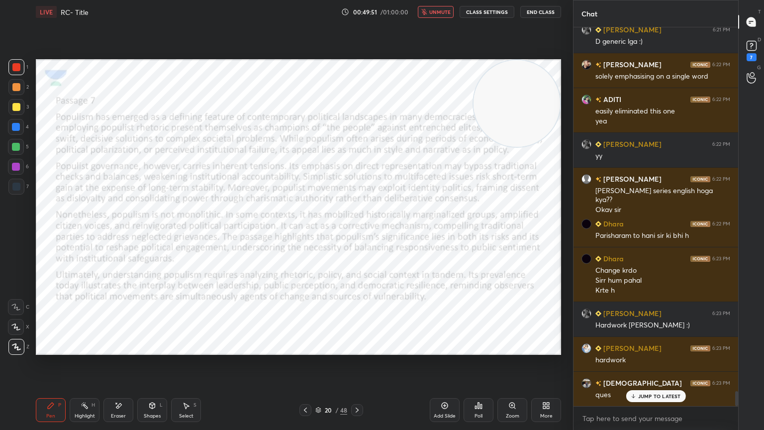
drag, startPoint x: 474, startPoint y: 304, endPoint x: 559, endPoint y: 24, distance: 292.0
click at [559, 24] on div "Setting up your live class Poll for secs No correct answer Start poll" at bounding box center [298, 207] width 533 height 366
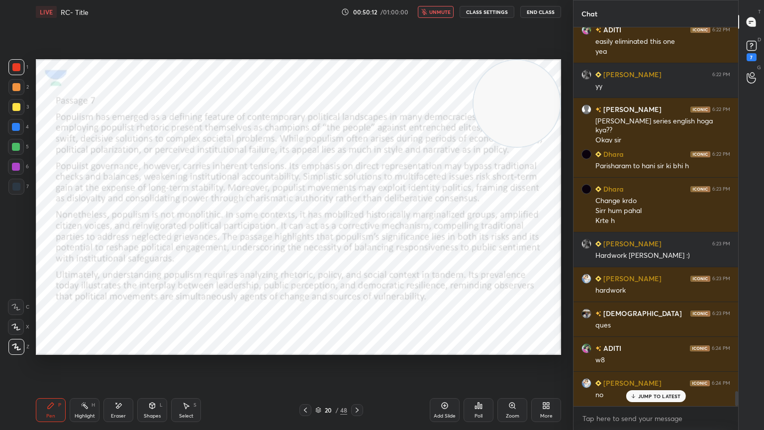
scroll to position [9343, 0]
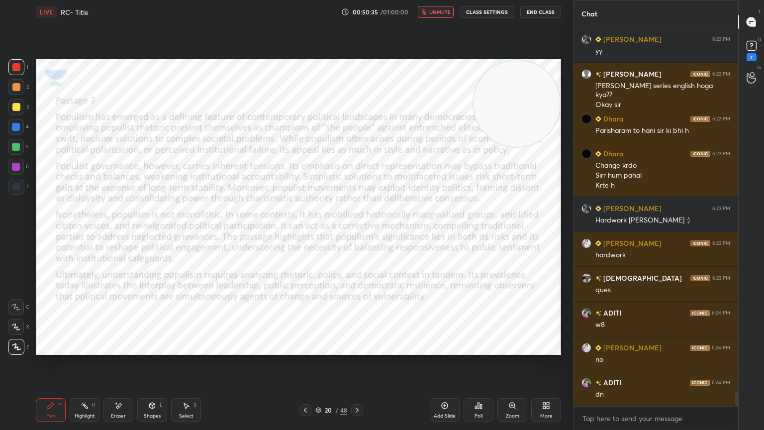
click at [441, 10] on span "unmute" at bounding box center [439, 11] width 21 height 7
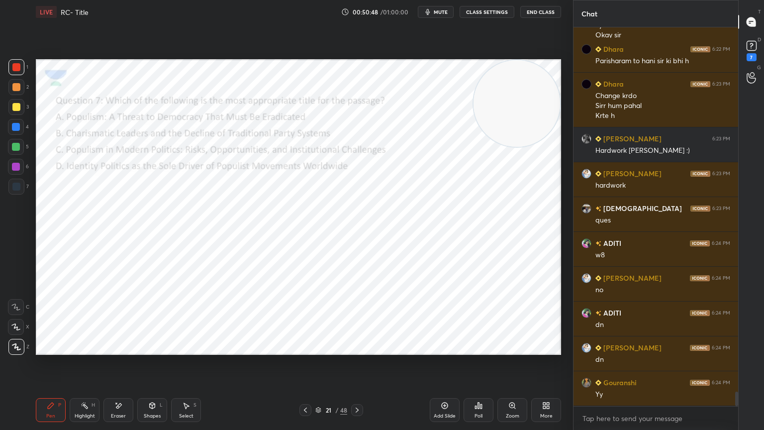
scroll to position [9447, 0]
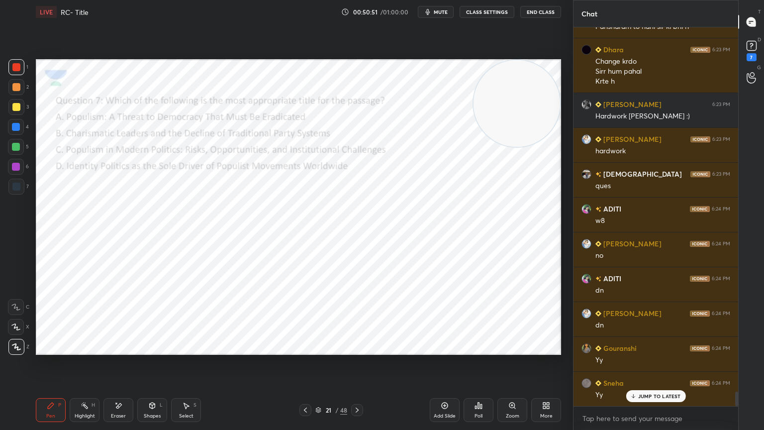
click at [425, 7] on button "mute" at bounding box center [436, 12] width 36 height 12
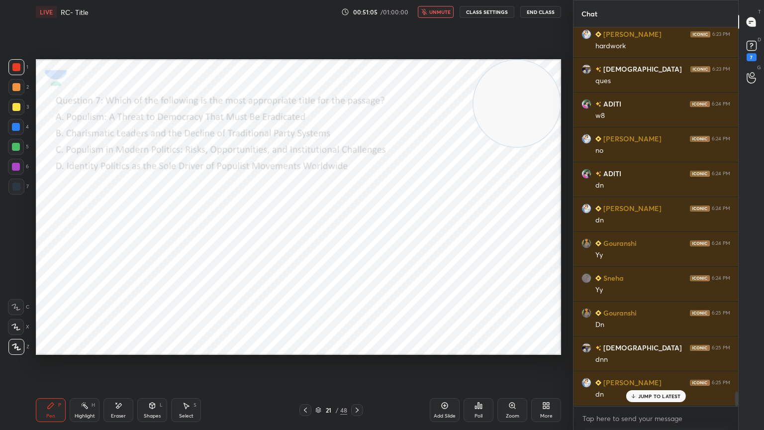
scroll to position [9587, 0]
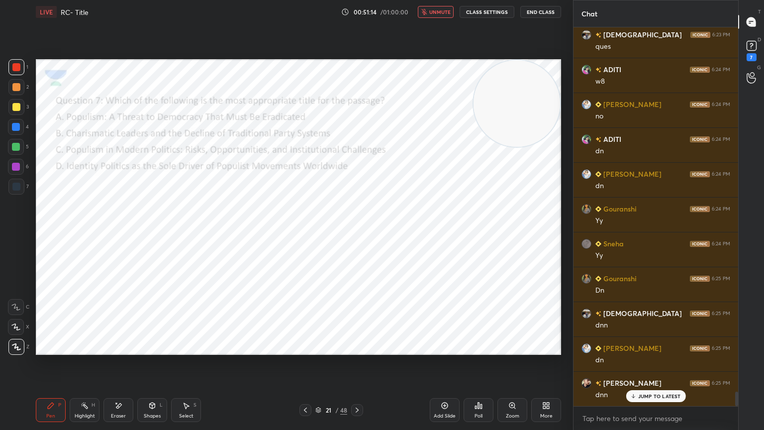
click at [655, 386] on p "JUMP TO LATEST" at bounding box center [659, 396] width 43 height 6
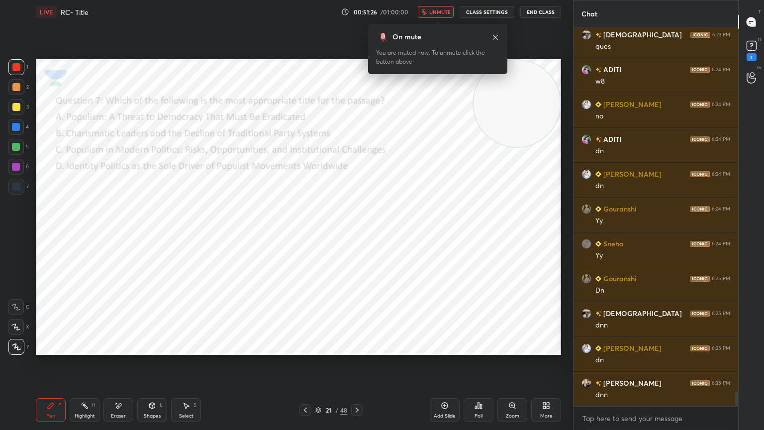
click at [496, 36] on icon at bounding box center [496, 37] width 8 height 8
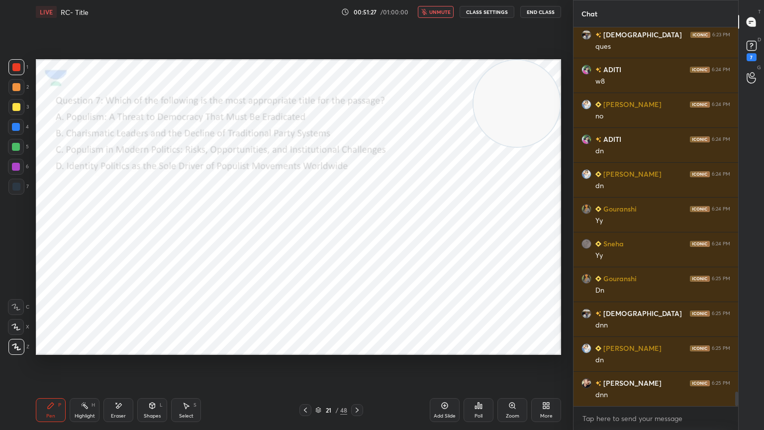
click at [441, 8] on span "unmute" at bounding box center [439, 11] width 21 height 7
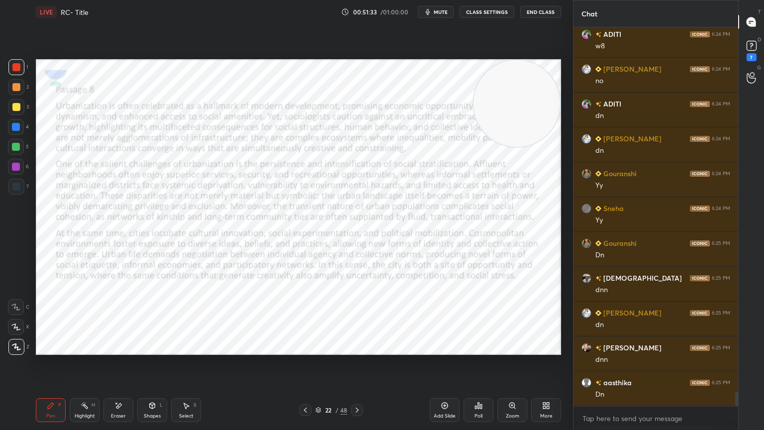
scroll to position [25, 0]
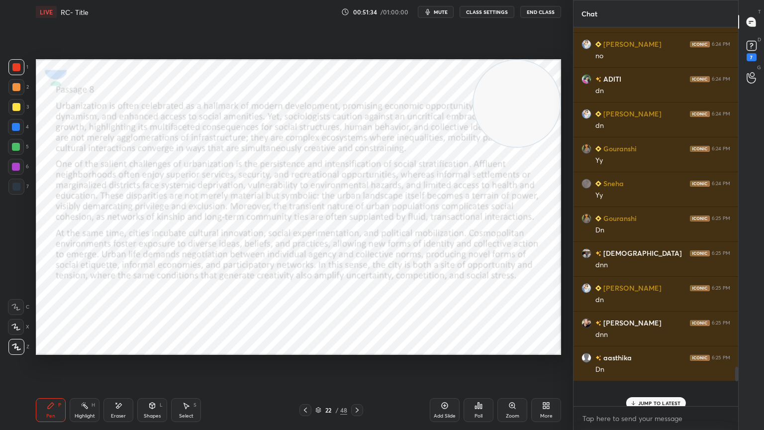
click at [508, 102] on video at bounding box center [517, 103] width 87 height 87
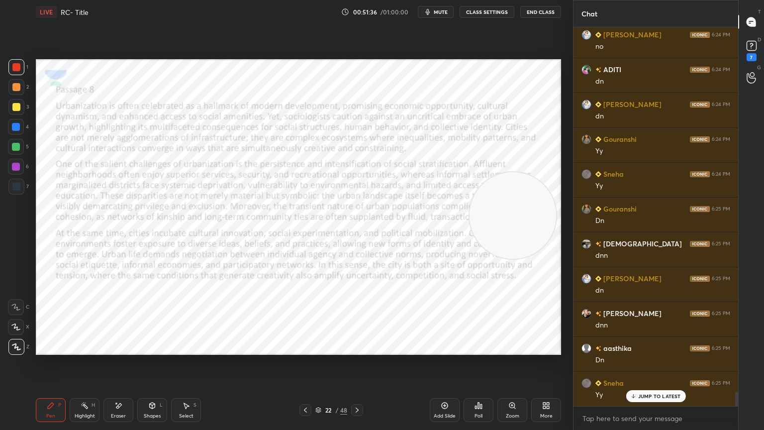
drag, startPoint x: 531, startPoint y: 105, endPoint x: 530, endPoint y: 318, distance: 214.0
click at [530, 259] on video at bounding box center [513, 215] width 87 height 87
drag, startPoint x: 526, startPoint y: 299, endPoint x: 533, endPoint y: 341, distance: 43.5
click at [533, 341] on video at bounding box center [515, 310] width 87 height 87
click at [442, 10] on span "mute" at bounding box center [441, 11] width 14 height 7
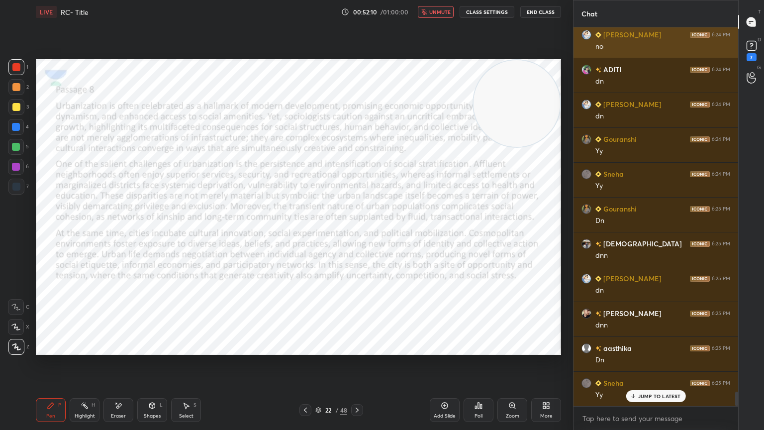
drag, startPoint x: 520, startPoint y: 319, endPoint x: 588, endPoint y: 37, distance: 289.9
click at [588, 37] on div "1 2 3 4 5 6 7 C X Z E E Erase all H H LIVE RC- Title 00:52:10 / 01:00:00 unmute…" at bounding box center [382, 215] width 764 height 430
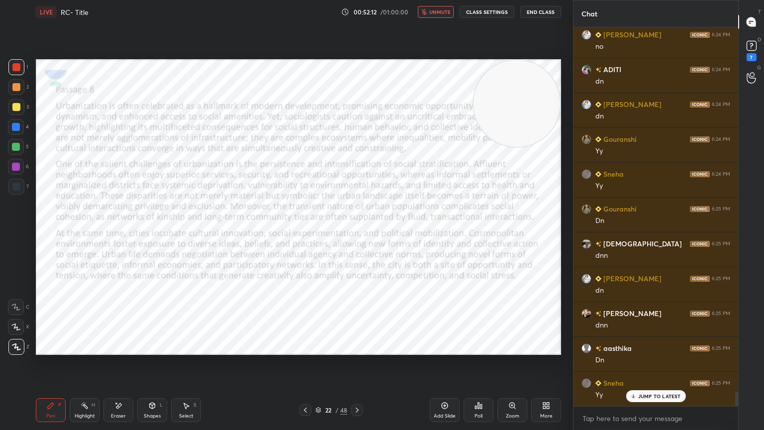
click at [434, 8] on span "unmute" at bounding box center [439, 11] width 21 height 7
click at [434, 8] on button "mute" at bounding box center [436, 12] width 36 height 12
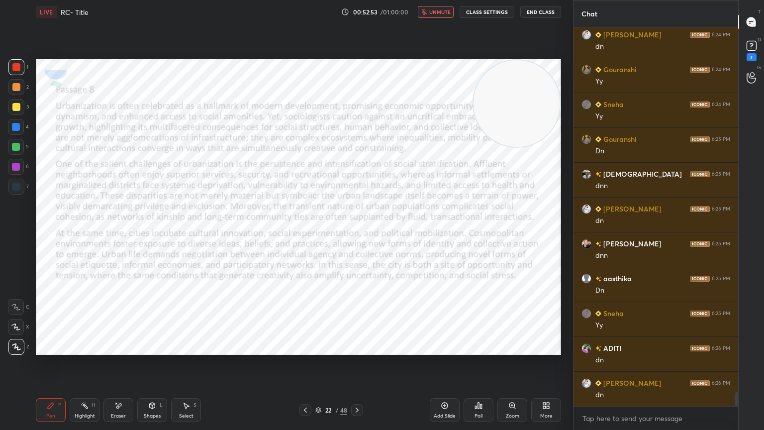
scroll to position [9761, 0]
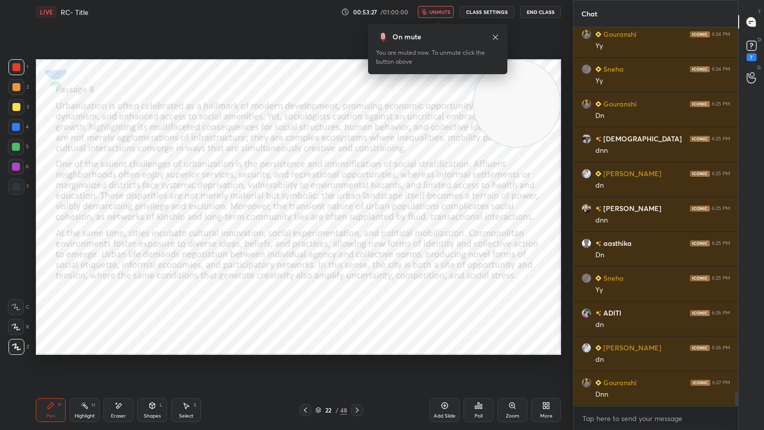
click at [434, 8] on span "unmute" at bounding box center [439, 11] width 21 height 7
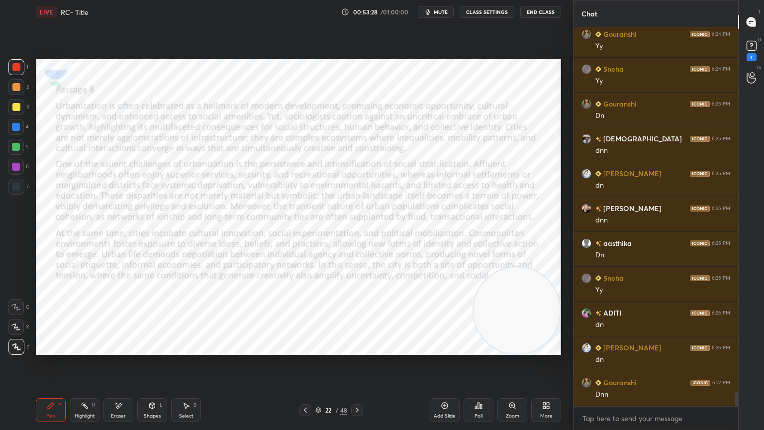
drag, startPoint x: 505, startPoint y: 102, endPoint x: 526, endPoint y: 394, distance: 293.4
click at [526, 386] on div "LIVE RC- Title 00:53:28 / 01:00:00 mute CLASS SETTINGS End Class Setting up you…" at bounding box center [298, 215] width 533 height 430
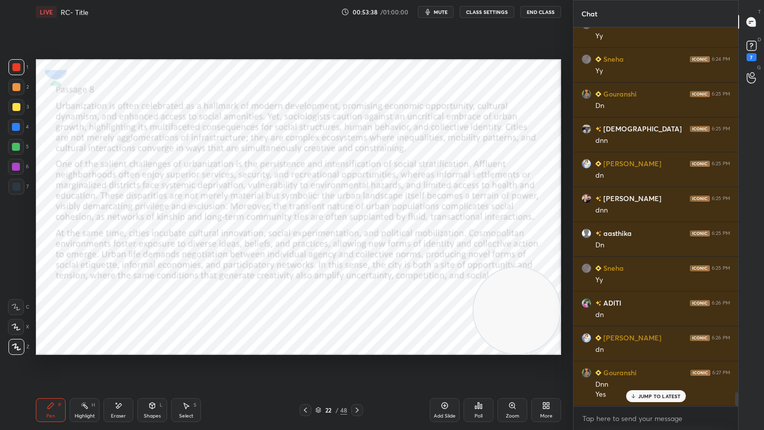
scroll to position [9806, 0]
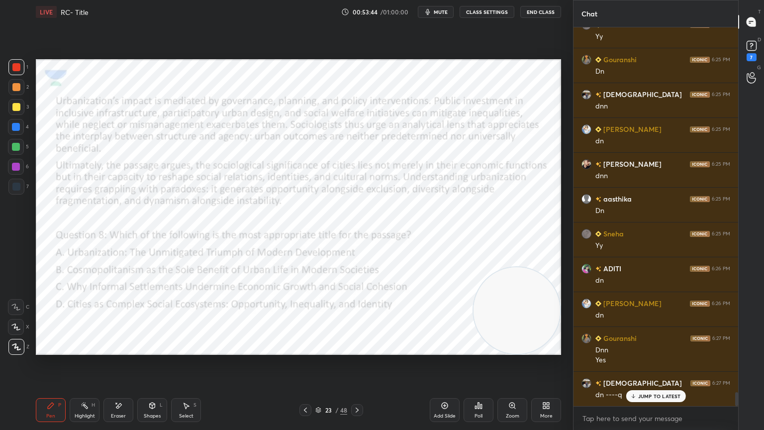
click at [440, 7] on button "mute" at bounding box center [436, 12] width 36 height 12
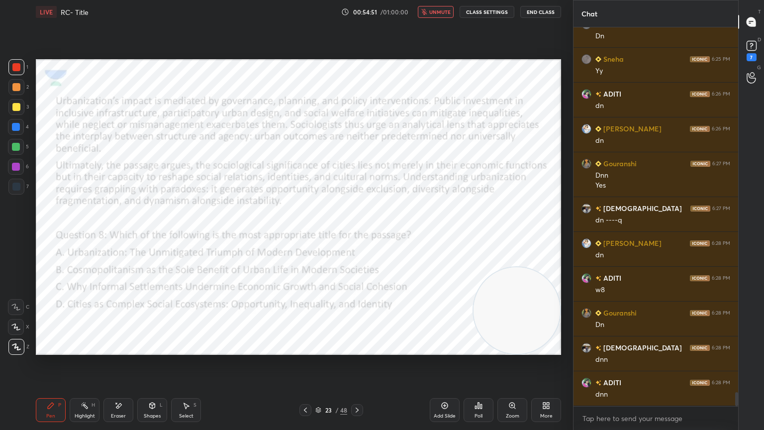
scroll to position [10015, 0]
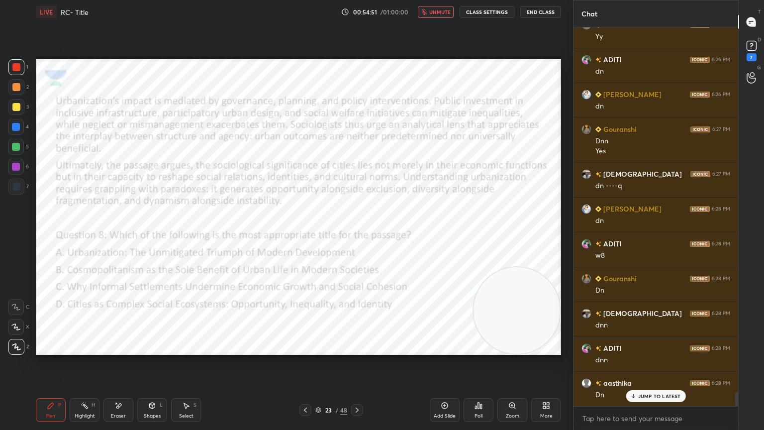
click at [440, 7] on button "unmute" at bounding box center [436, 12] width 36 height 12
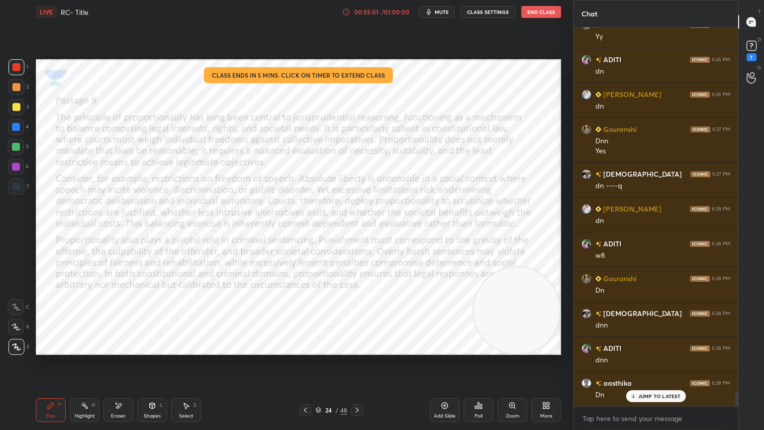
click at [440, 7] on button "mute" at bounding box center [437, 12] width 36 height 12
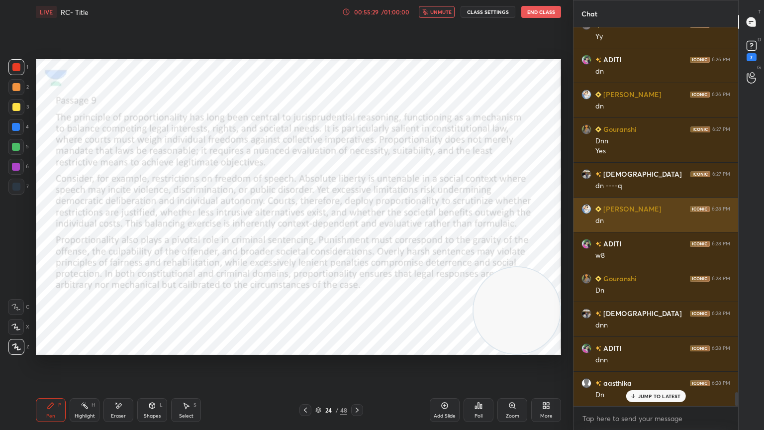
scroll to position [10015, 0]
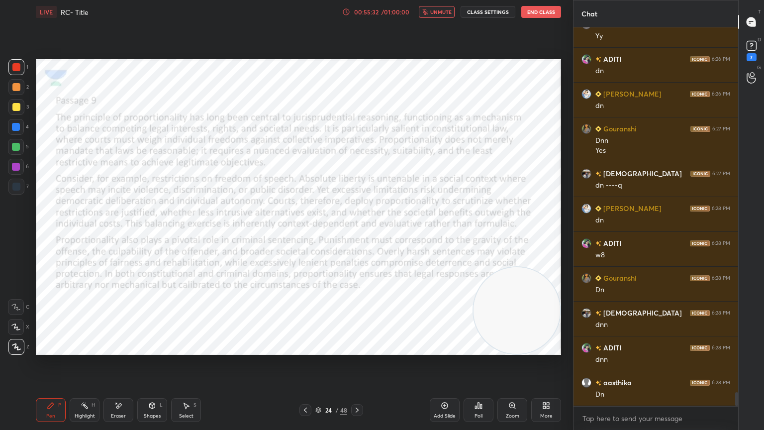
click at [436, 13] on span "unmute" at bounding box center [440, 11] width 21 height 7
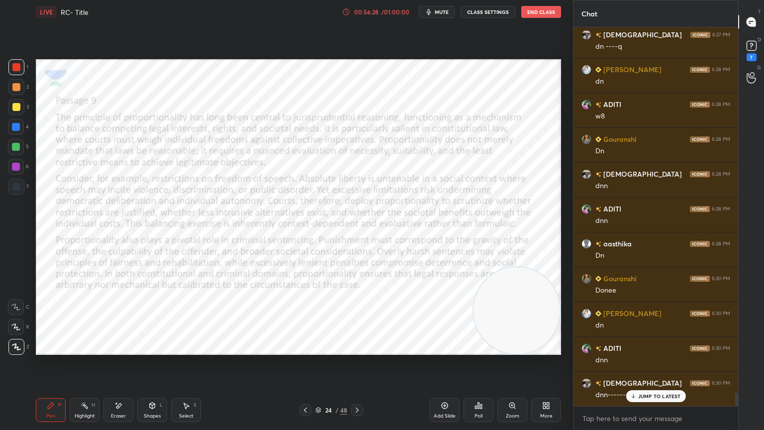
scroll to position [10189, 0]
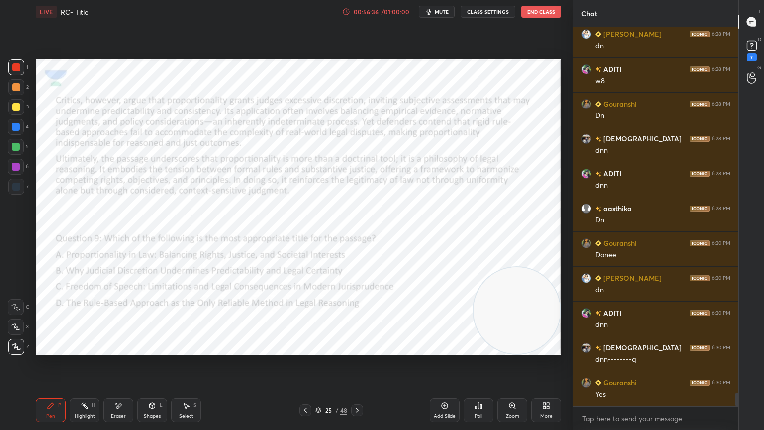
click at [436, 13] on button "mute" at bounding box center [437, 12] width 36 height 12
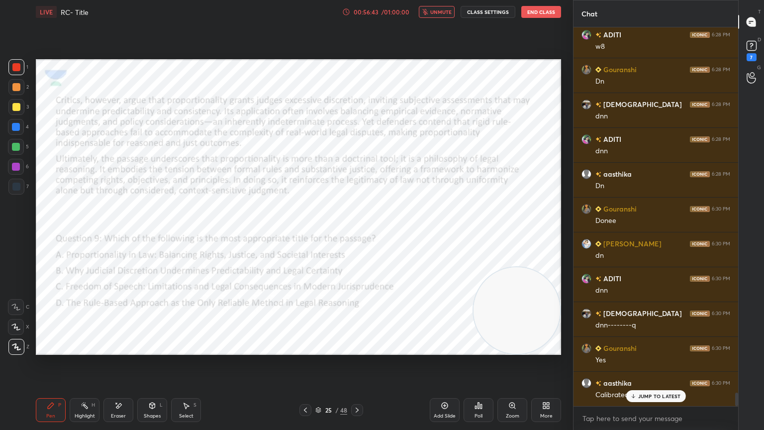
click at [661, 386] on p "JUMP TO LATEST" at bounding box center [659, 396] width 43 height 6
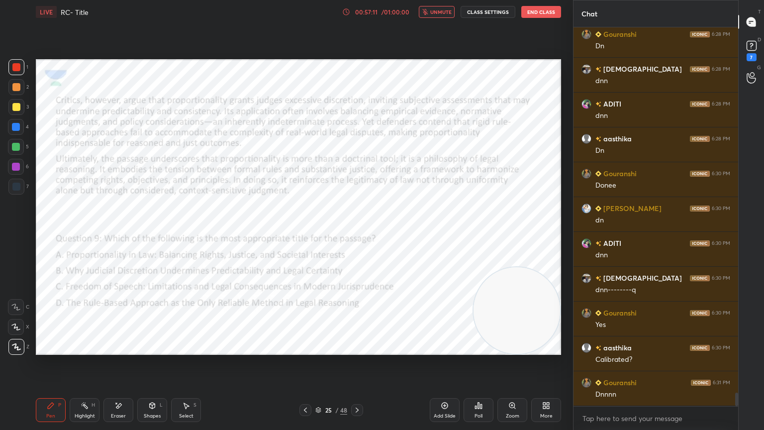
click at [449, 12] on span "unmute" at bounding box center [440, 11] width 21 height 7
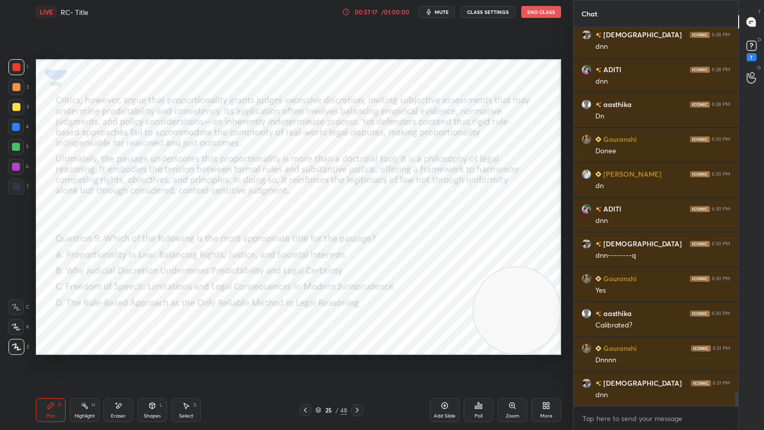
scroll to position [10329, 0]
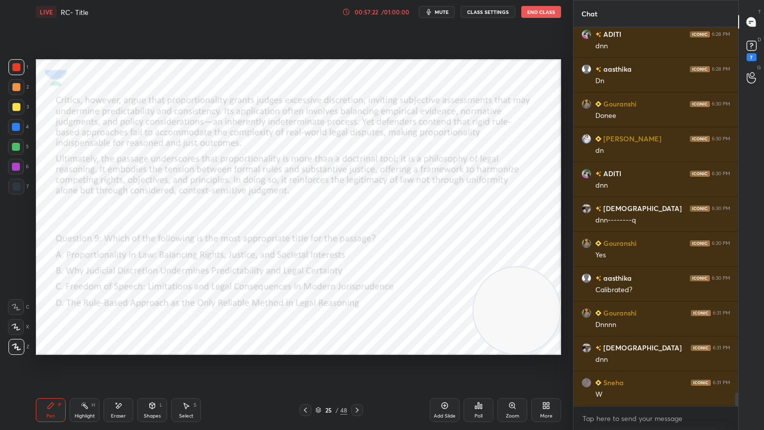
click at [442, 10] on span "mute" at bounding box center [442, 11] width 14 height 7
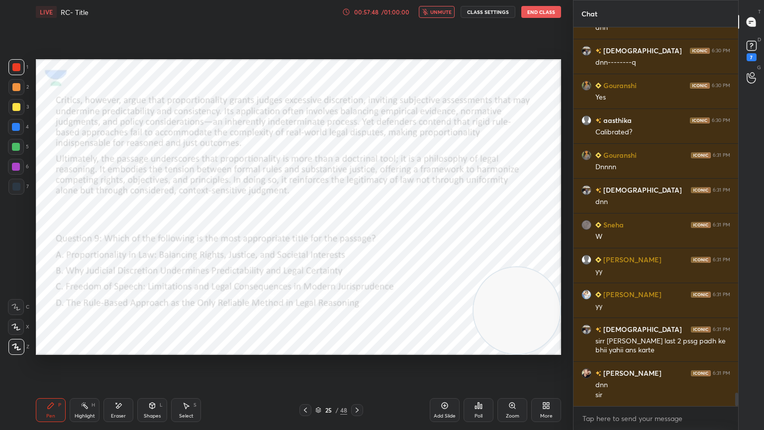
scroll to position [10522, 0]
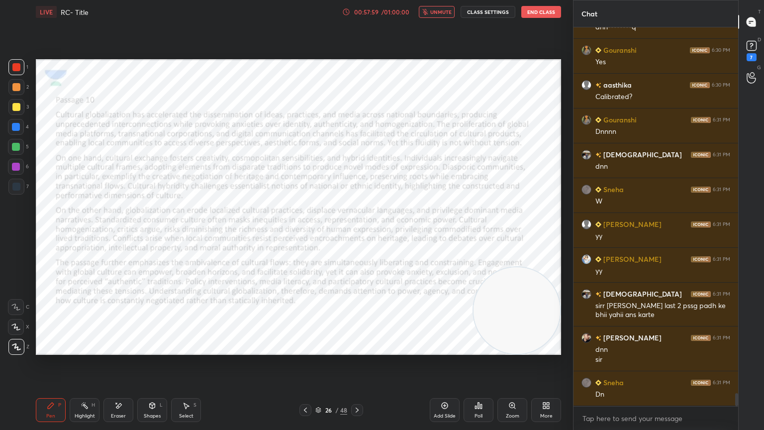
click at [440, 15] on button "unmute" at bounding box center [437, 12] width 36 height 12
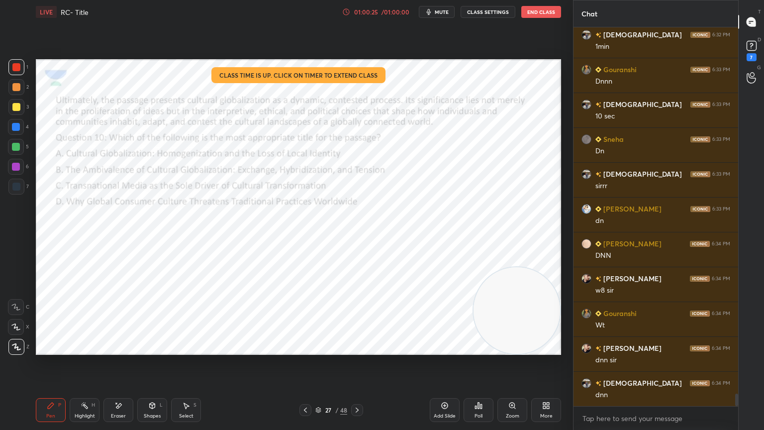
scroll to position [11053, 0]
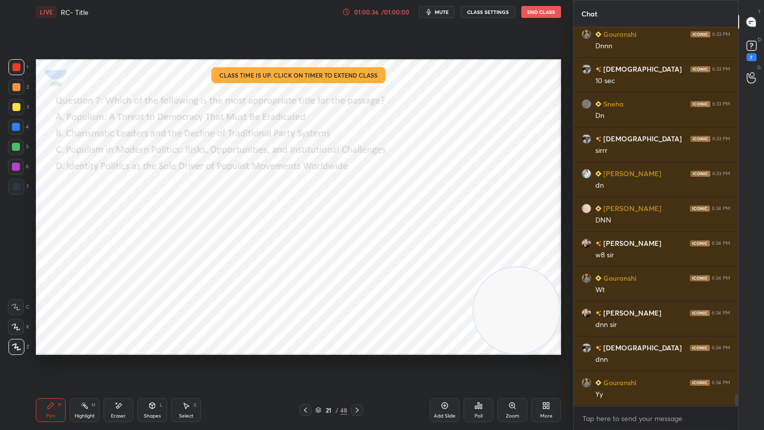
click at [481, 386] on div "Poll" at bounding box center [479, 416] width 8 height 5
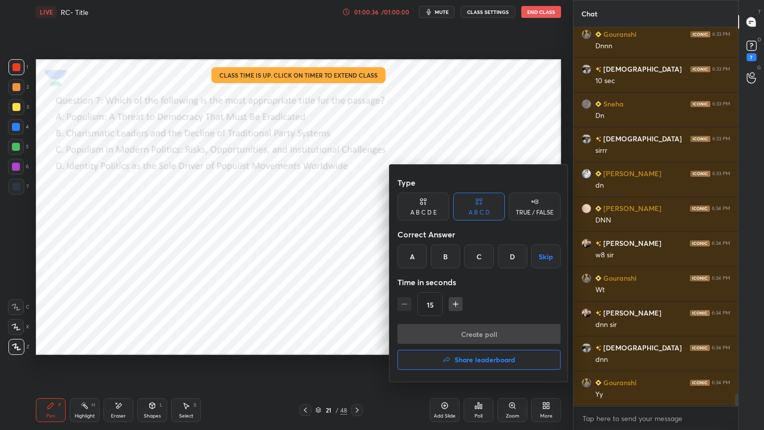
click at [482, 250] on div "C" at bounding box center [478, 256] width 29 height 24
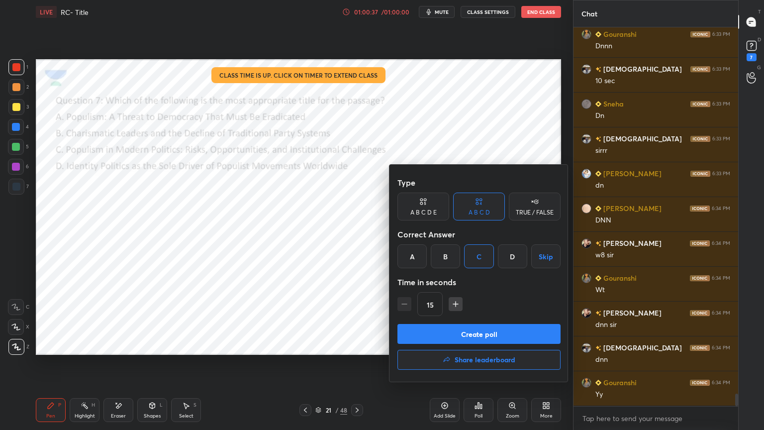
click at [475, 334] on button "Create poll" at bounding box center [479, 334] width 163 height 20
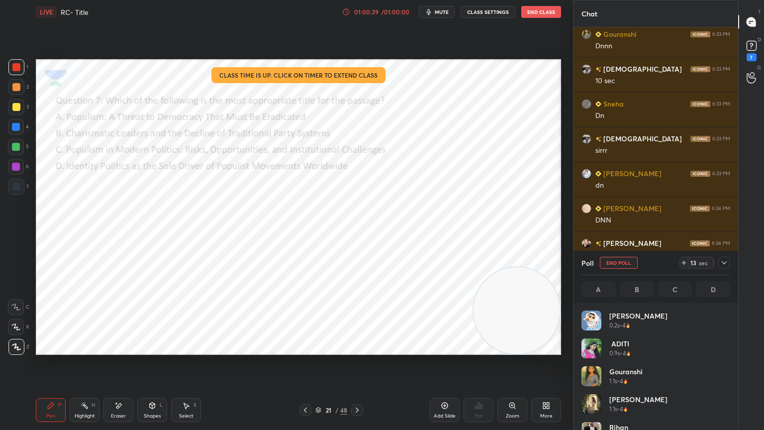
scroll to position [116, 146]
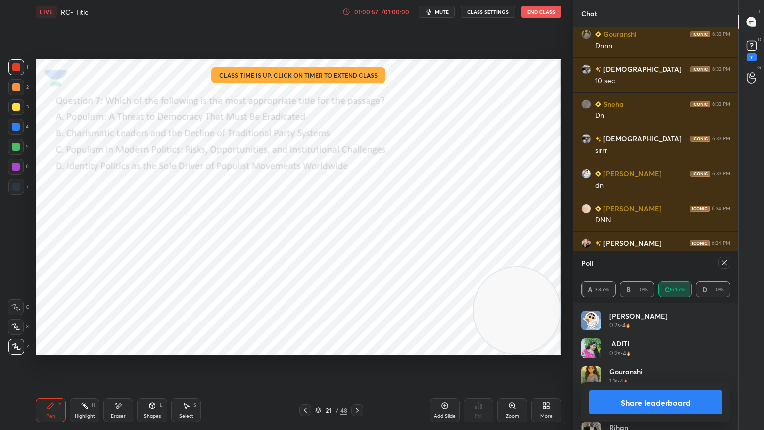
click at [358, 386] on icon at bounding box center [357, 410] width 8 height 8
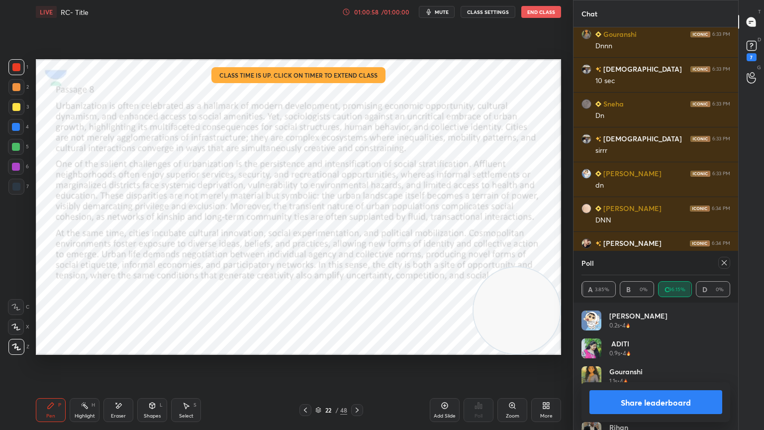
click at [357, 386] on icon at bounding box center [357, 410] width 8 height 8
click at [723, 262] on icon at bounding box center [725, 263] width 8 height 8
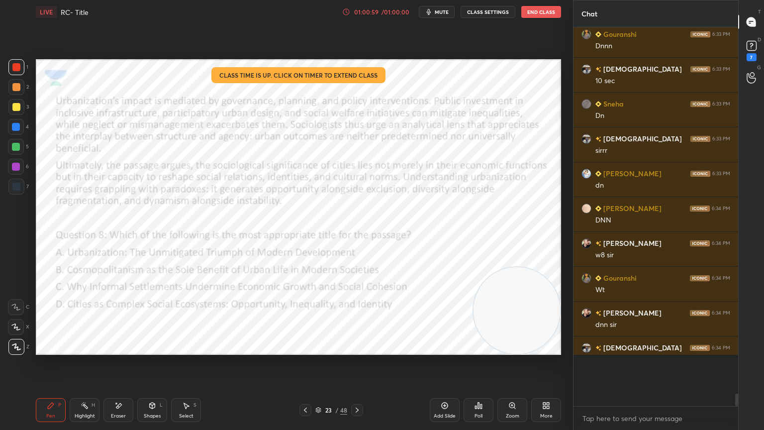
scroll to position [3, 3]
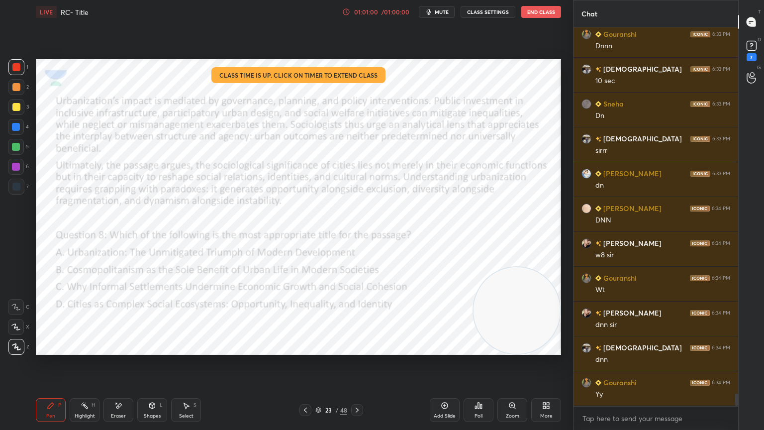
click at [478, 386] on icon at bounding box center [478, 406] width 1 height 6
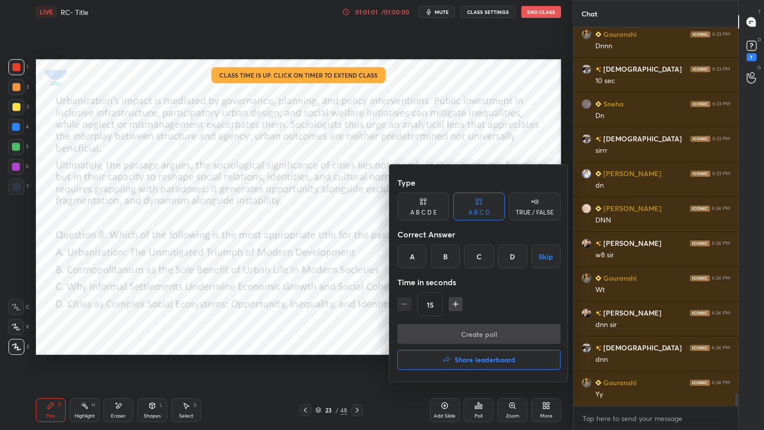
click at [514, 253] on div "D" at bounding box center [512, 256] width 29 height 24
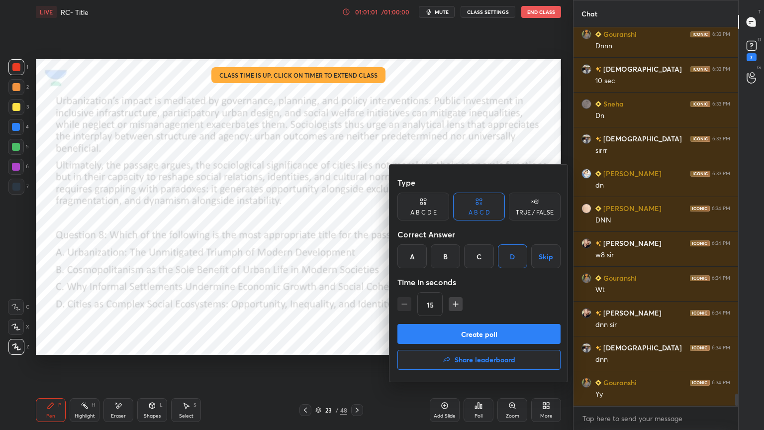
click at [487, 331] on button "Create poll" at bounding box center [479, 334] width 163 height 20
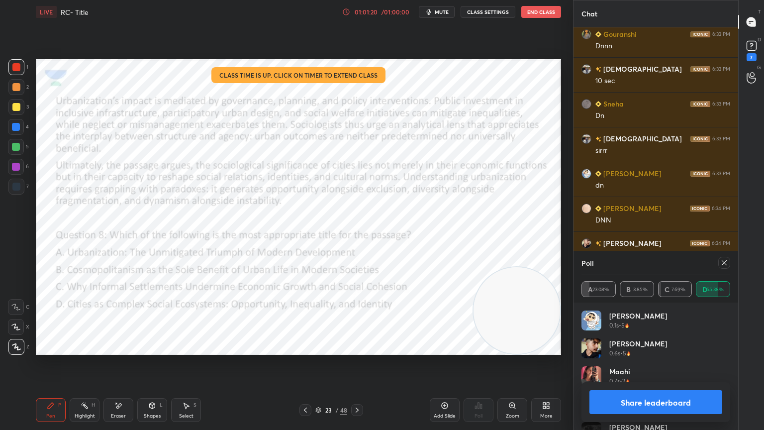
click at [358, 386] on icon at bounding box center [357, 410] width 8 height 8
click at [356, 386] on icon at bounding box center [357, 410] width 3 height 5
click at [729, 263] on div at bounding box center [725, 263] width 12 height 12
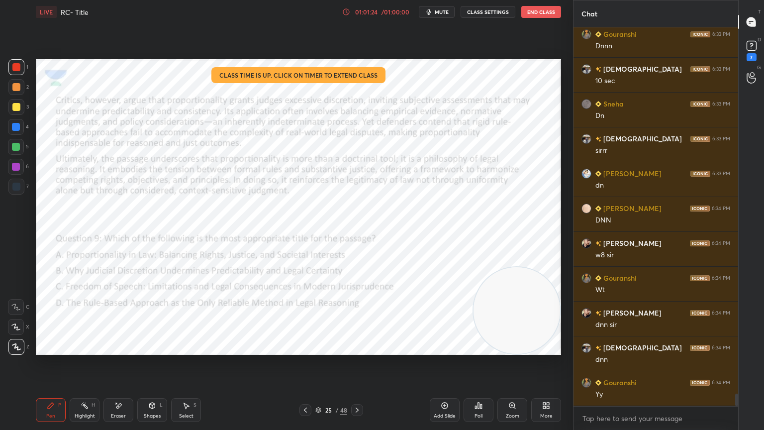
click at [474, 386] on div "Poll" at bounding box center [479, 410] width 30 height 24
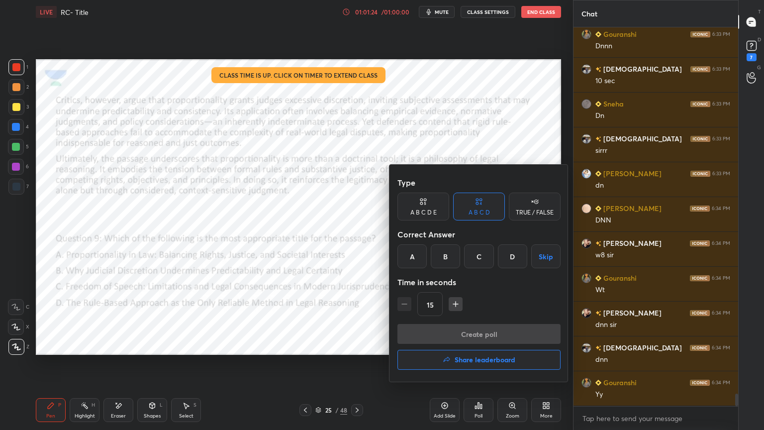
click at [408, 257] on div "A" at bounding box center [412, 256] width 29 height 24
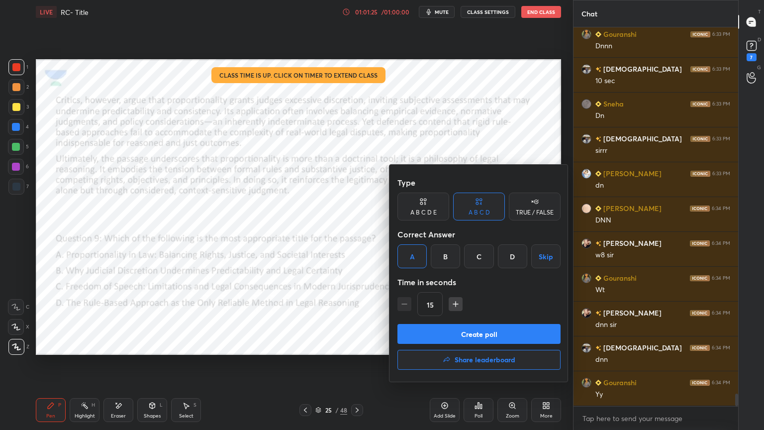
click at [432, 331] on button "Create poll" at bounding box center [479, 334] width 163 height 20
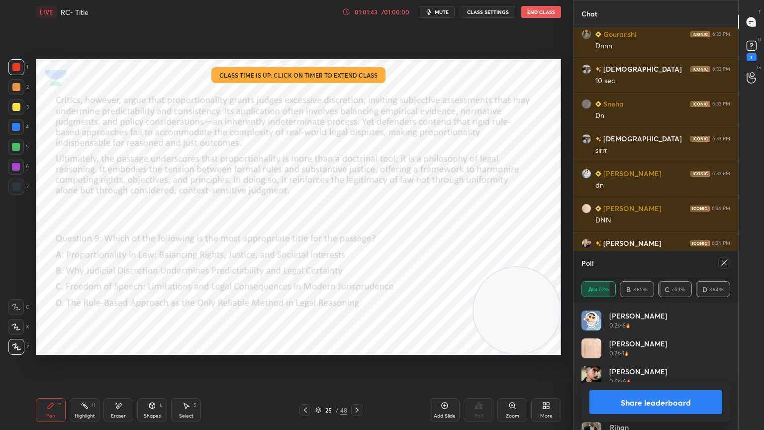
click at [356, 386] on icon at bounding box center [357, 410] width 3 height 5
click at [360, 386] on icon at bounding box center [357, 410] width 8 height 8
click at [724, 264] on icon at bounding box center [725, 263] width 8 height 8
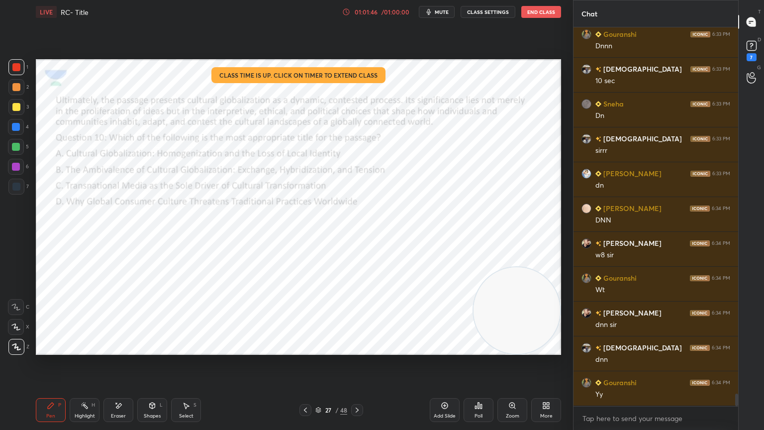
click at [479, 386] on icon at bounding box center [478, 406] width 1 height 6
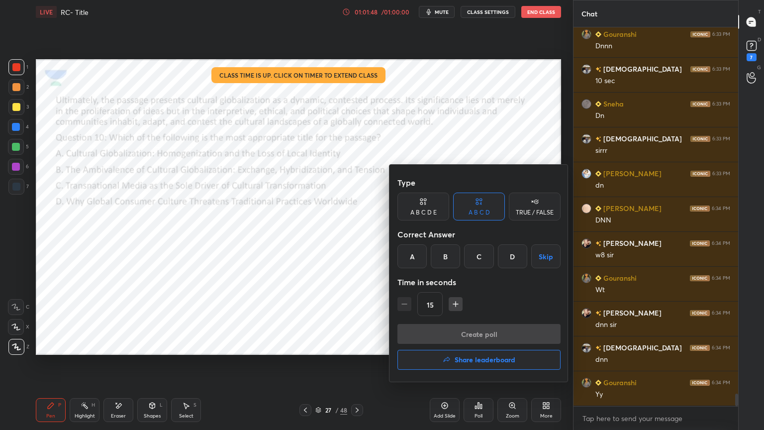
click at [450, 258] on div "B" at bounding box center [445, 256] width 29 height 24
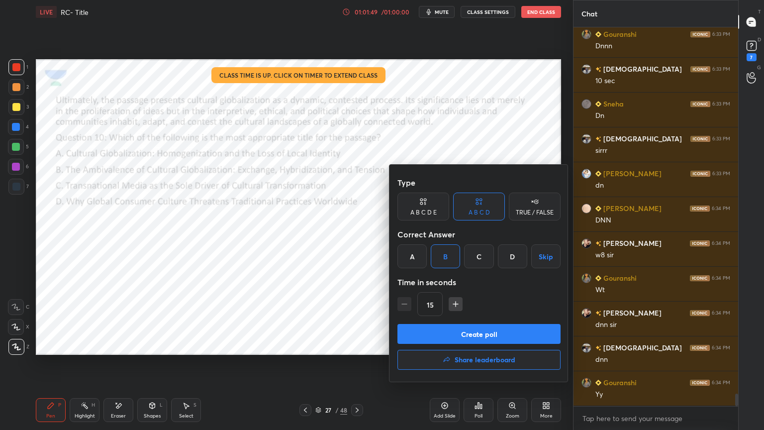
click at [460, 332] on button "Create poll" at bounding box center [479, 334] width 163 height 20
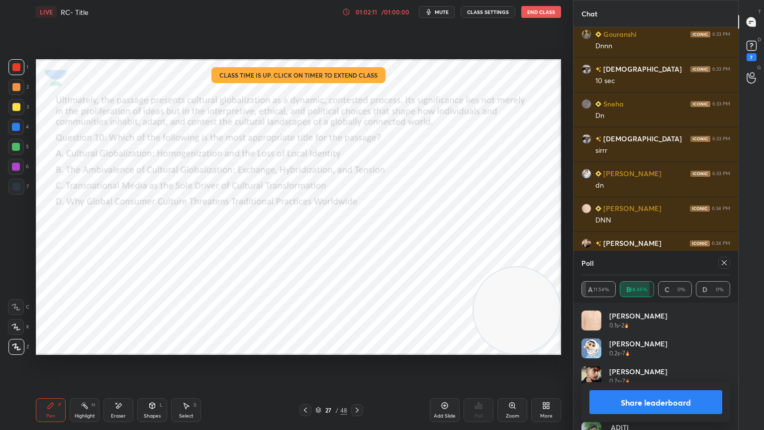
click at [724, 260] on icon at bounding box center [725, 263] width 8 height 8
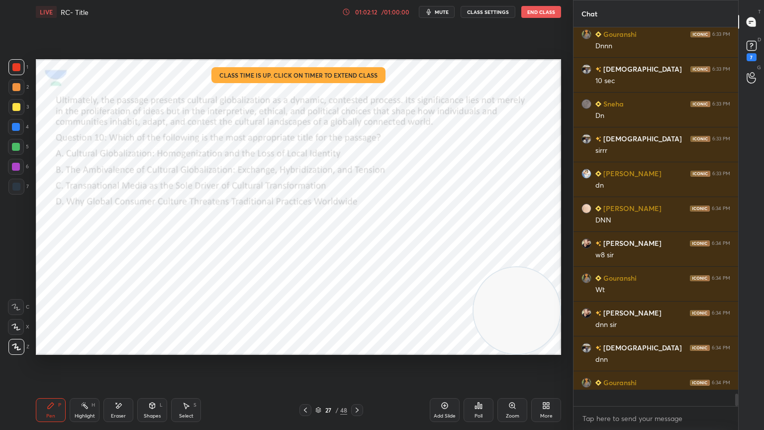
click at [484, 386] on div "Poll" at bounding box center [479, 410] width 30 height 24
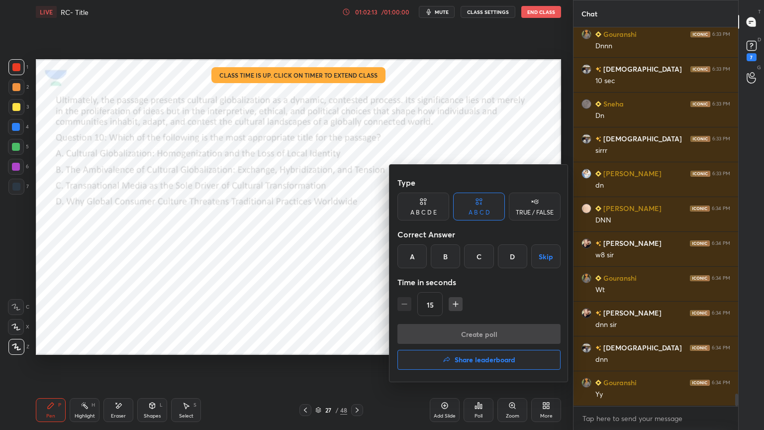
click at [502, 354] on button "Share leaderboard" at bounding box center [479, 360] width 163 height 20
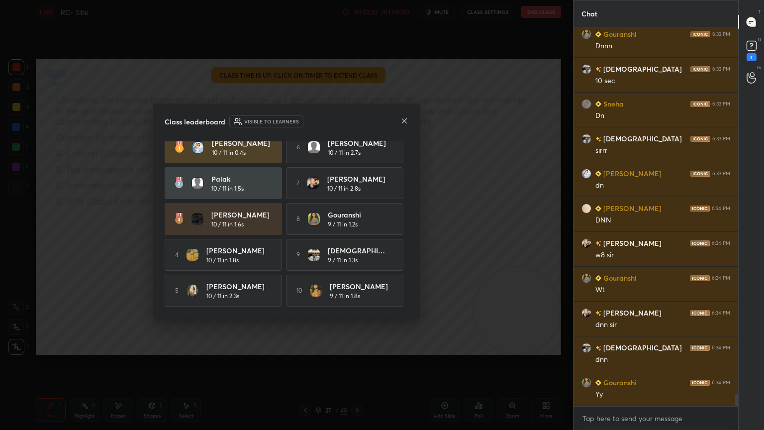
click at [407, 121] on icon at bounding box center [405, 121] width 8 height 8
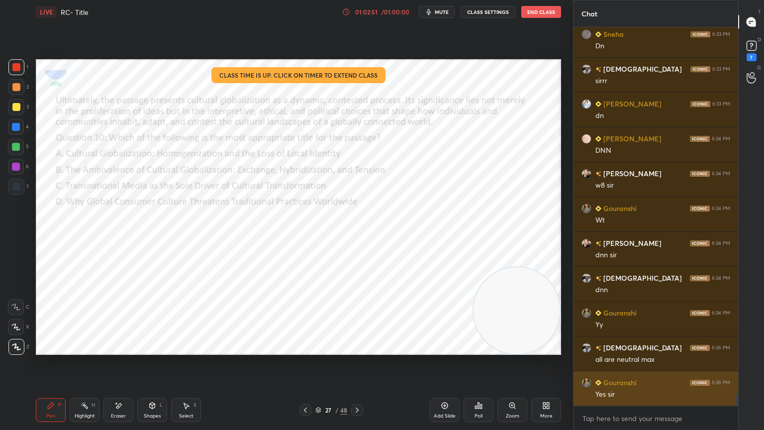
scroll to position [11157, 0]
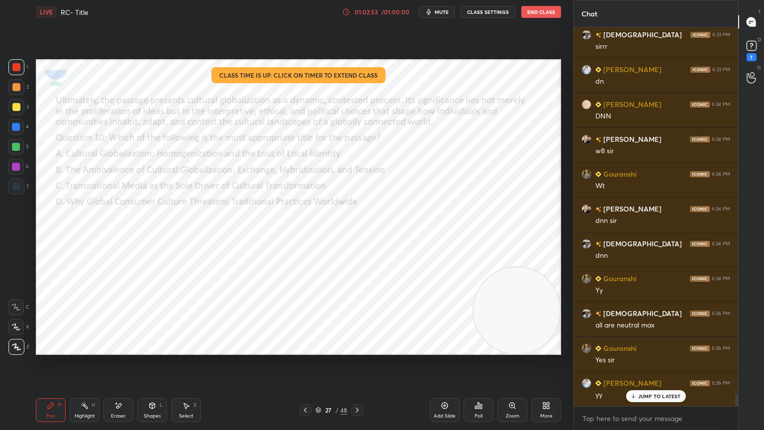
click at [647, 386] on div "JUMP TO LATEST" at bounding box center [656, 396] width 60 height 12
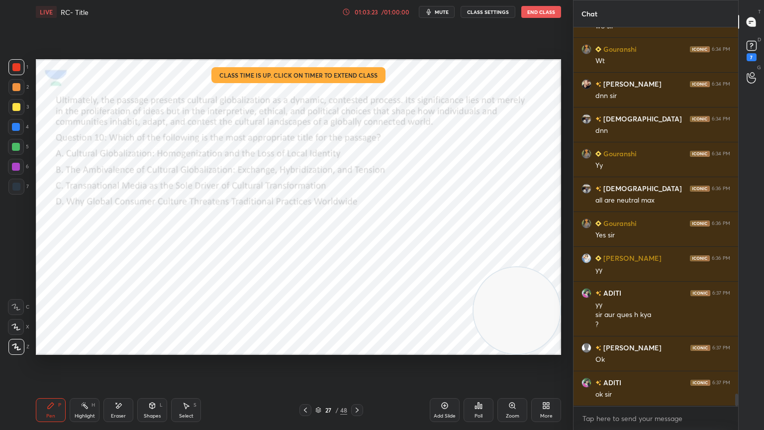
scroll to position [11316, 0]
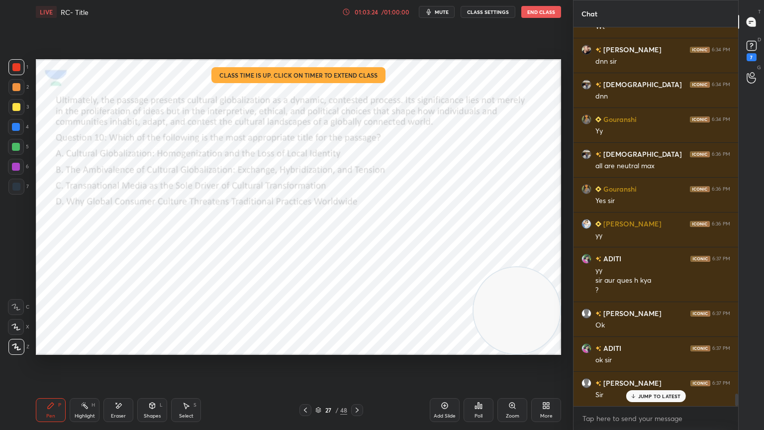
click at [647, 386] on div "JUMP TO LATEST" at bounding box center [656, 396] width 60 height 12
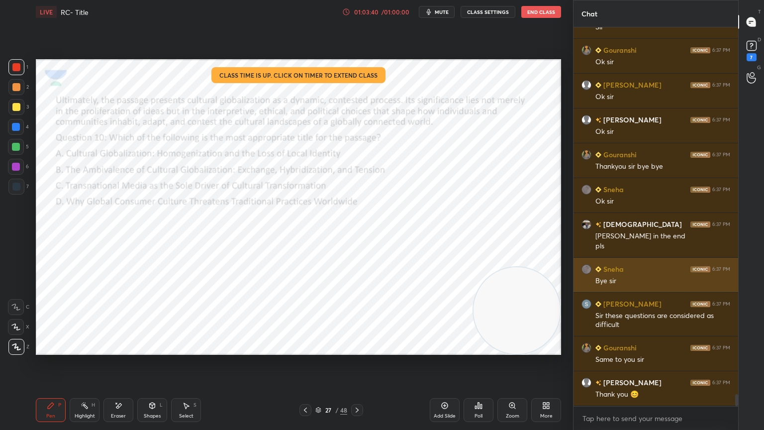
scroll to position [11718, 0]
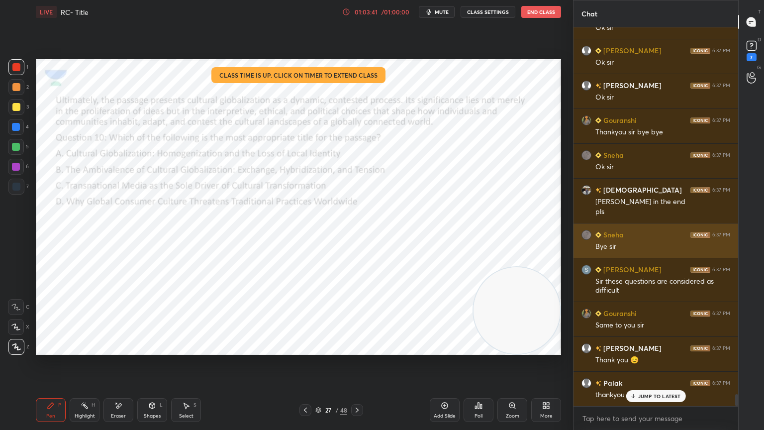
click at [666, 386] on p "JUMP TO LATEST" at bounding box center [659, 396] width 43 height 6
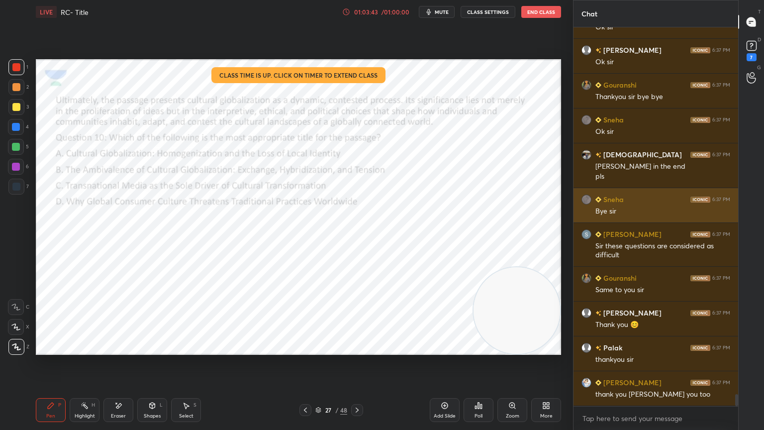
scroll to position [11788, 0]
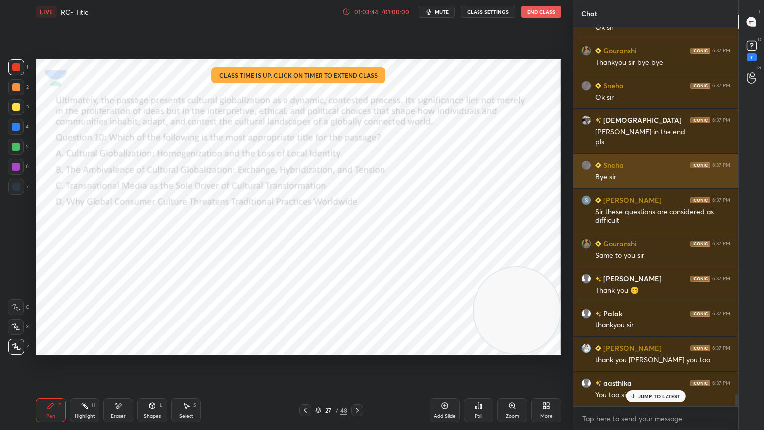
click at [666, 386] on p "JUMP TO LATEST" at bounding box center [659, 396] width 43 height 6
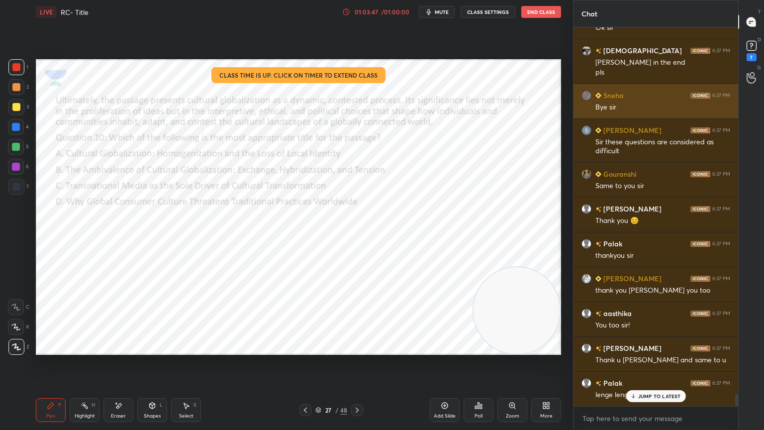
click at [666, 386] on p "JUMP TO LATEST" at bounding box center [659, 396] width 43 height 6
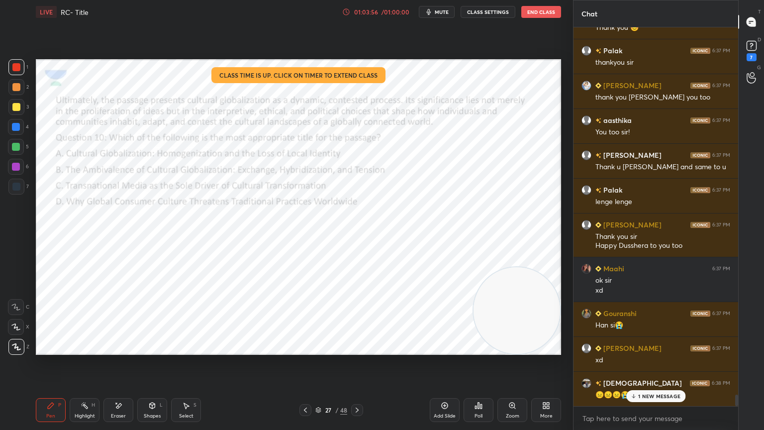
scroll to position [12086, 0]
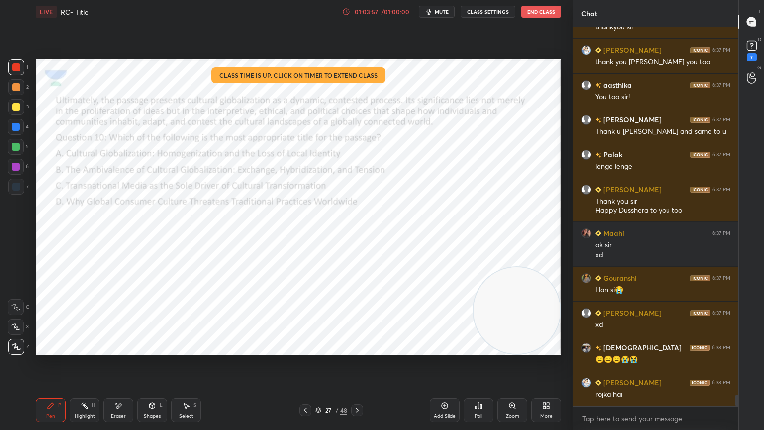
click at [537, 8] on button "End Class" at bounding box center [542, 12] width 40 height 12
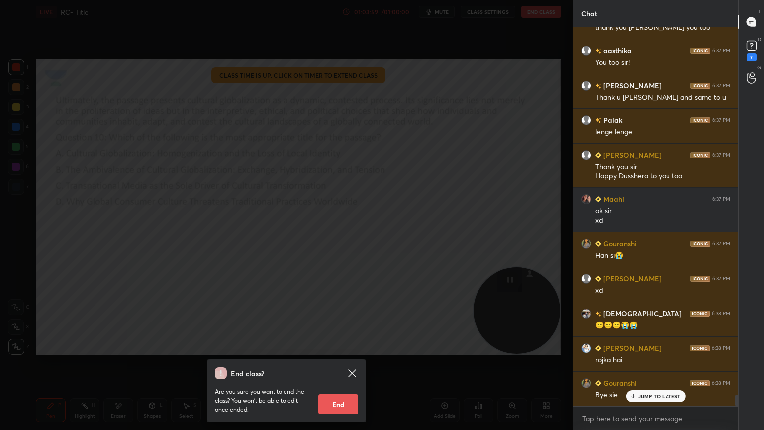
scroll to position [12156, 0]
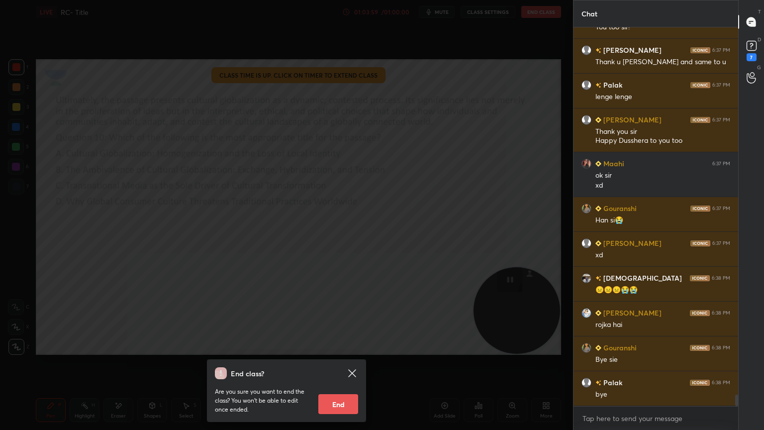
click at [328, 386] on button "End" at bounding box center [338, 404] width 40 height 20
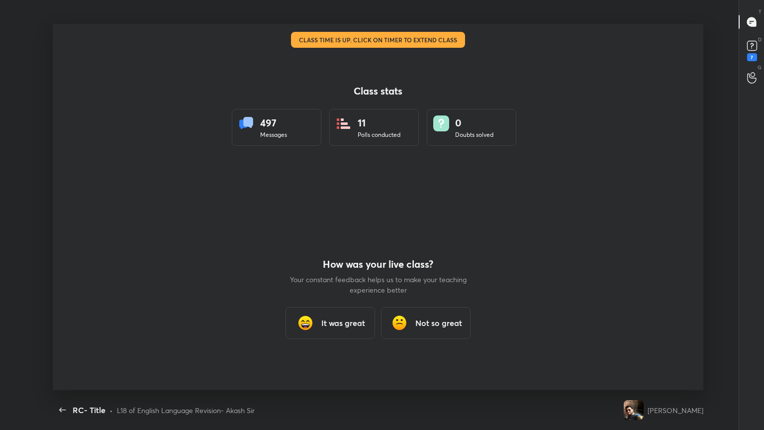
click at [318, 324] on div "It was great" at bounding box center [331, 323] width 90 height 32
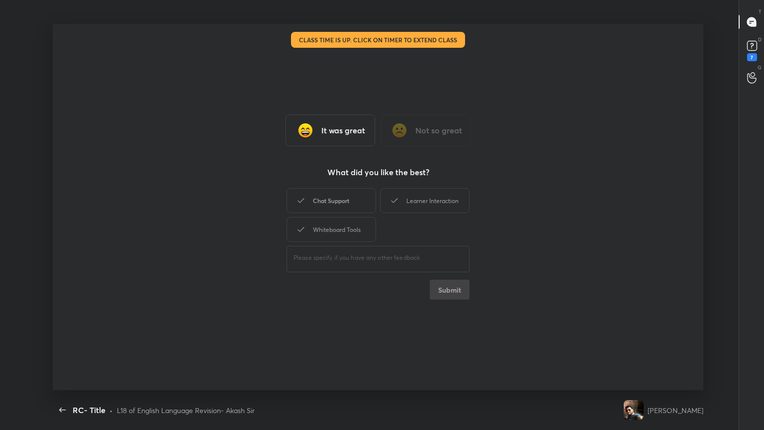
click at [323, 211] on div "Chat Support" at bounding box center [332, 200] width 90 height 25
click at [394, 201] on icon at bounding box center [395, 201] width 12 height 12
click at [363, 226] on div "Whiteboard Tools" at bounding box center [332, 229] width 90 height 25
click at [440, 291] on button "Submit" at bounding box center [450, 290] width 40 height 20
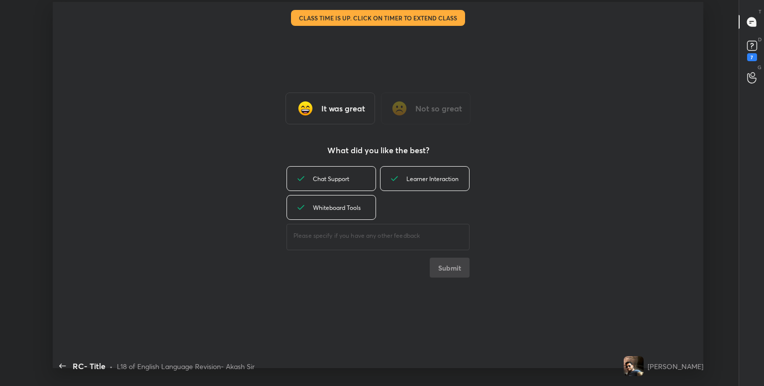
type textarea "x"
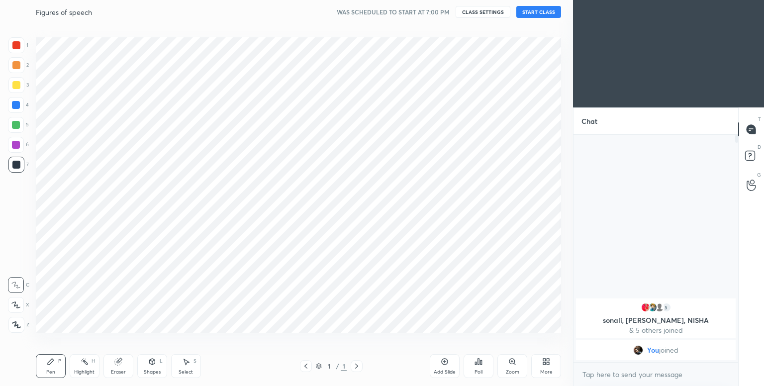
scroll to position [49442, 49231]
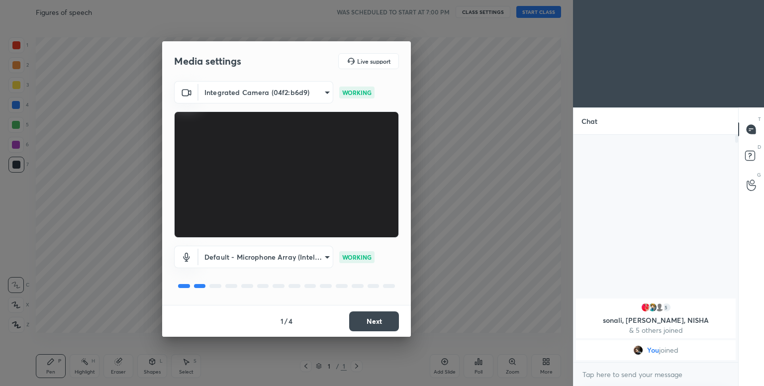
click at [368, 317] on button "Next" at bounding box center [374, 322] width 50 height 20
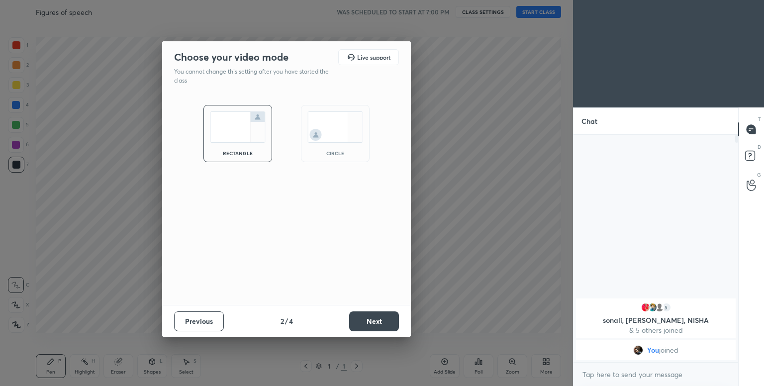
click at [331, 147] on div "circle" at bounding box center [335, 133] width 69 height 57
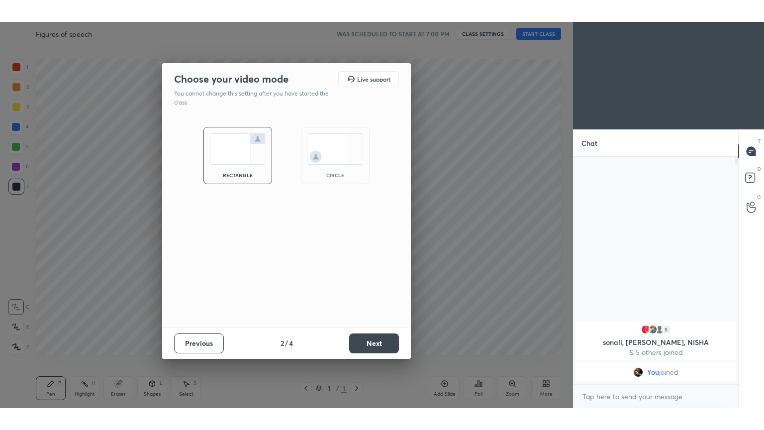
scroll to position [249, 162]
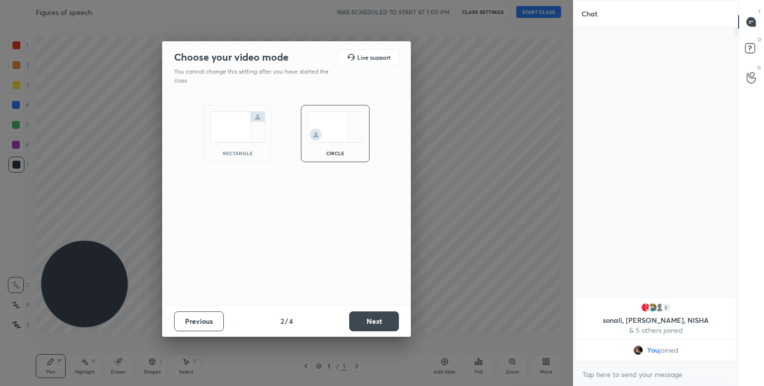
click at [380, 317] on button "Next" at bounding box center [374, 322] width 50 height 20
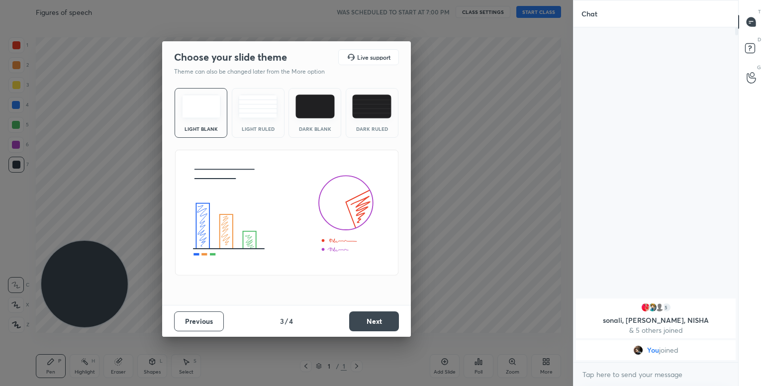
click at [310, 107] on img at bounding box center [315, 107] width 39 height 24
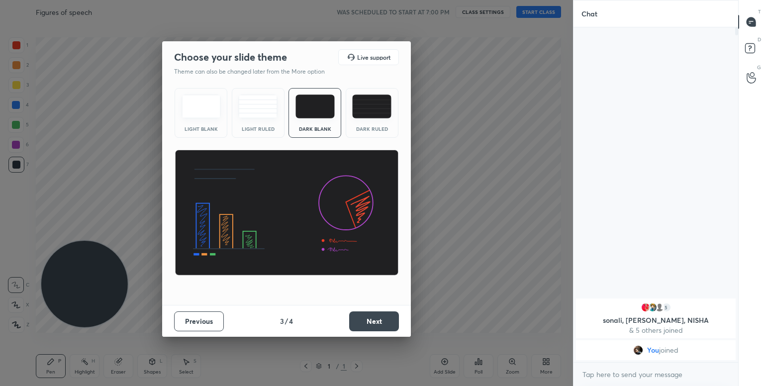
click at [362, 318] on button "Next" at bounding box center [374, 322] width 50 height 20
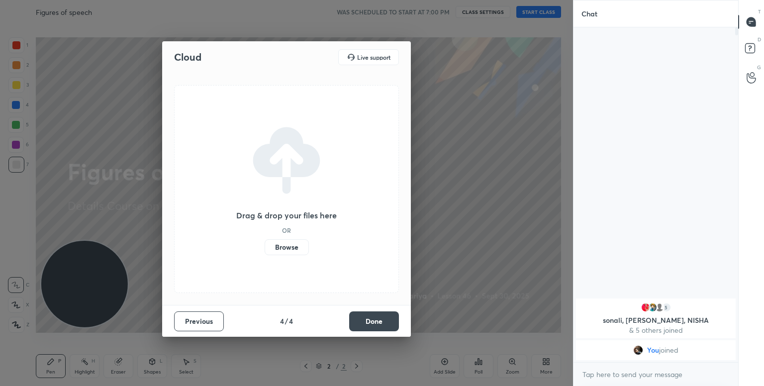
click at [389, 321] on button "Done" at bounding box center [374, 322] width 50 height 20
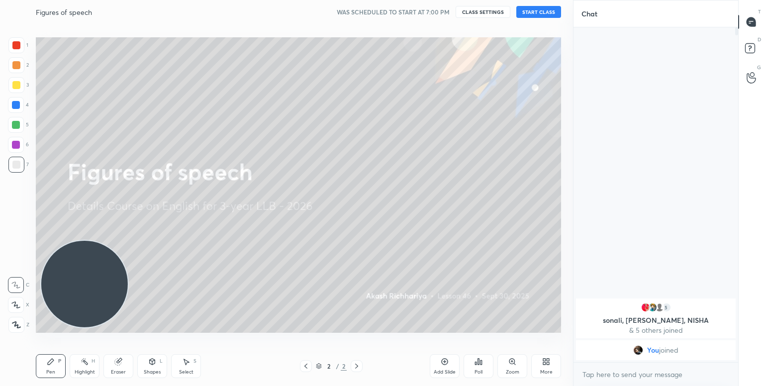
click at [556, 8] on button "START CLASS" at bounding box center [539, 12] width 45 height 12
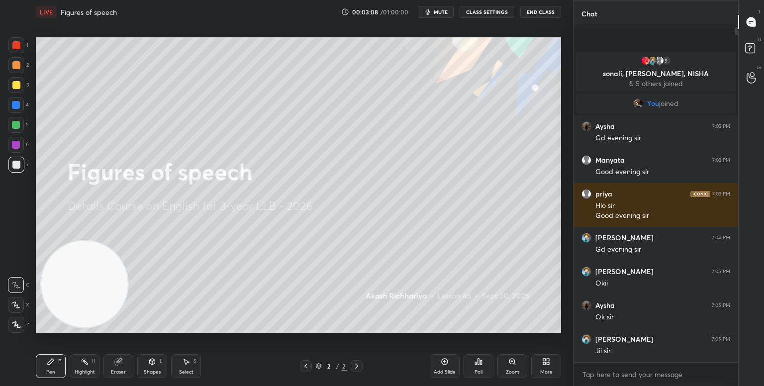
click at [544, 365] on icon at bounding box center [544, 363] width 2 height 2
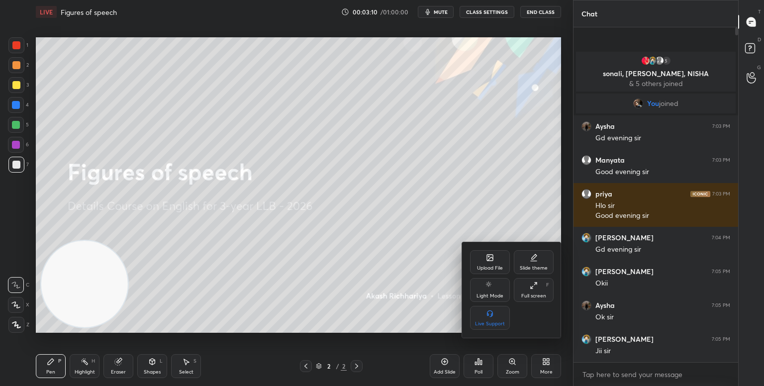
click at [490, 254] on icon at bounding box center [490, 258] width 8 height 8
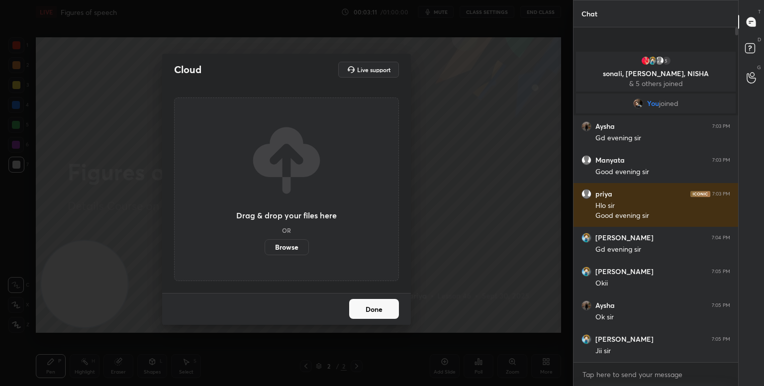
click at [287, 247] on label "Browse" at bounding box center [287, 247] width 44 height 16
click at [265, 247] on input "Browse" at bounding box center [265, 247] width 0 height 16
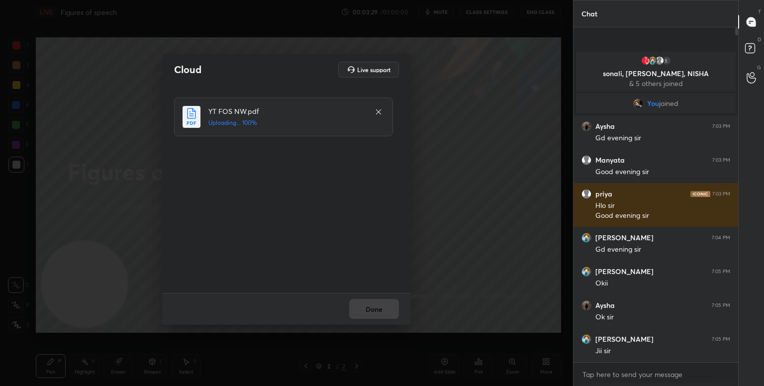
click at [369, 315] on div "Done" at bounding box center [286, 309] width 249 height 32
click at [369, 315] on button "Done" at bounding box center [374, 309] width 50 height 20
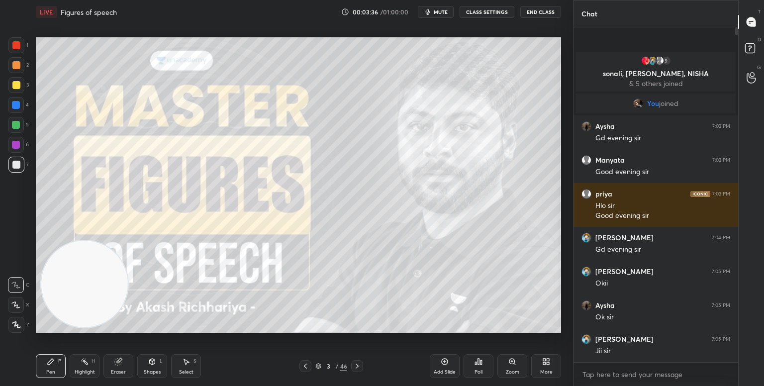
click at [538, 361] on div "More" at bounding box center [546, 366] width 30 height 24
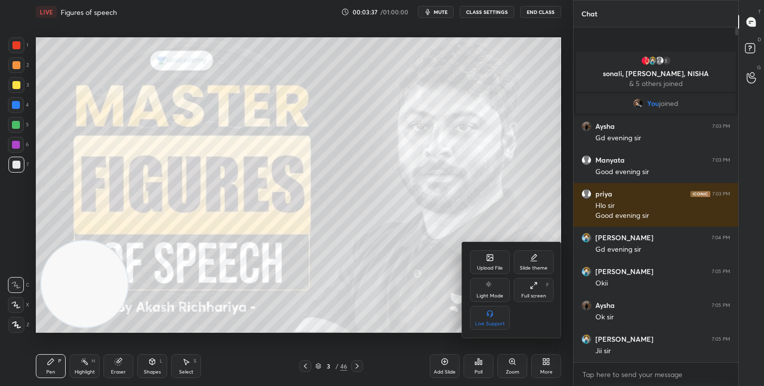
click at [528, 290] on div "Full screen F" at bounding box center [534, 290] width 40 height 24
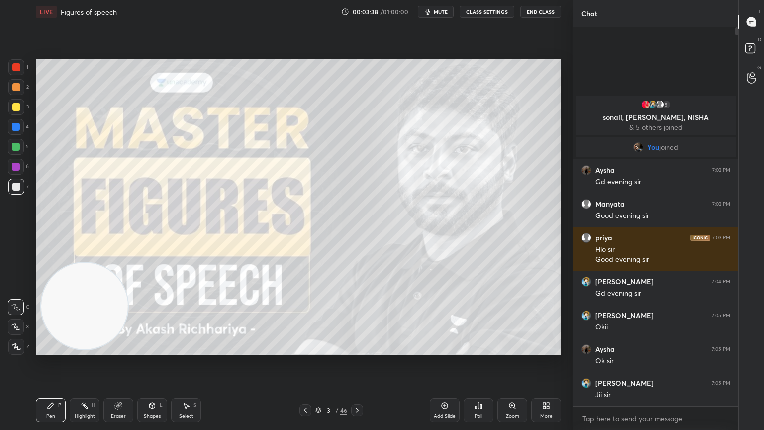
scroll to position [293, 162]
click at [12, 351] on div at bounding box center [16, 347] width 16 height 16
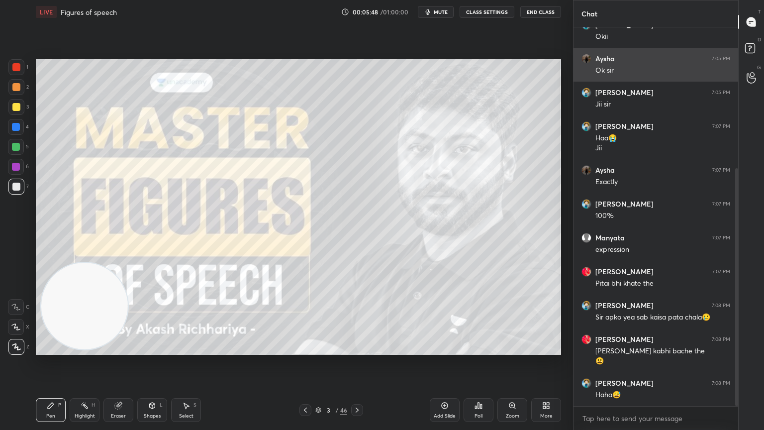
scroll to position [258, 0]
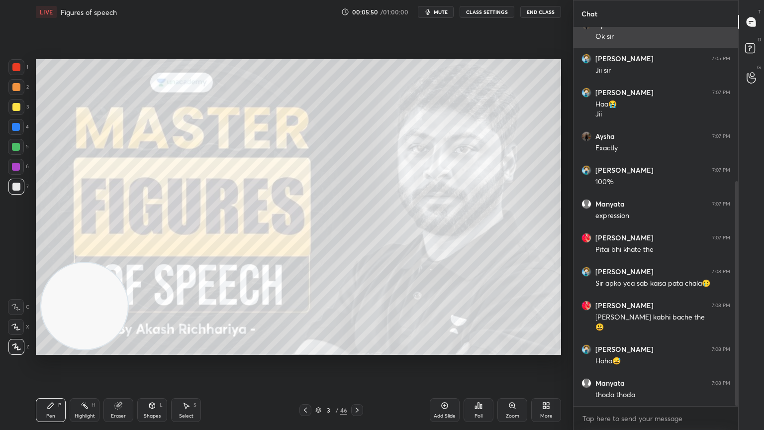
click at [653, 284] on div "Sir apko yea sab kaisa pata chala🥲" at bounding box center [663, 284] width 135 height 10
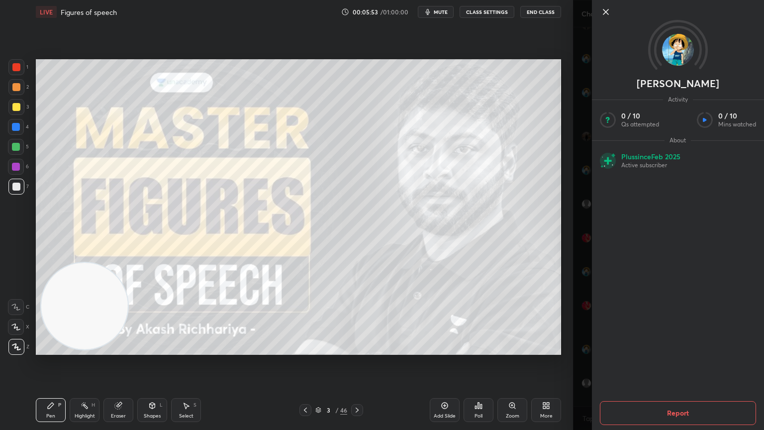
click at [604, 7] on icon at bounding box center [606, 12] width 12 height 12
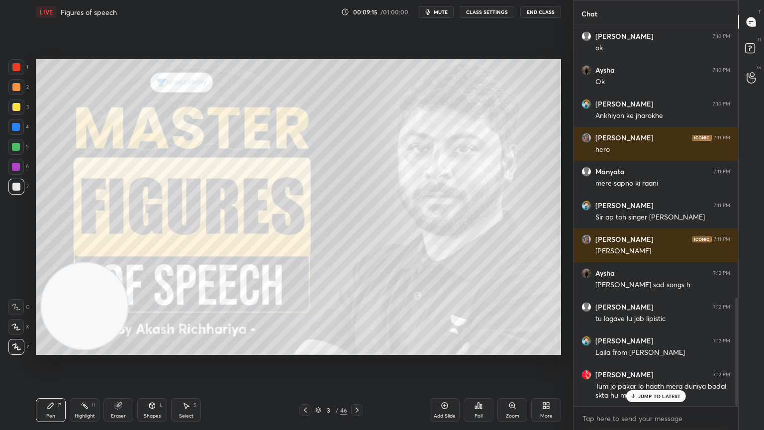
scroll to position [944, 0]
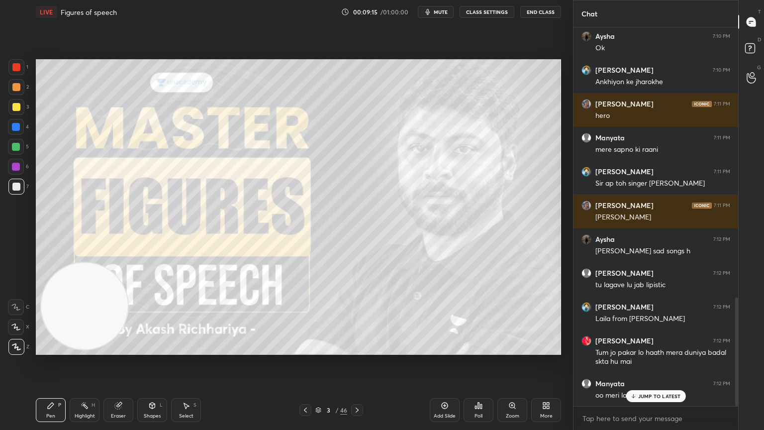
click at [658, 386] on div "JUMP TO LATEST" at bounding box center [656, 396] width 60 height 12
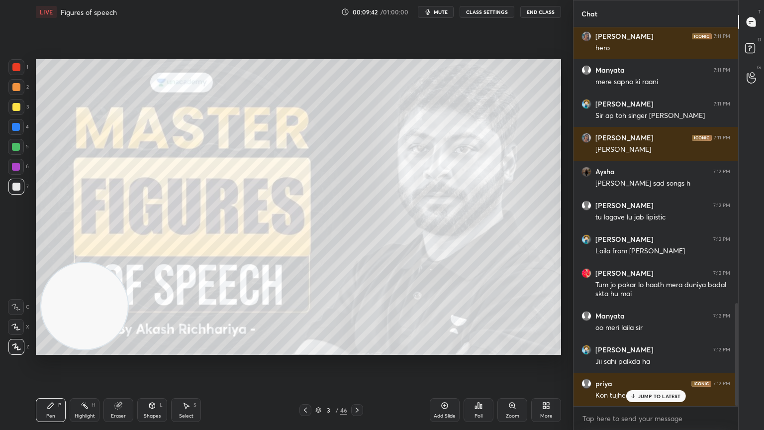
scroll to position [1045, 0]
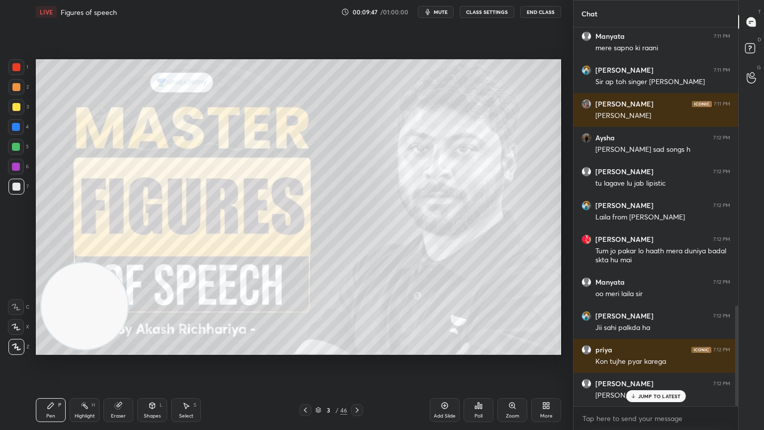
click at [648, 386] on p "JUMP TO LATEST" at bounding box center [659, 396] width 43 height 6
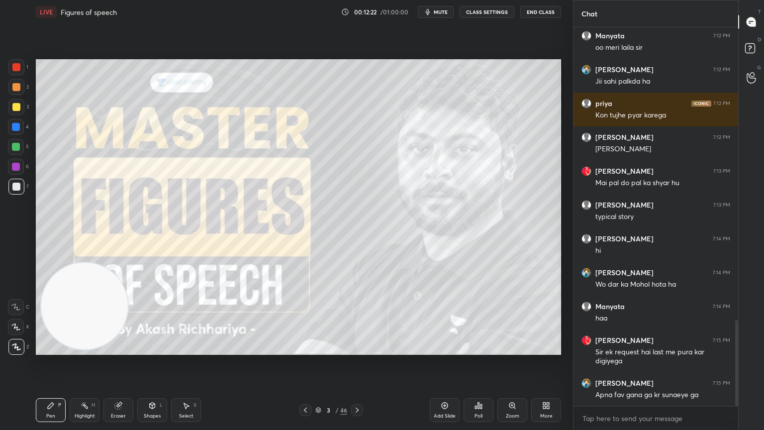
scroll to position [1334, 0]
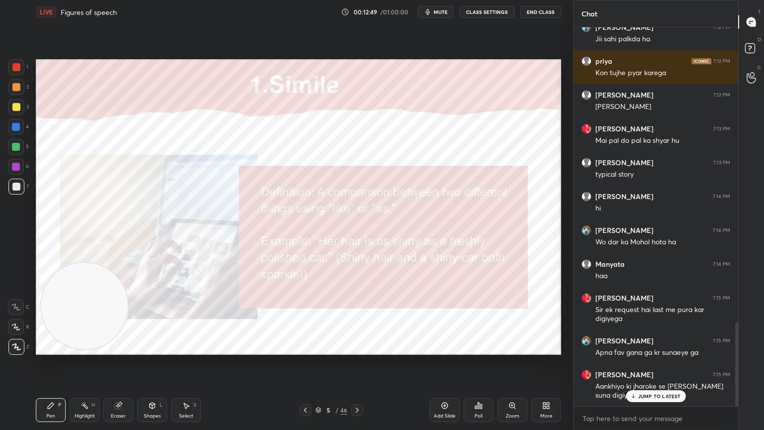
click at [654, 386] on p "JUMP TO LATEST" at bounding box center [659, 396] width 43 height 6
click at [540, 386] on div "Add Slide Poll Zoom More" at bounding box center [495, 410] width 131 height 56
click at [551, 386] on div "More" at bounding box center [546, 410] width 30 height 24
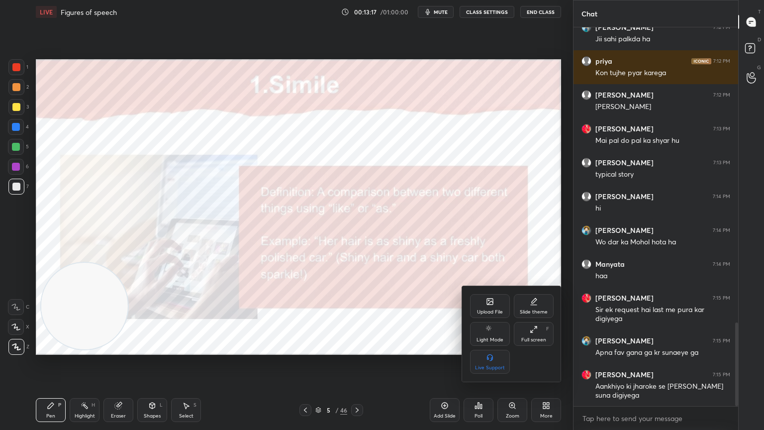
click at [535, 301] on icon at bounding box center [534, 300] width 5 height 5
click at [494, 364] on div "Dark Blank" at bounding box center [490, 362] width 40 height 24
click at [414, 356] on div at bounding box center [382, 215] width 764 height 430
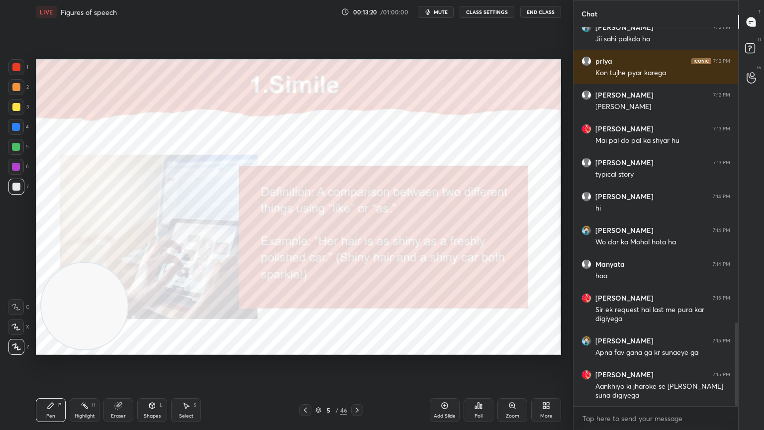
click at [307, 386] on icon at bounding box center [306, 410] width 8 height 8
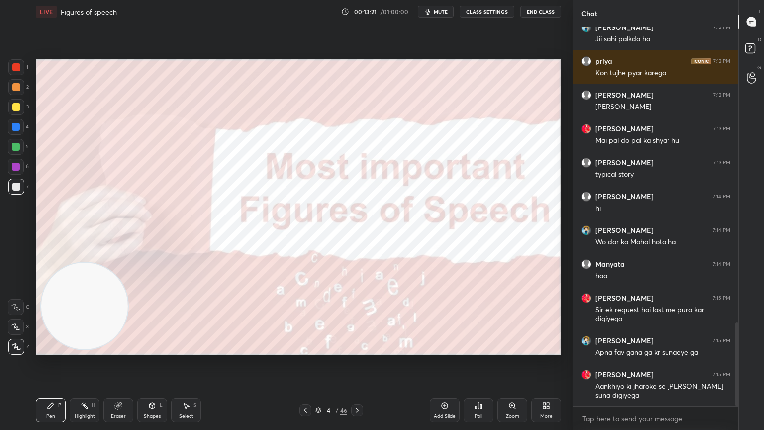
click at [450, 386] on div "Add Slide" at bounding box center [445, 410] width 30 height 24
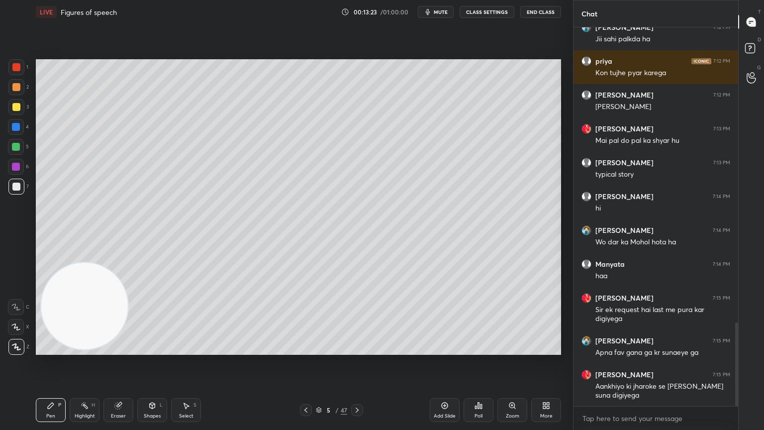
click at [14, 108] on div at bounding box center [16, 107] width 8 height 8
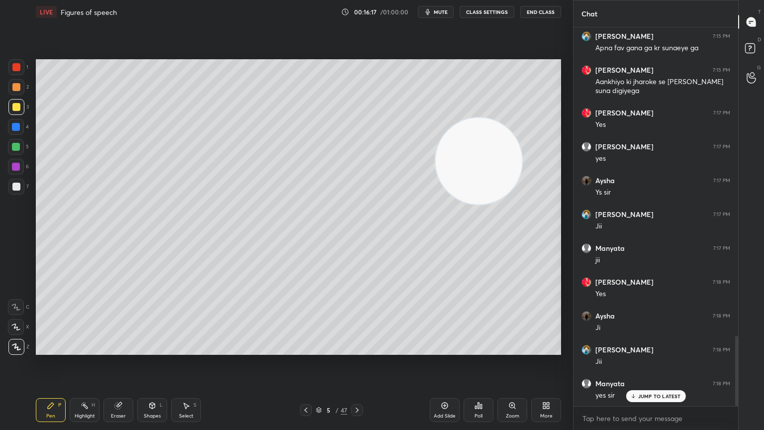
scroll to position [1672, 0]
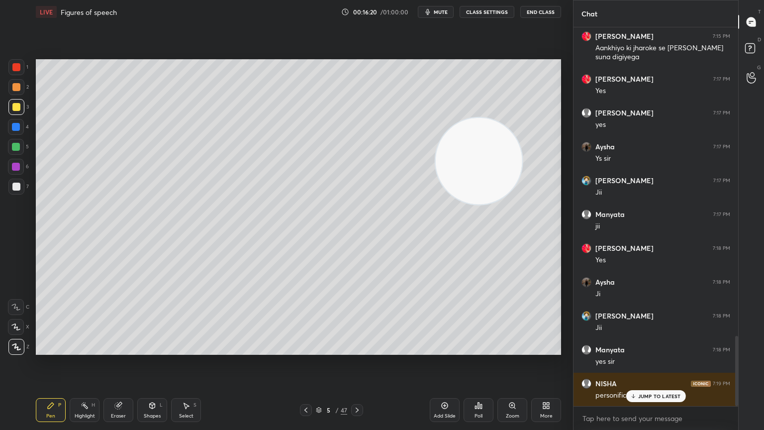
click at [668, 386] on p "JUMP TO LATEST" at bounding box center [659, 396] width 43 height 6
click at [557, 386] on div "Add Slide Poll Zoom More" at bounding box center [495, 410] width 131 height 56
click at [555, 386] on div "Add Slide Poll Zoom More" at bounding box center [495, 410] width 131 height 56
click at [472, 181] on video at bounding box center [479, 161] width 87 height 87
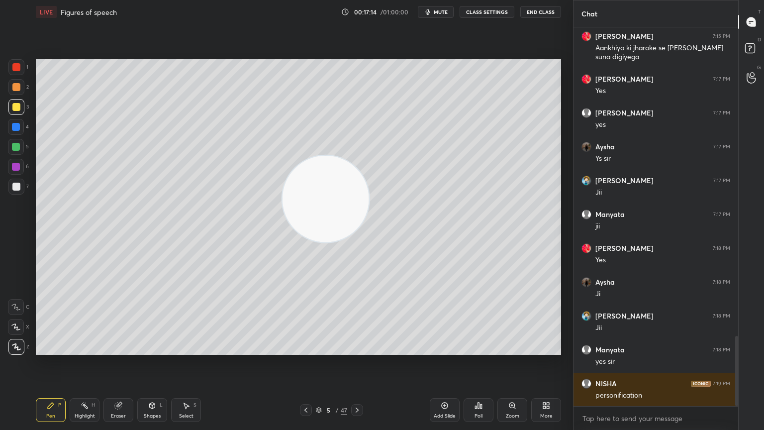
drag, startPoint x: 466, startPoint y: 163, endPoint x: 313, endPoint y: 201, distance: 157.9
click at [313, 201] on video at bounding box center [326, 199] width 87 height 87
click at [441, 386] on icon at bounding box center [445, 406] width 8 height 8
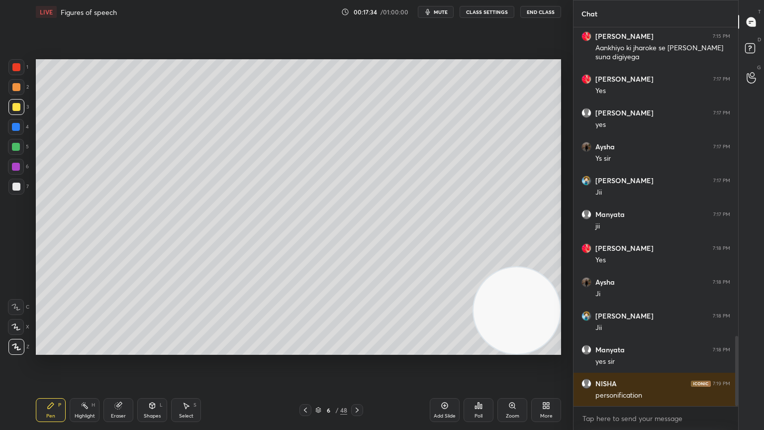
click at [125, 386] on div "Eraser" at bounding box center [119, 410] width 30 height 24
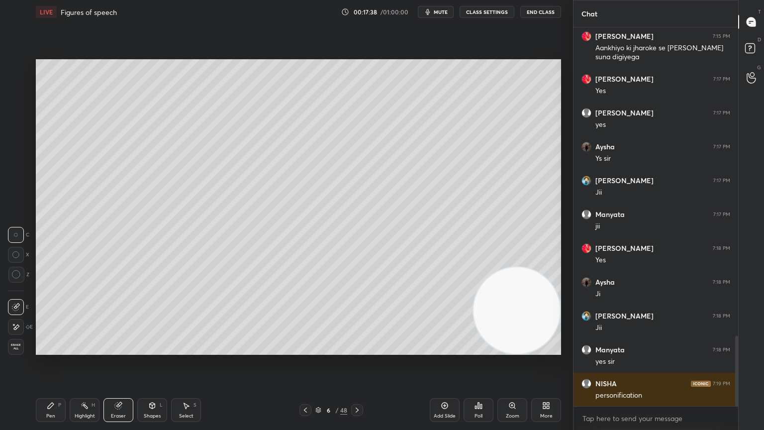
click at [5, 329] on div "1 2 3 4 5 6 7 C X Z C X Z E E Erase all H H" at bounding box center [16, 207] width 32 height 296
click at [15, 324] on icon at bounding box center [16, 327] width 8 height 8
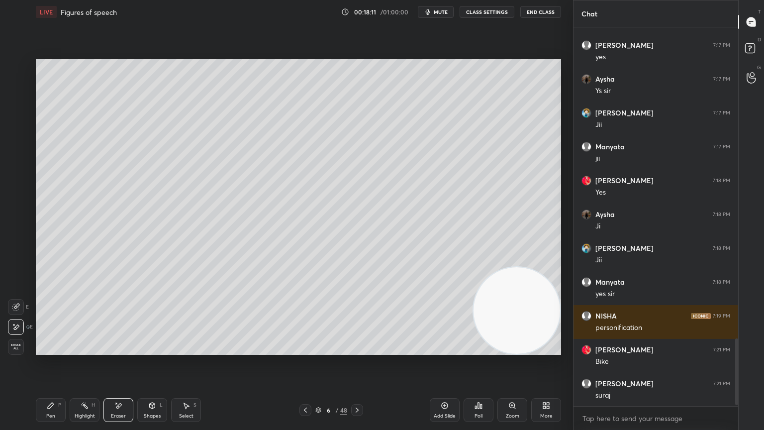
scroll to position [1774, 0]
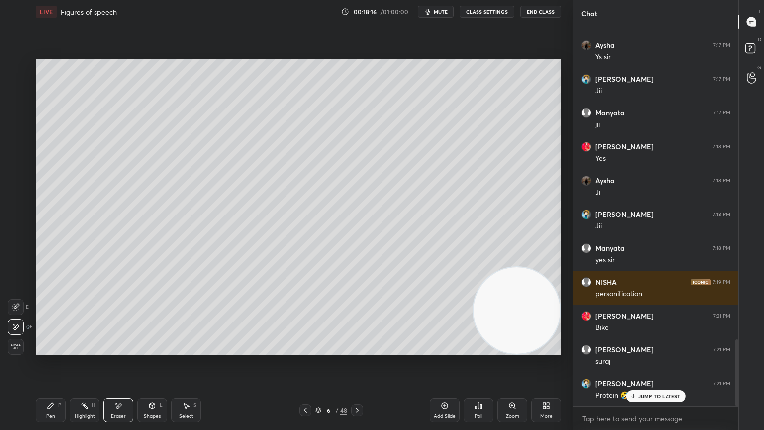
click at [664, 386] on p "JUMP TO LATEST" at bounding box center [659, 396] width 43 height 6
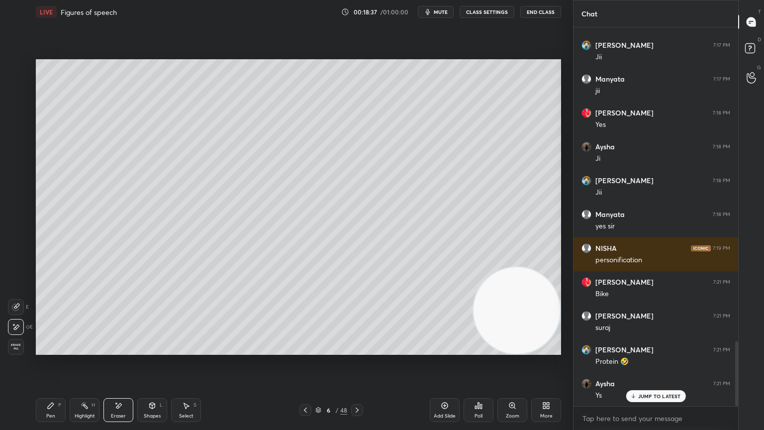
scroll to position [1841, 0]
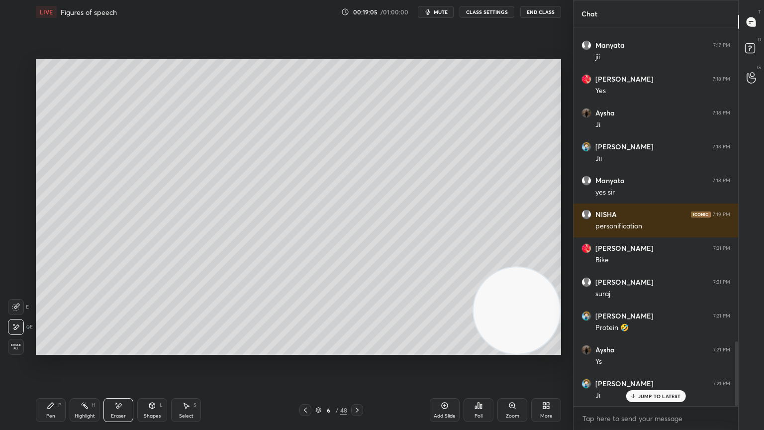
click at [122, 386] on div "Pen P Highlight H Eraser Shapes L Select S 6 / 48 Add Slide Poll Zoom More" at bounding box center [299, 410] width 526 height 40
click at [52, 386] on icon at bounding box center [51, 406] width 8 height 8
click at [111, 386] on div "Eraser" at bounding box center [119, 410] width 30 height 24
click at [52, 386] on div "Pen P" at bounding box center [51, 410] width 30 height 24
click at [448, 386] on div "Add Slide" at bounding box center [445, 410] width 30 height 24
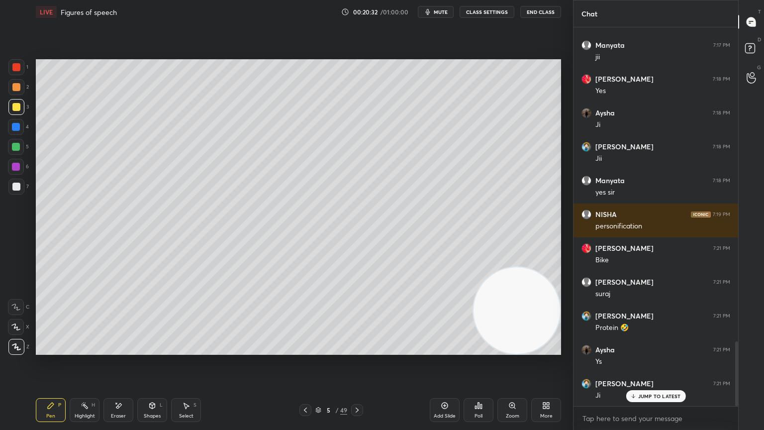
click at [664, 386] on p "JUMP TO LATEST" at bounding box center [659, 396] width 43 height 6
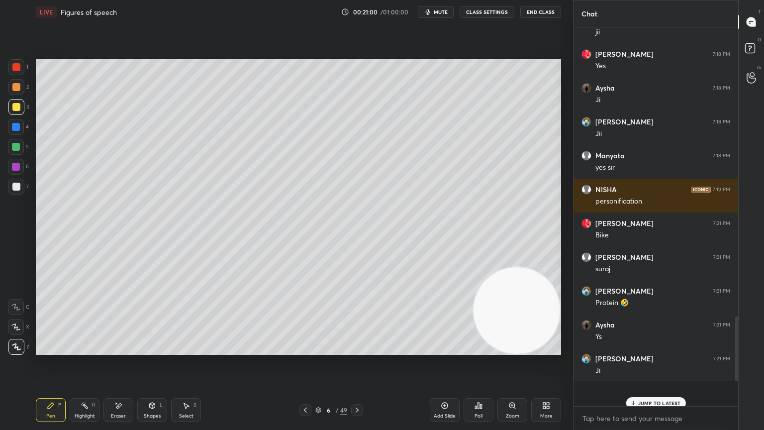
click at [661, 386] on div "JUMP TO LATEST" at bounding box center [656, 403] width 60 height 12
click at [661, 386] on p "JUMP TO LATEST" at bounding box center [659, 403] width 43 height 6
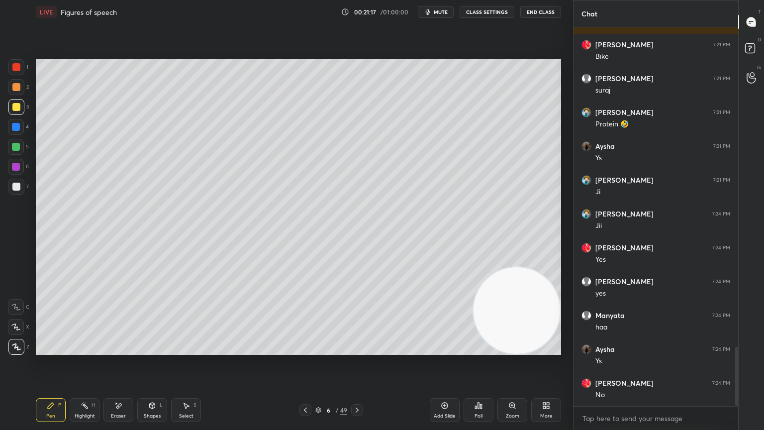
scroll to position [2078, 0]
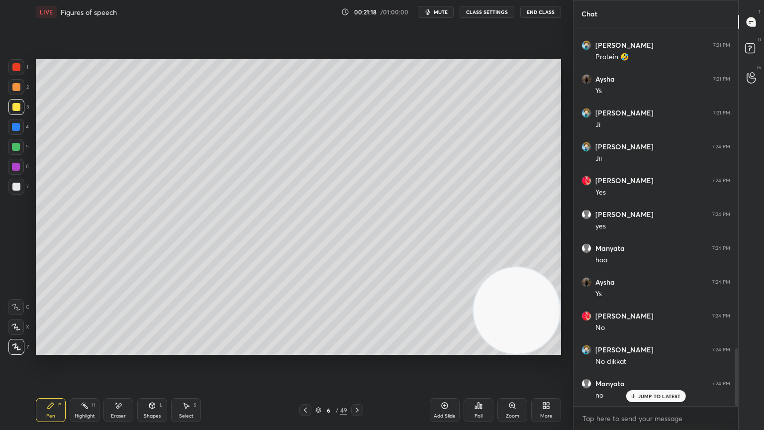
click at [545, 8] on button "End Class" at bounding box center [541, 12] width 41 height 12
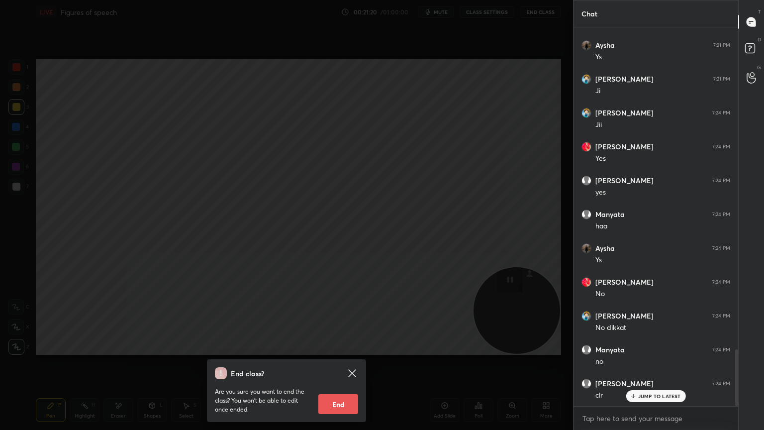
click at [344, 386] on button "End" at bounding box center [338, 404] width 40 height 20
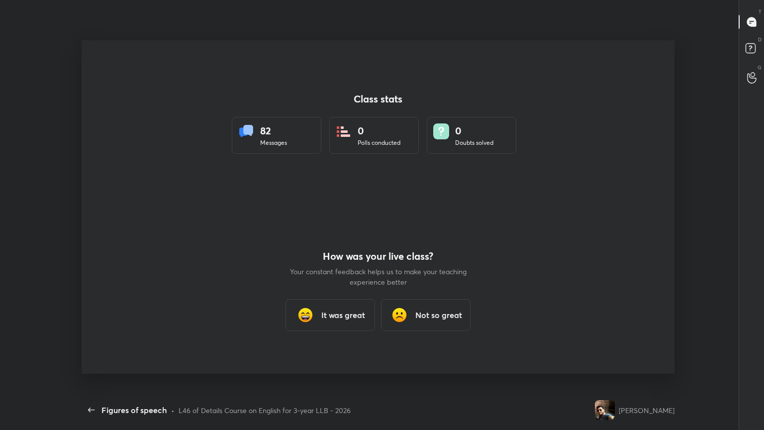
scroll to position [0, 0]
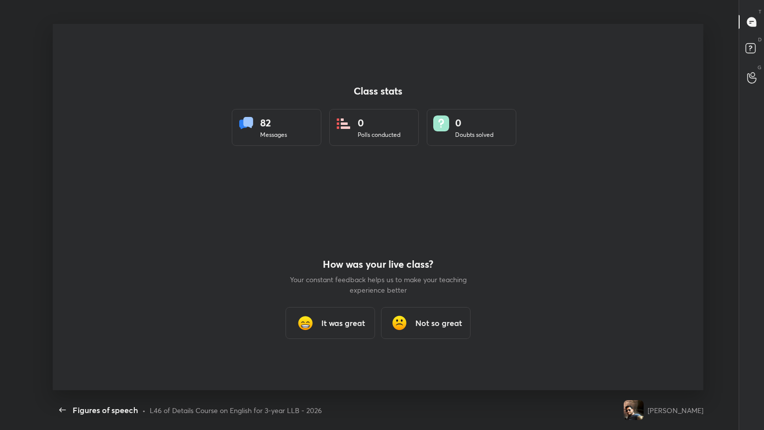
click at [329, 320] on h3 "It was great" at bounding box center [343, 323] width 44 height 12
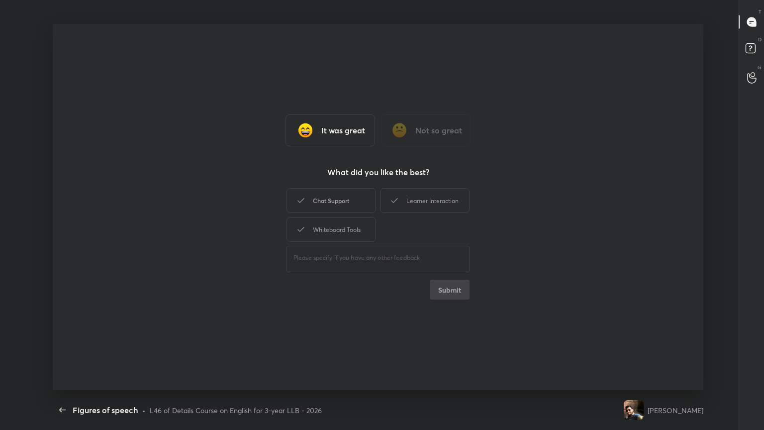
click at [339, 198] on div "Chat Support" at bounding box center [332, 200] width 90 height 25
click at [433, 207] on div "Learner Interaction" at bounding box center [425, 200] width 90 height 25
click at [308, 233] on div "Whiteboard Tools" at bounding box center [332, 229] width 90 height 25
click at [447, 292] on button "Submit" at bounding box center [450, 290] width 40 height 20
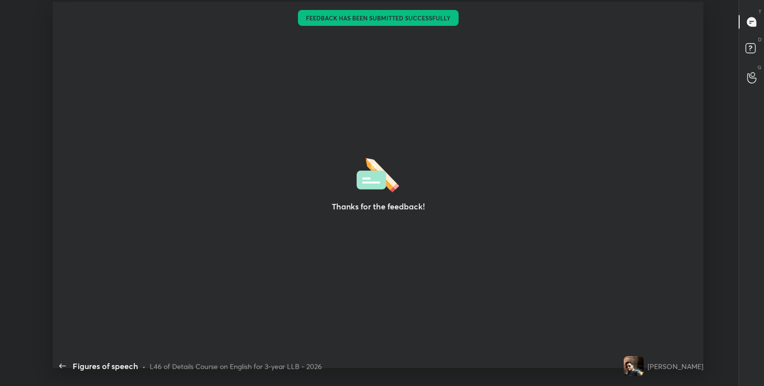
type textarea "x"
